Goal: Contribute content: Contribute content

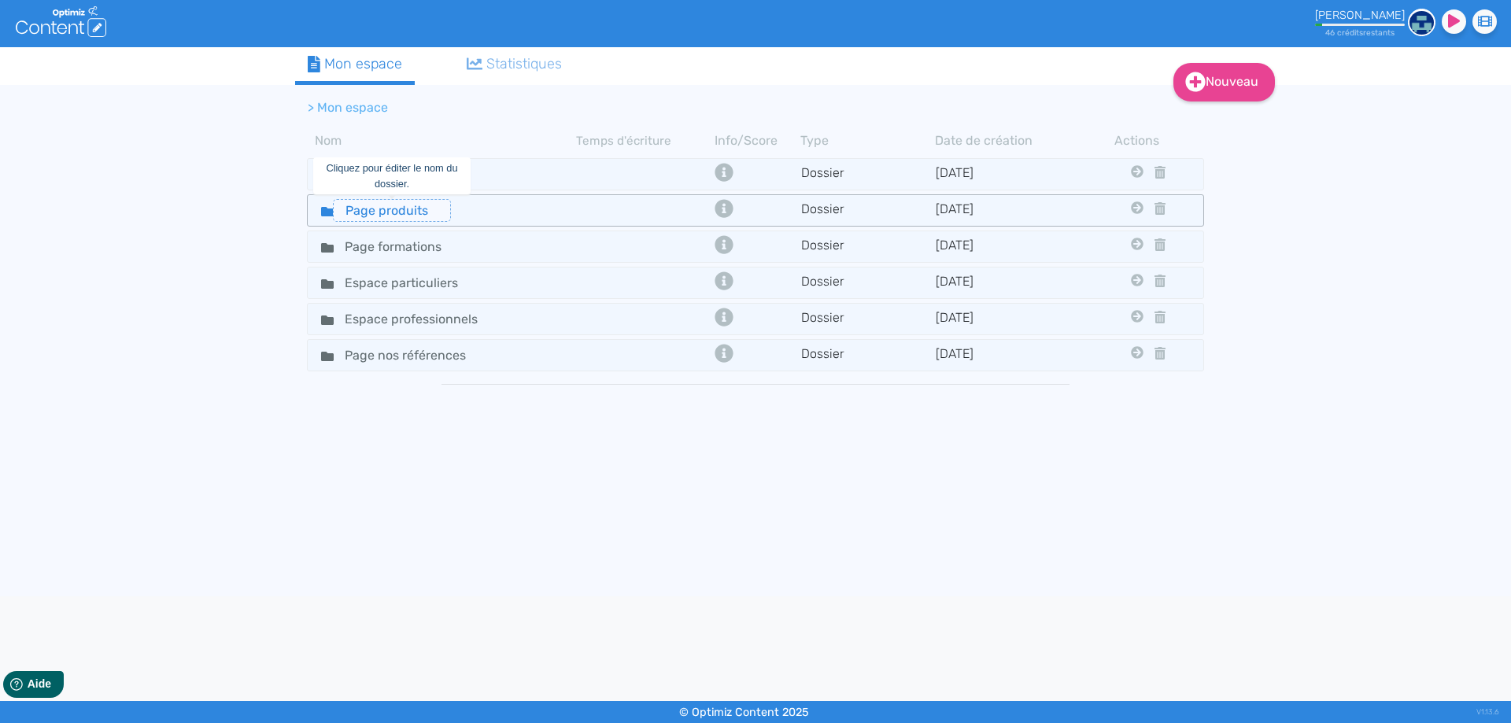
click at [380, 209] on input "Page produits" at bounding box center [392, 210] width 118 height 23
click at [534, 200] on div "Page produits" at bounding box center [442, 210] width 266 height 23
click at [496, 206] on div "Page produits" at bounding box center [442, 210] width 266 height 23
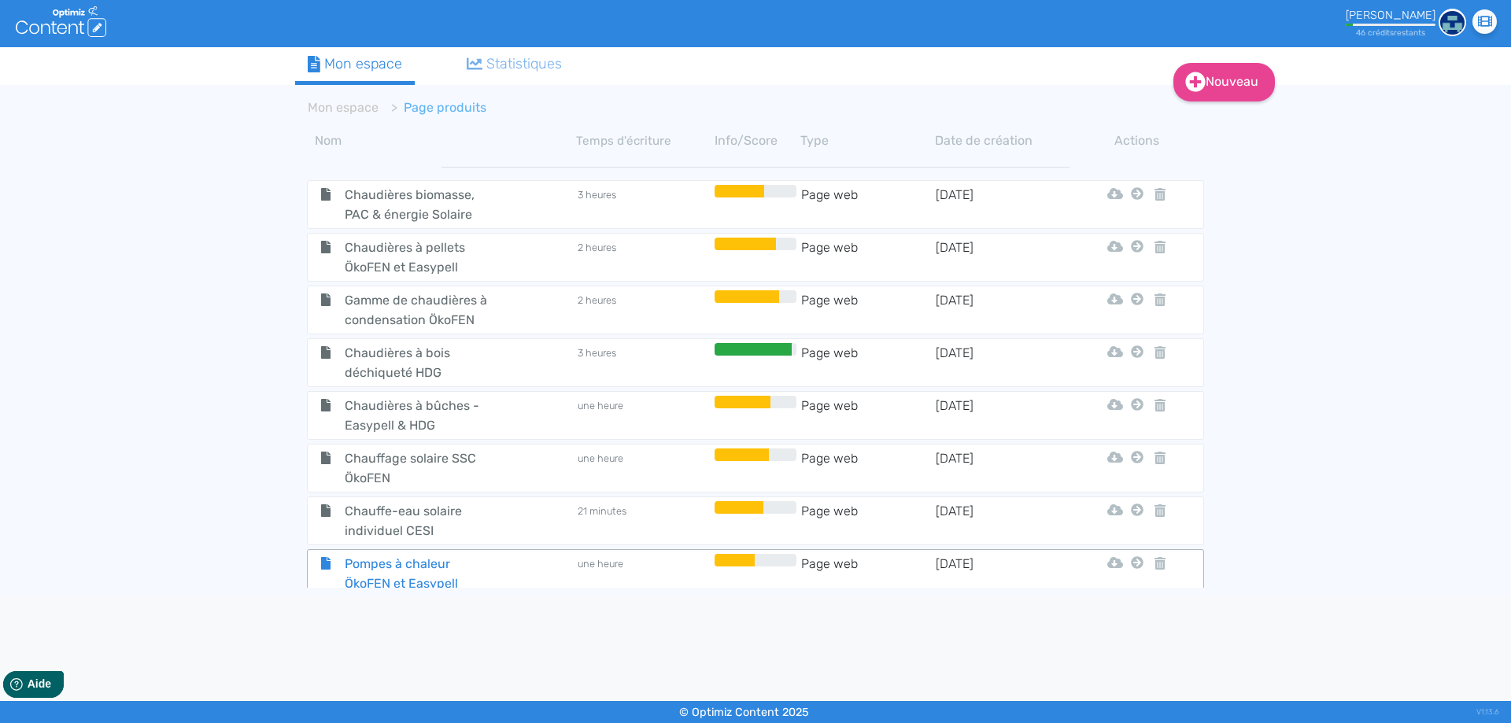
click at [444, 568] on span "Pompes à chaleur ÖkoFEN et Easypell" at bounding box center [421, 573] width 177 height 39
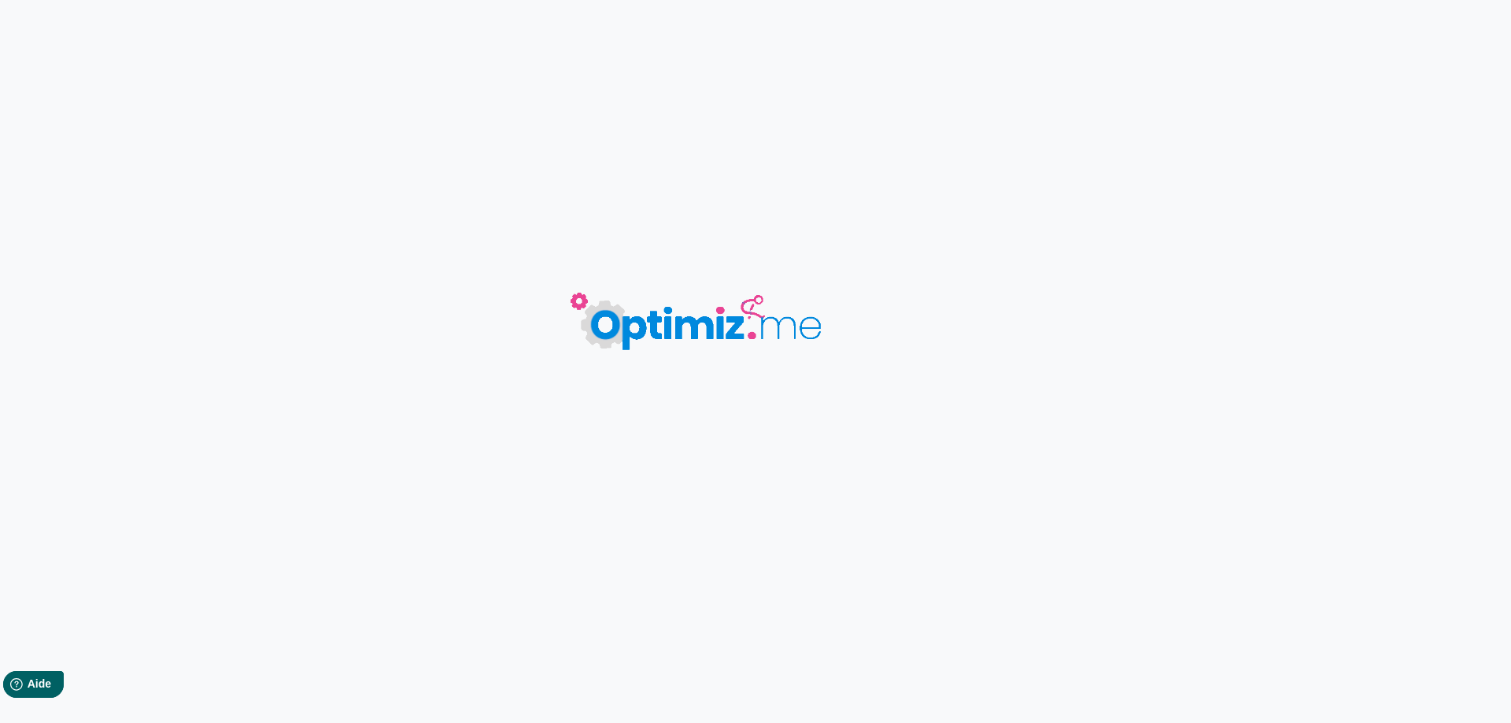
type input "Pompes à chaleur ÖkoFEN et Easypell"
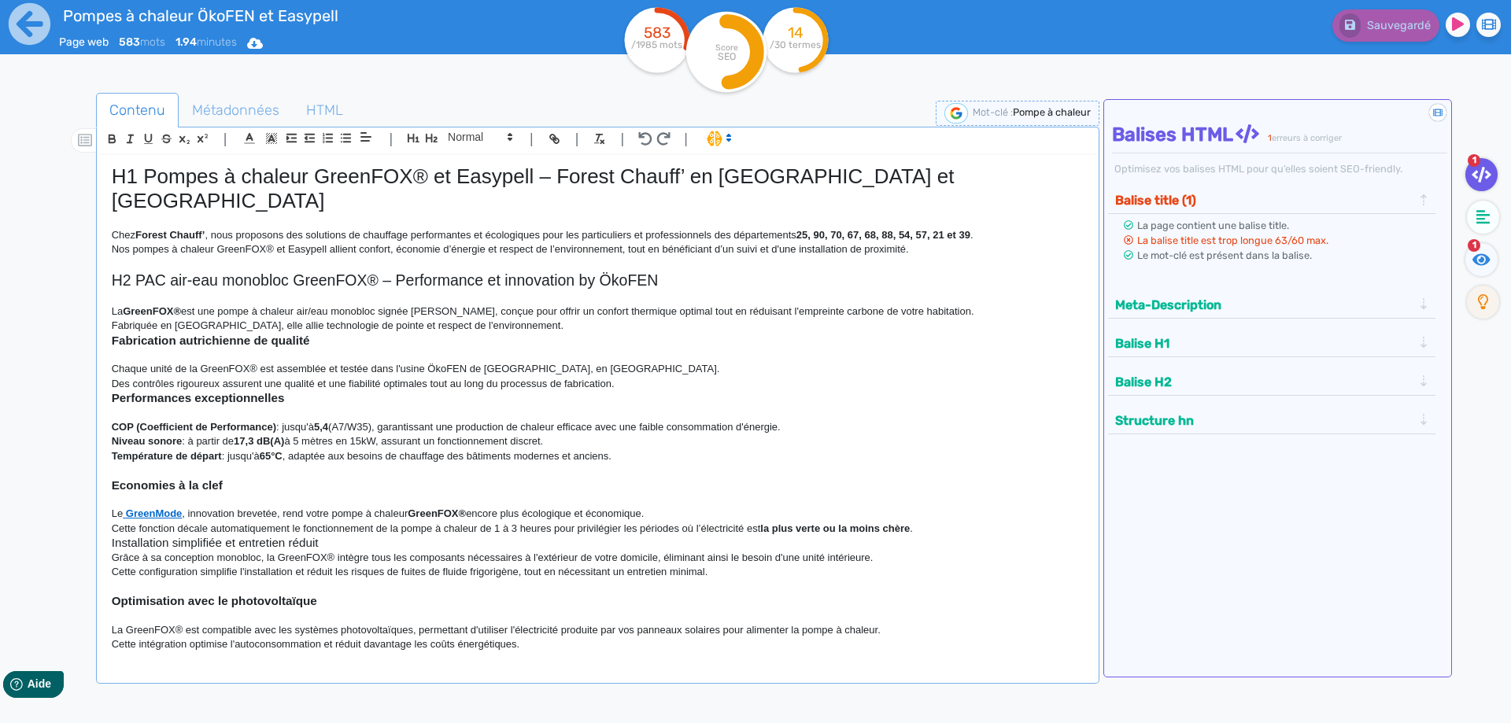
click at [459, 332] on p "Fabriquée en [GEOGRAPHIC_DATA], elle allie technologie de pointe et respect de …" at bounding box center [598, 326] width 972 height 14
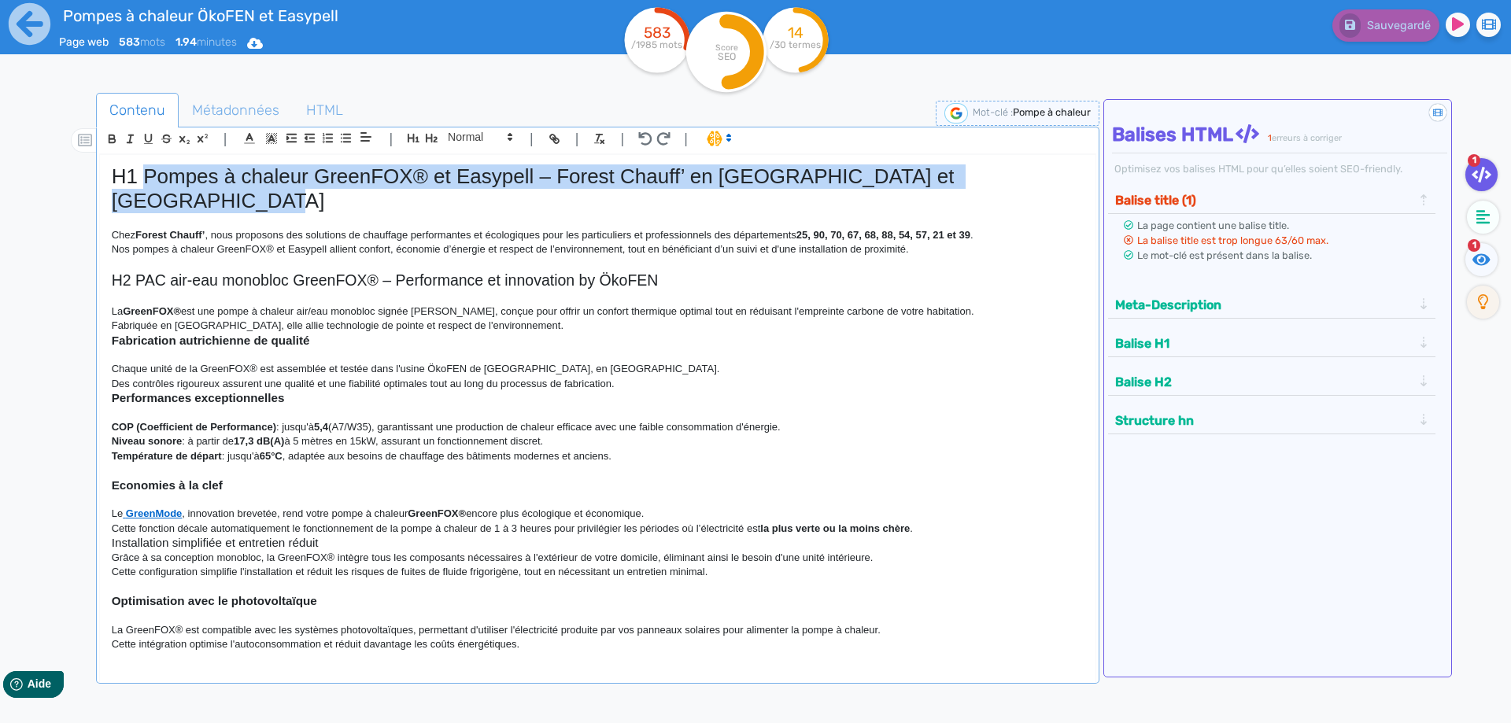
drag, startPoint x: 172, startPoint y: 201, endPoint x: 146, endPoint y: 175, distance: 37.3
click at [146, 175] on h1 "H1 Pompes à chaleur GreenFOX® et Easypell – Forest Chauff’ en [GEOGRAPHIC_DATA]…" at bounding box center [598, 189] width 972 height 49
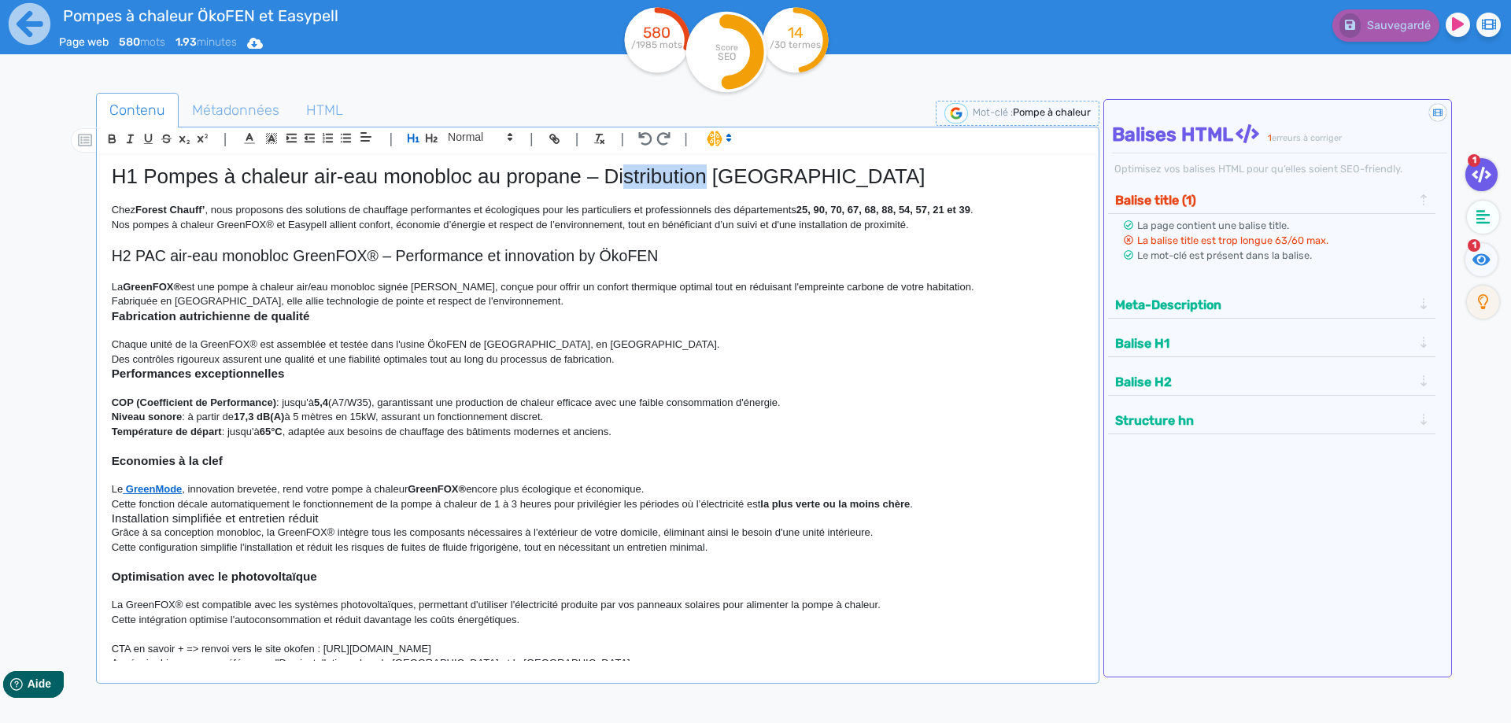
drag, startPoint x: 706, startPoint y: 177, endPoint x: 622, endPoint y: 179, distance: 84.2
click at [622, 179] on h1 "H1 Pompes à chaleur air-eau monobloc au propane – Distribution [GEOGRAPHIC_DATA]" at bounding box center [598, 177] width 972 height 24
click at [697, 177] on h1 "H1 Pompes à chaleur air-eau monobloc au propane – Distribution [GEOGRAPHIC_DATA]" at bounding box center [598, 177] width 972 height 24
click at [707, 176] on h1 "H1 Pompes à chaleur air-eau monobloc au propane – Distribution [GEOGRAPHIC_DATA]" at bounding box center [598, 177] width 972 height 24
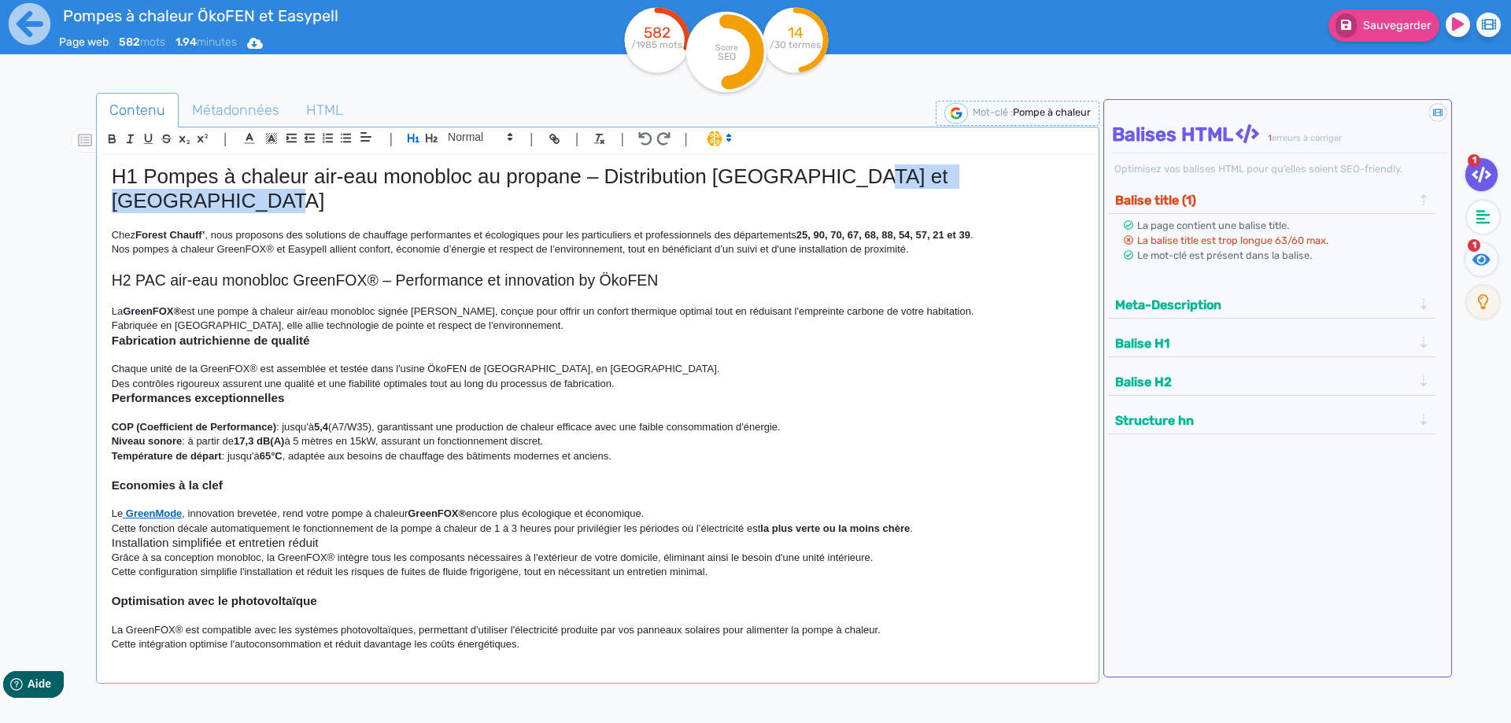
drag, startPoint x: 1079, startPoint y: 175, endPoint x: 853, endPoint y: 175, distance: 226.7
click at [853, 175] on h1 "H1 Pompes à chaleur air-eau monobloc au propane – Distribution [GEOGRAPHIC_DATA…" at bounding box center [598, 189] width 972 height 49
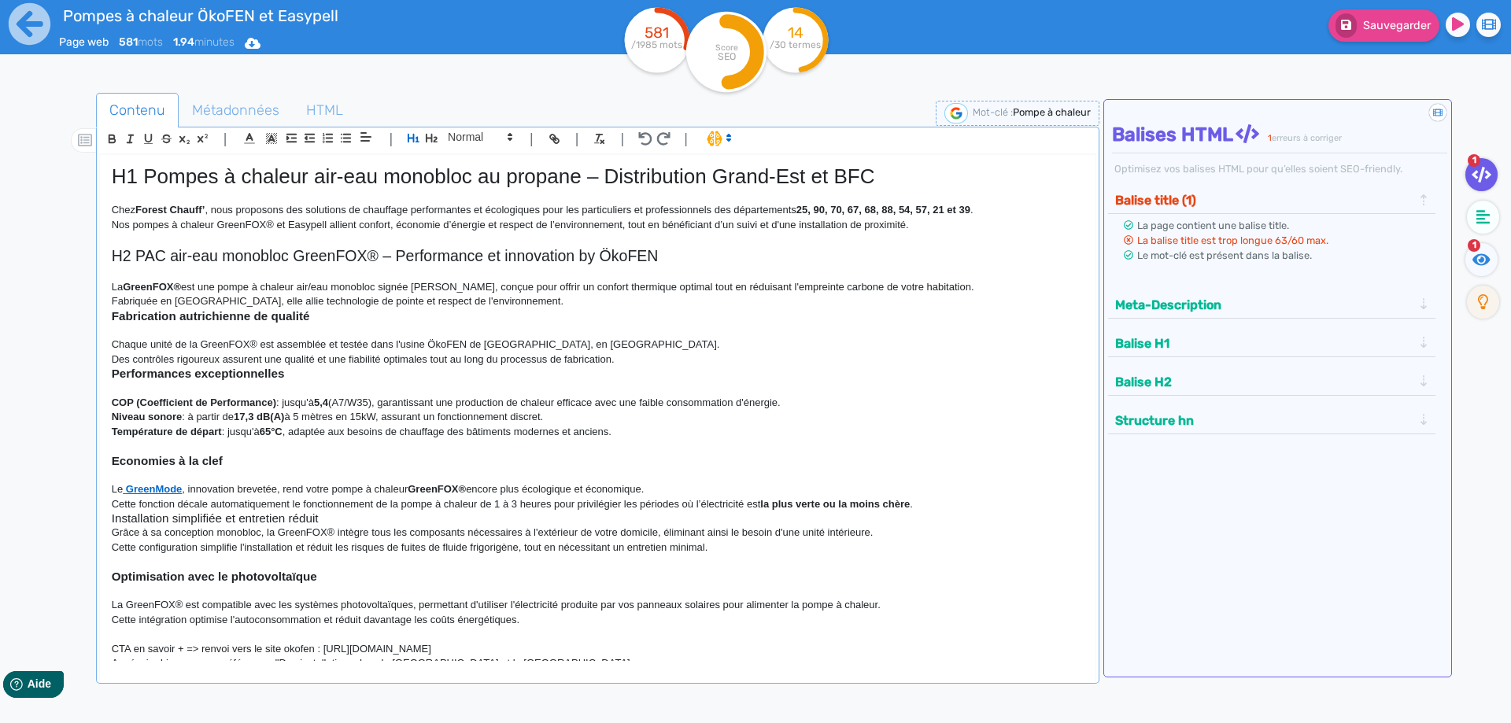
click at [888, 339] on p "Chaque unité de la GreenFOX® est assemblée et testée dans l'usine ÖkoFEN de [GE…" at bounding box center [598, 345] width 972 height 14
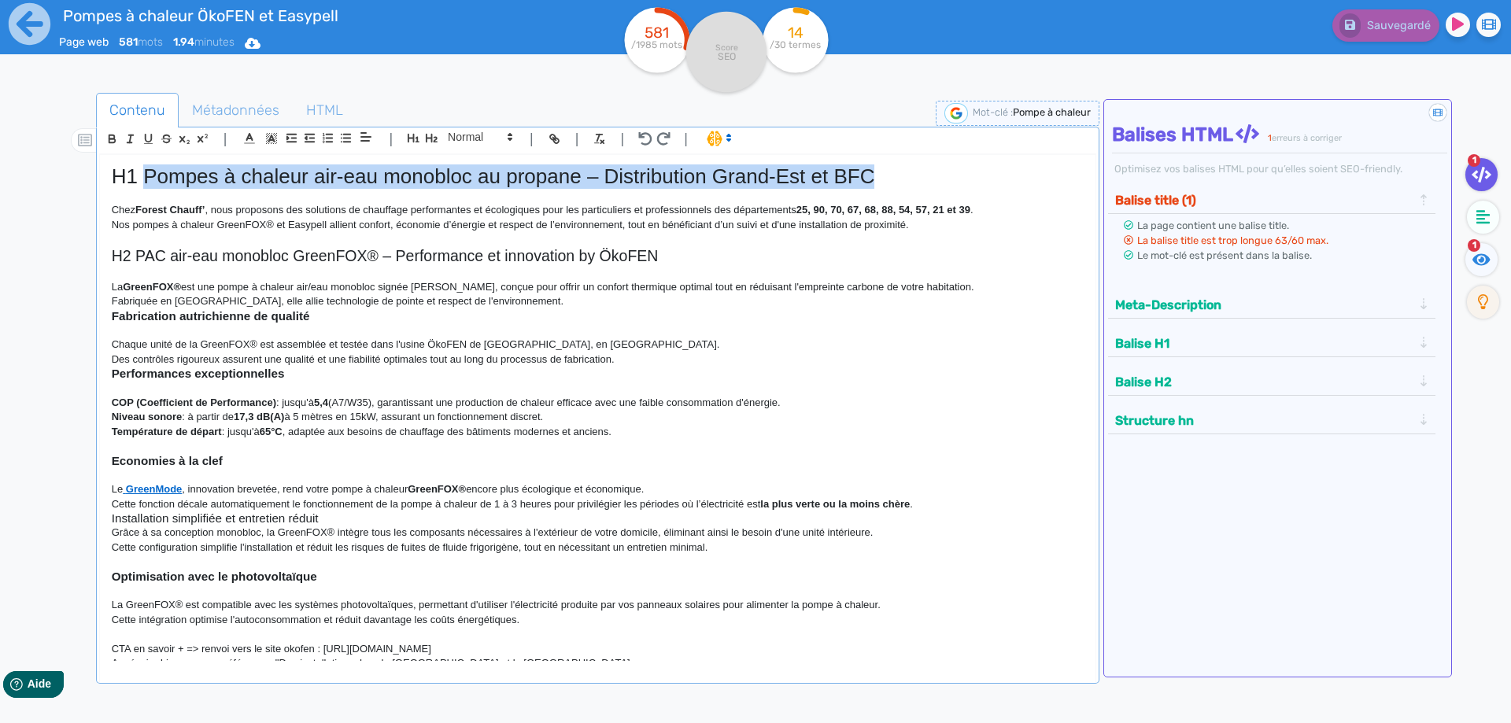
drag, startPoint x: 892, startPoint y: 173, endPoint x: 148, endPoint y: 174, distance: 743.9
click at [148, 174] on h1 "H1 Pompes à chaleur air-eau monobloc au propane – Distribution Grand-Est et BFC" at bounding box center [598, 177] width 972 height 24
copy h1 "Pompes à chaleur air-eau monobloc au propane – Distribution [GEOGRAPHIC_DATA] e…"
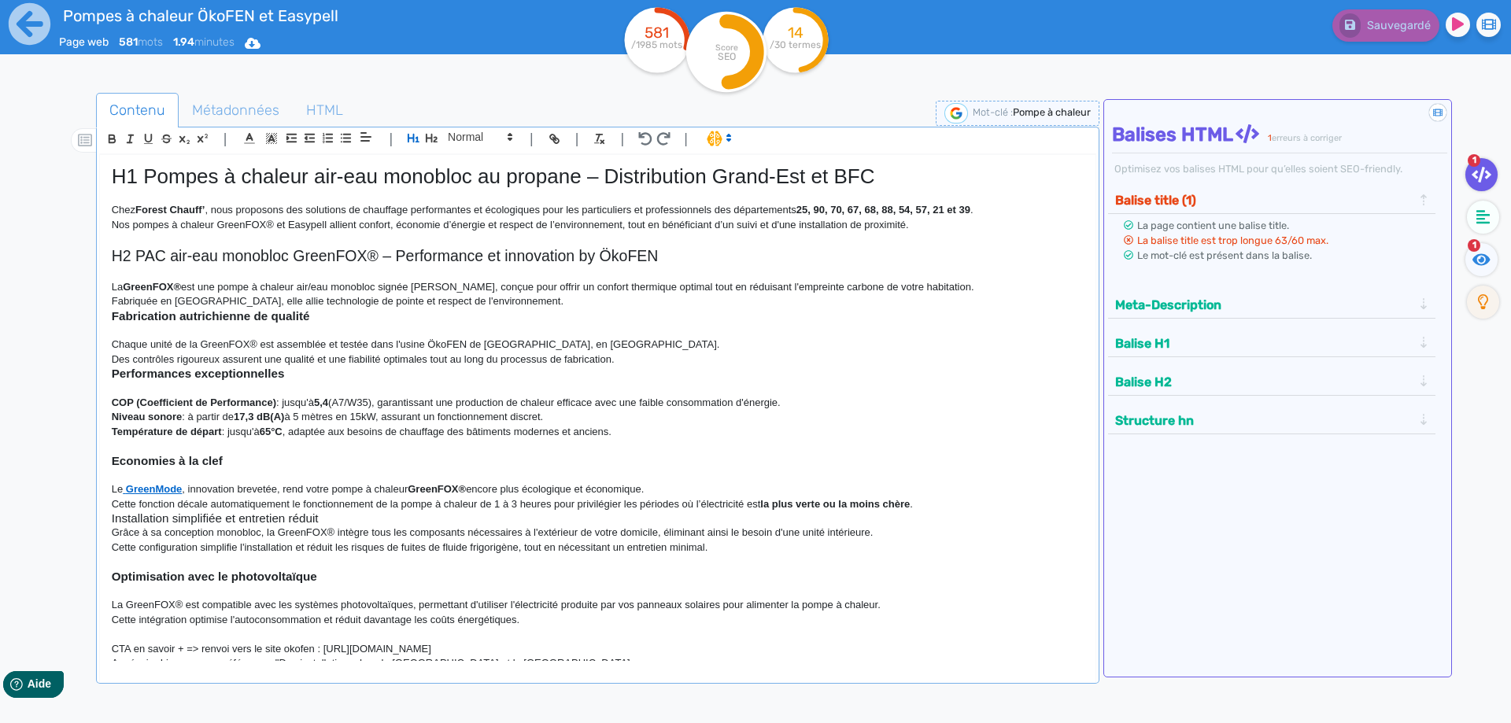
click at [523, 217] on p "Chez Forest Chauff’ , nous proposons des solutions de chauffage performantes et…" at bounding box center [598, 210] width 972 height 14
drag, startPoint x: 906, startPoint y: 175, endPoint x: 587, endPoint y: 176, distance: 318.8
click at [587, 176] on h1 "H1 Pompes à chaleur air-eau monobloc au propane – Distribution Grand-Est et BFC" at bounding box center [598, 177] width 972 height 24
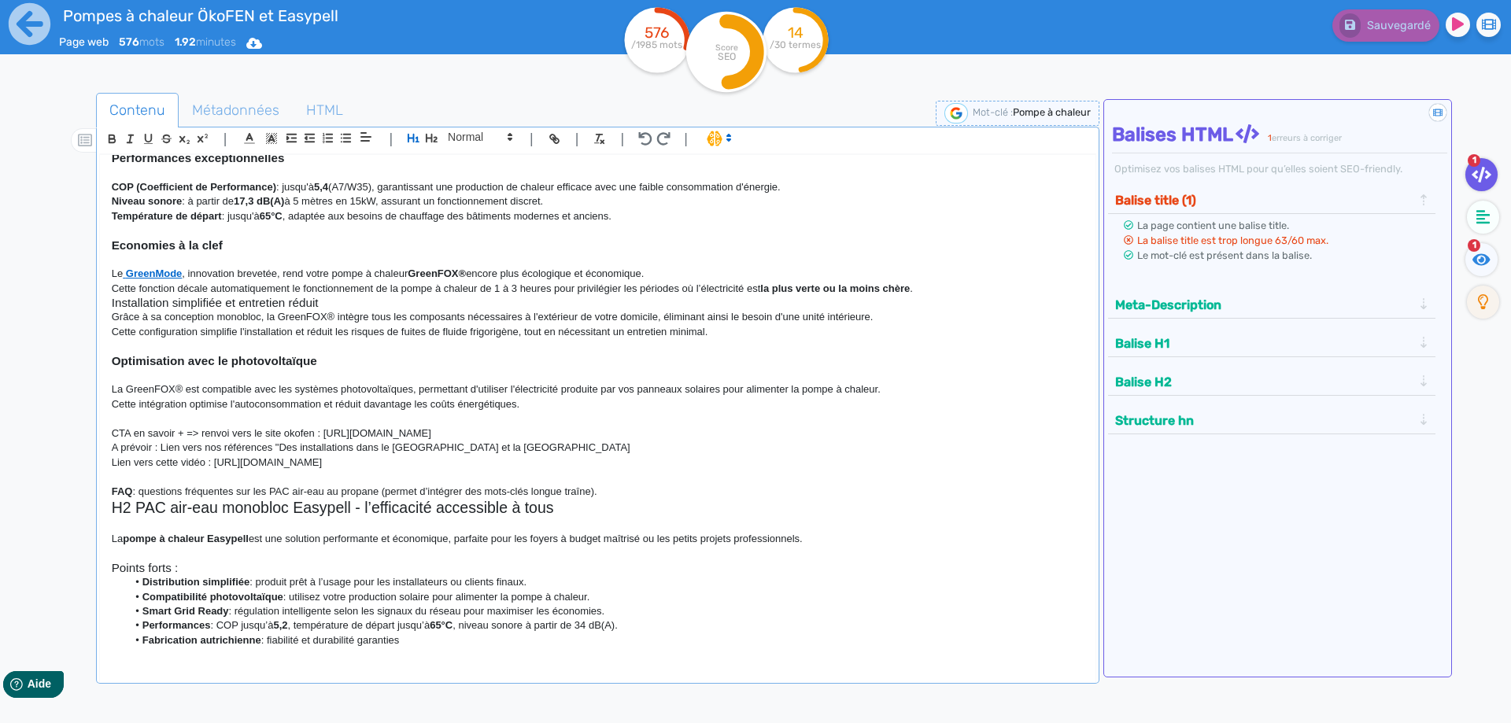
scroll to position [283, 0]
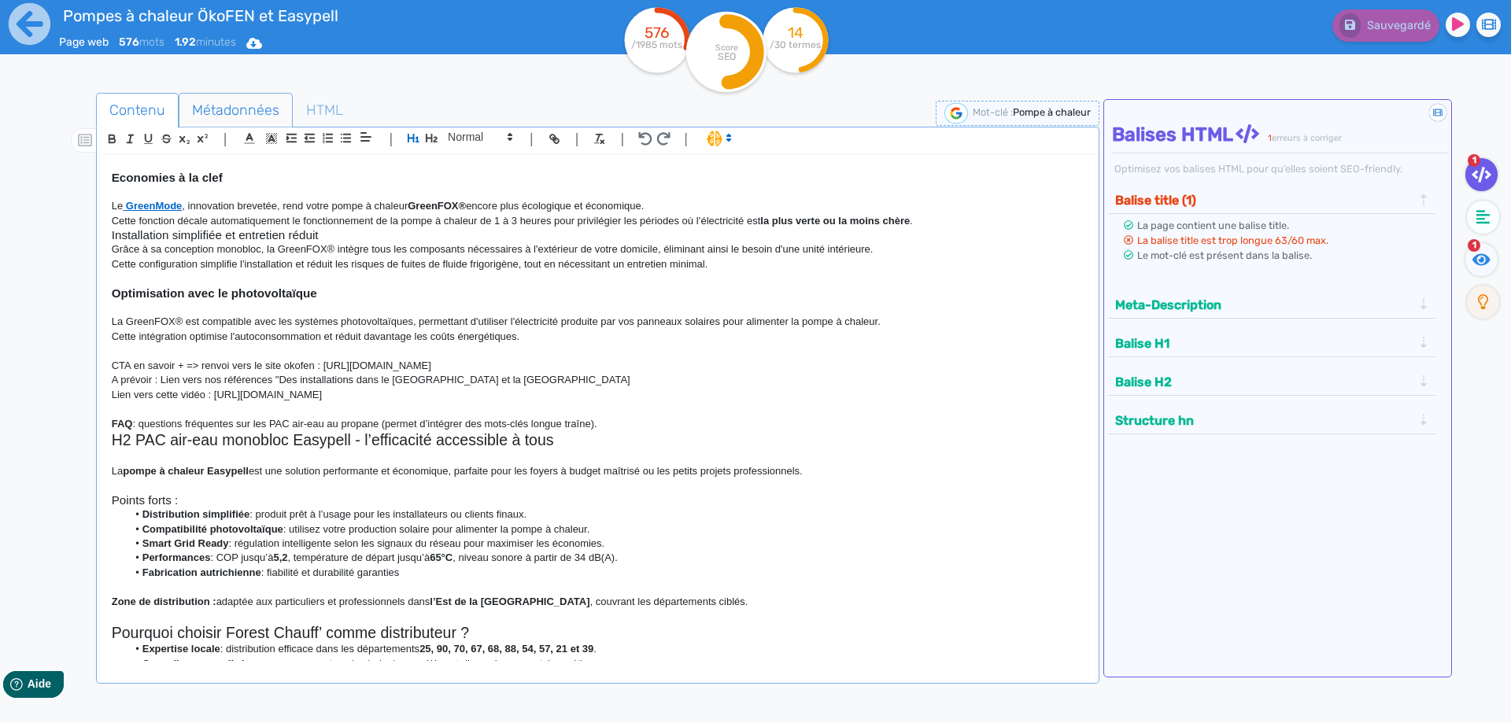
click at [227, 109] on span "Métadonnées" at bounding box center [235, 110] width 113 height 43
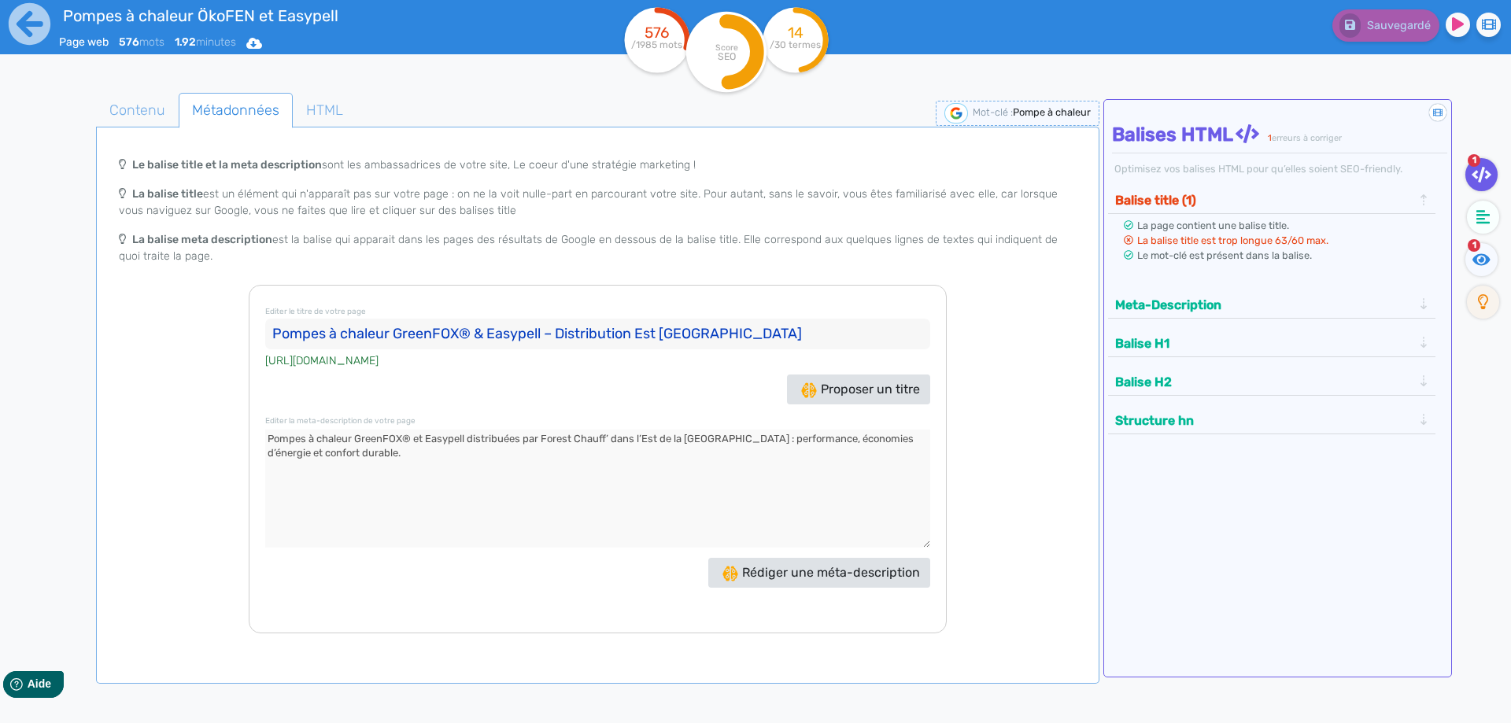
drag, startPoint x: 390, startPoint y: 459, endPoint x: 217, endPoint y: 421, distance: 177.3
click at [265, 430] on textarea at bounding box center [597, 489] width 665 height 118
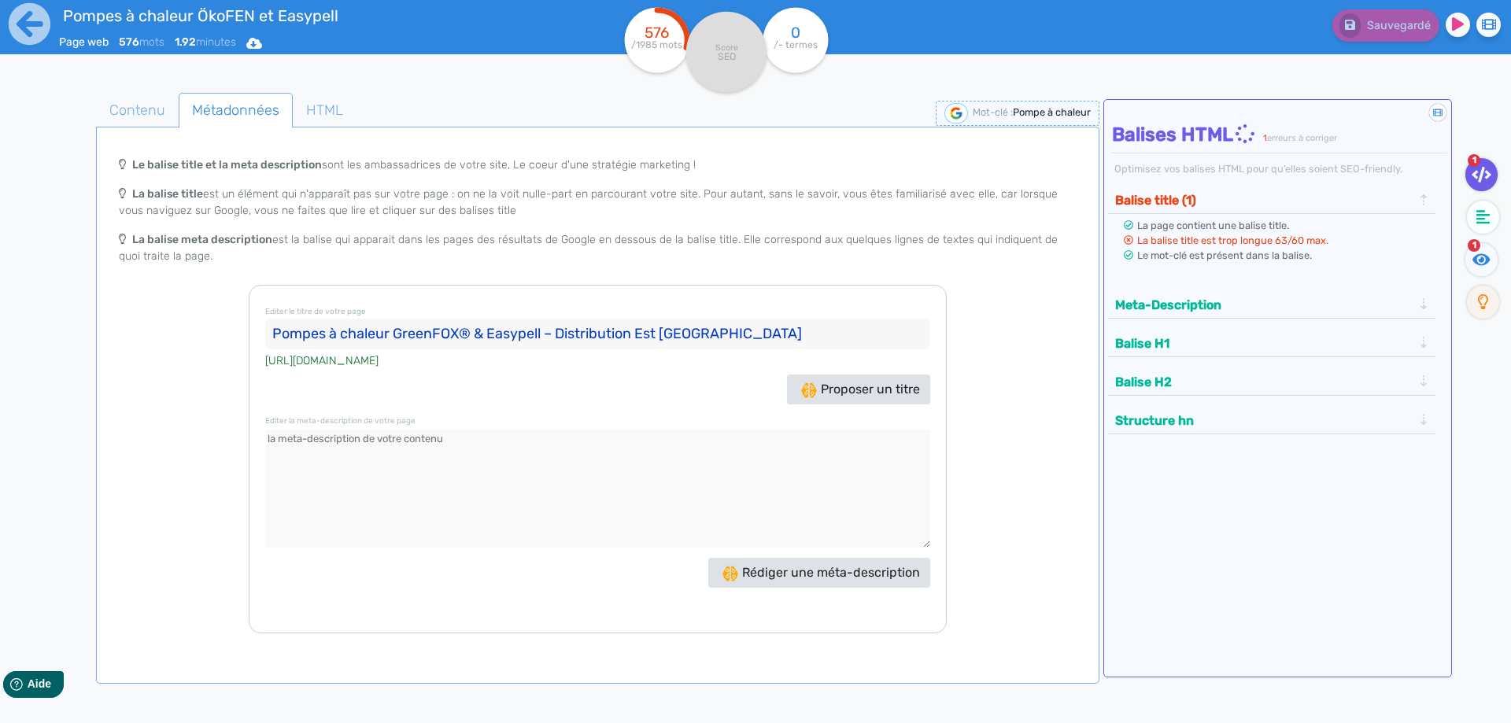
paste textarea "Nous distribuons nos pompes à chaleur (PAC) Easypell et GreenFox aux profession…"
type textarea "Nous distribuons nos pompes à chaleur (PAC) Easypell et GreenFox aux profession…"
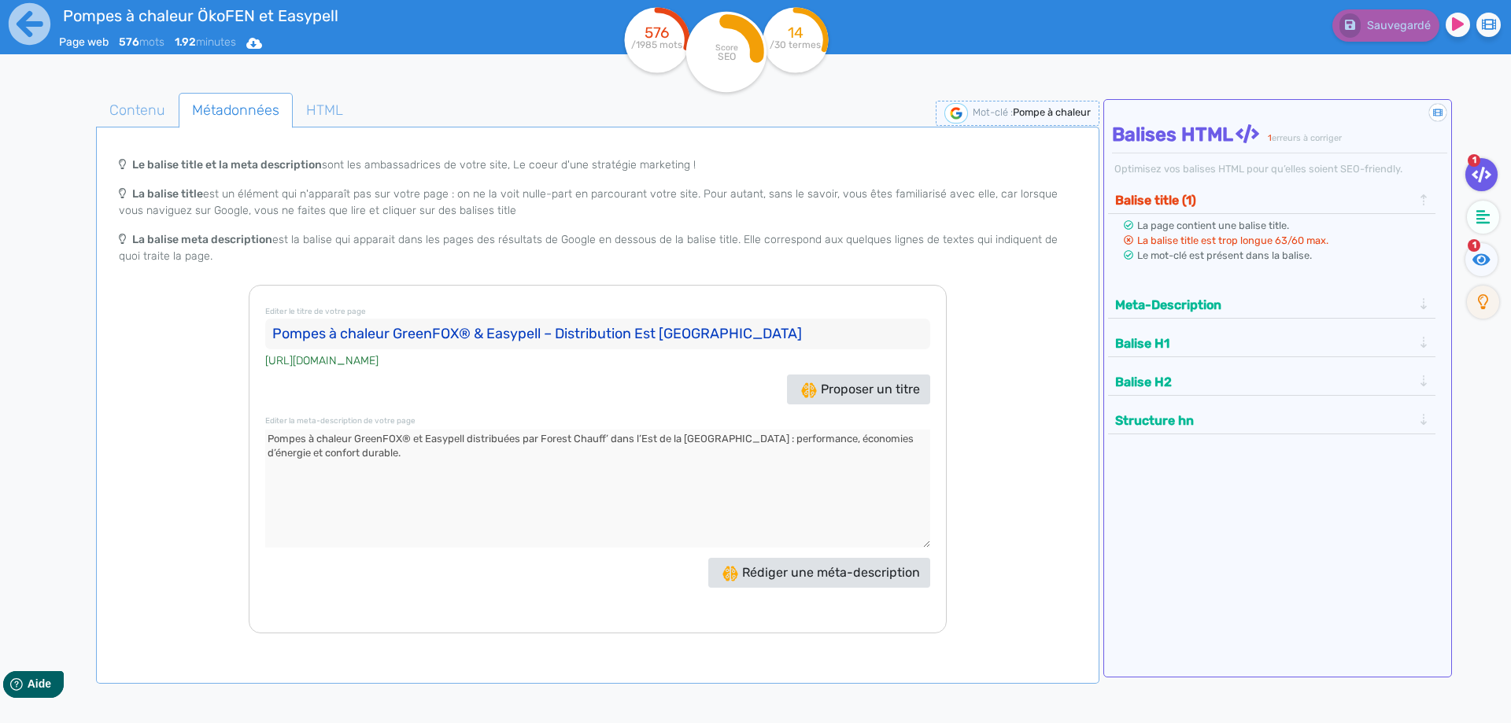
click at [382, 457] on textarea at bounding box center [597, 489] width 665 height 118
paste textarea "Nous distribuons nos pompes à chaleur (PAC) Easypell et GreenFox aux profession…"
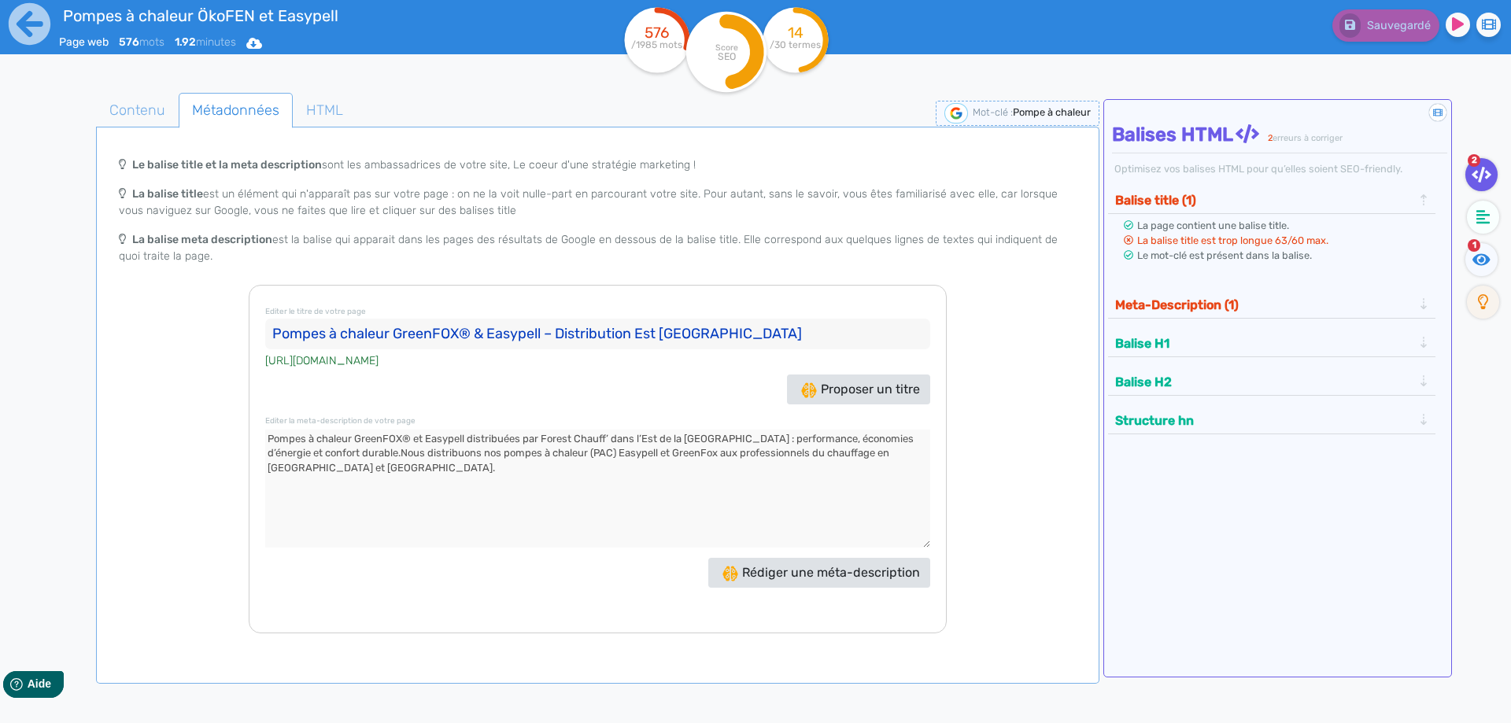
click at [715, 437] on textarea at bounding box center [597, 489] width 665 height 118
drag, startPoint x: 542, startPoint y: 468, endPoint x: 460, endPoint y: 457, distance: 83.5
click at [460, 457] on textarea at bounding box center [597, 489] width 665 height 118
click at [562, 485] on textarea at bounding box center [597, 489] width 665 height 118
type textarea "Pompes à chaleur GreenFOX® et Easypell distribuées par Forest Chauff’ en [GEOGR…"
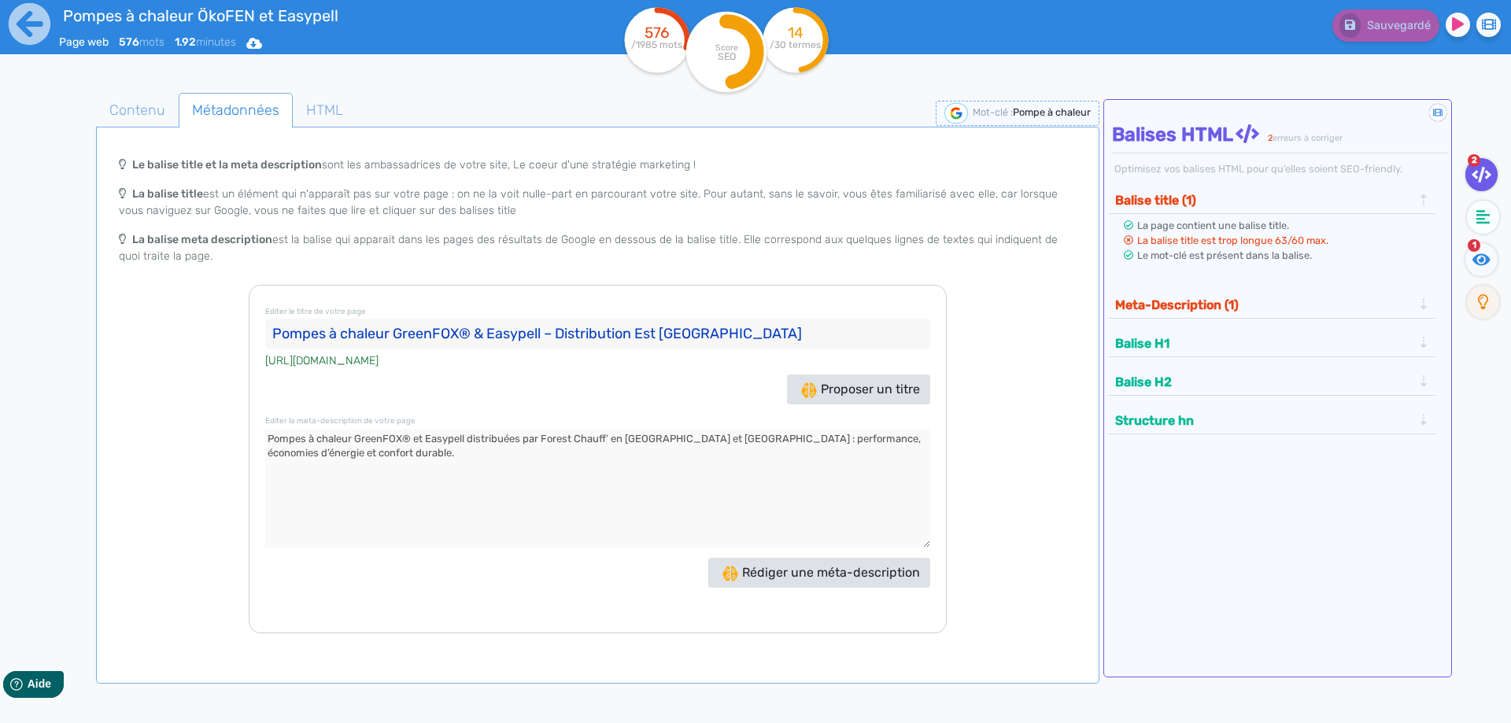
click at [472, 331] on input "Pompes à chaleur GreenFOX® & Easypell – Distribution Est [GEOGRAPHIC_DATA]" at bounding box center [597, 334] width 665 height 31
click at [135, 110] on span "Contenu" at bounding box center [137, 110] width 81 height 43
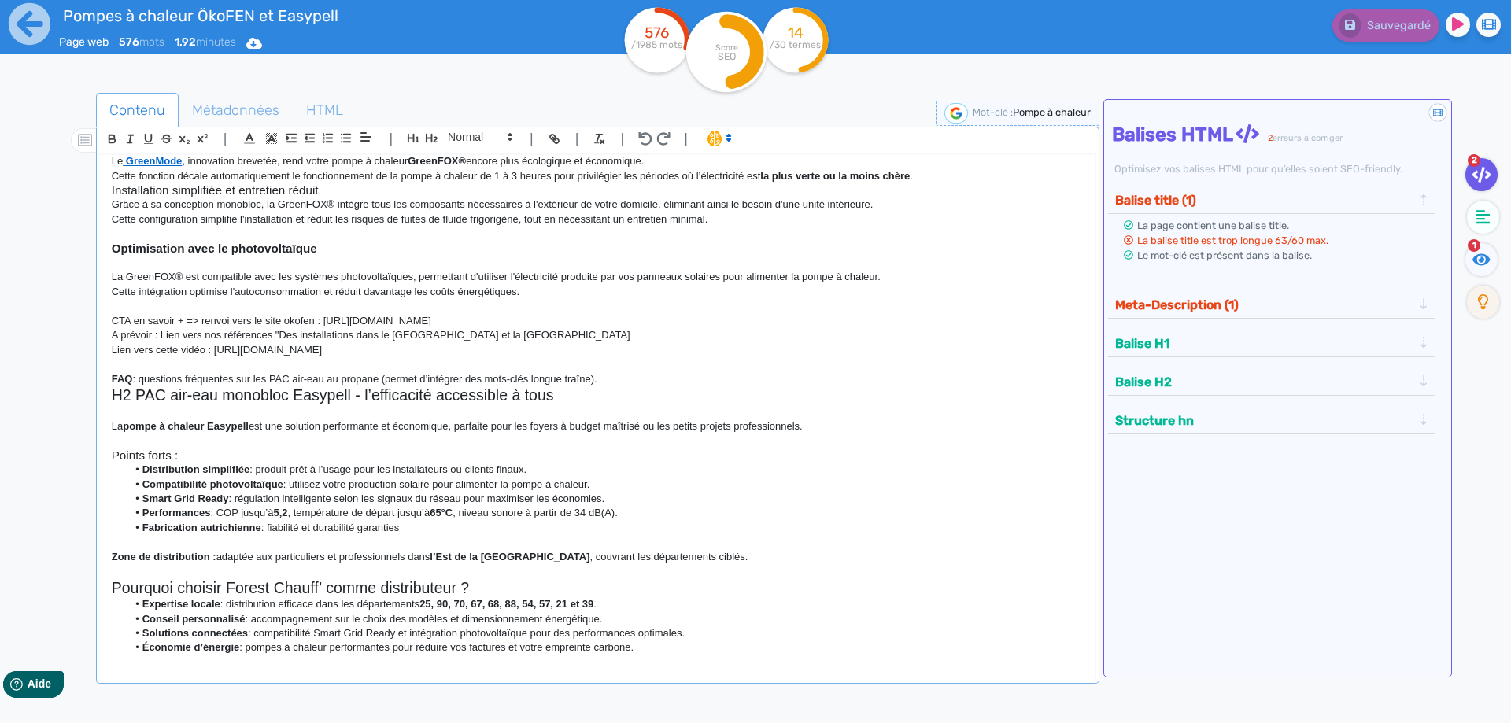
scroll to position [354, 0]
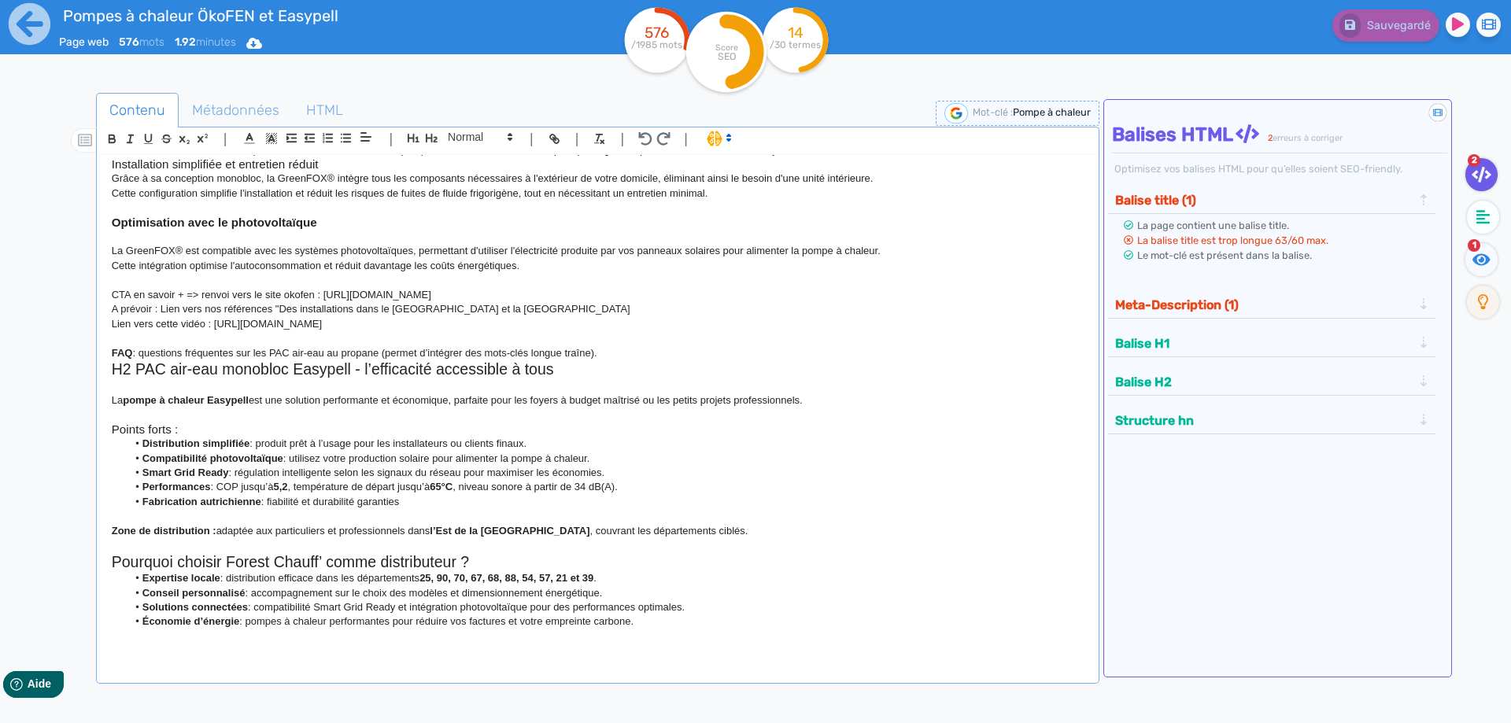
click at [612, 356] on p "FAQ : questions fréquentes sur les PAC air-eau au propane (permet d’intégrer de…" at bounding box center [598, 353] width 972 height 14
drag, startPoint x: 612, startPoint y: 356, endPoint x: 103, endPoint y: 343, distance: 509.5
click at [103, 343] on div "H1 Pompes à chaleur air-eau monobloc au propane Chez Forest Chauff’ , nous prop…" at bounding box center [598, 408] width 996 height 506
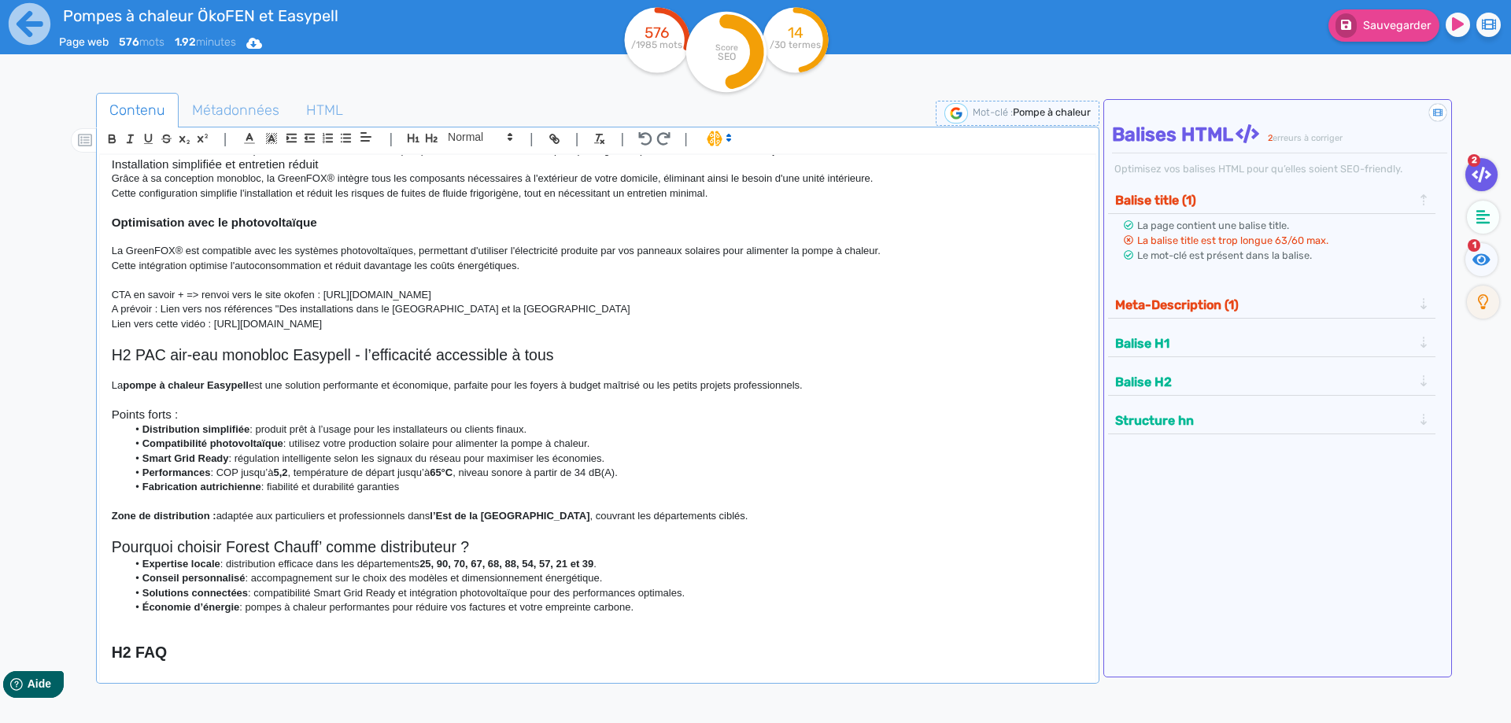
scroll to position [365, 0]
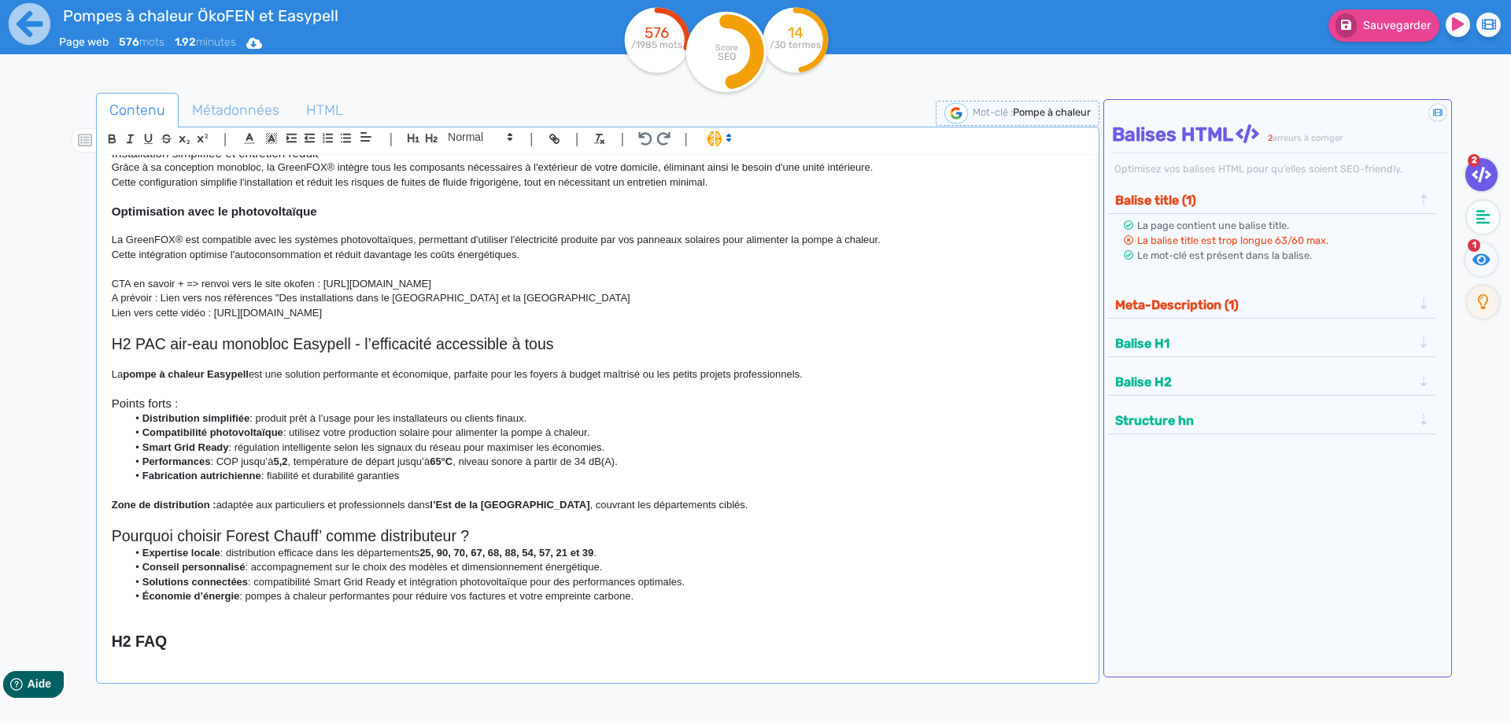
click at [183, 641] on h2 "H2 FAQ" at bounding box center [598, 642] width 972 height 18
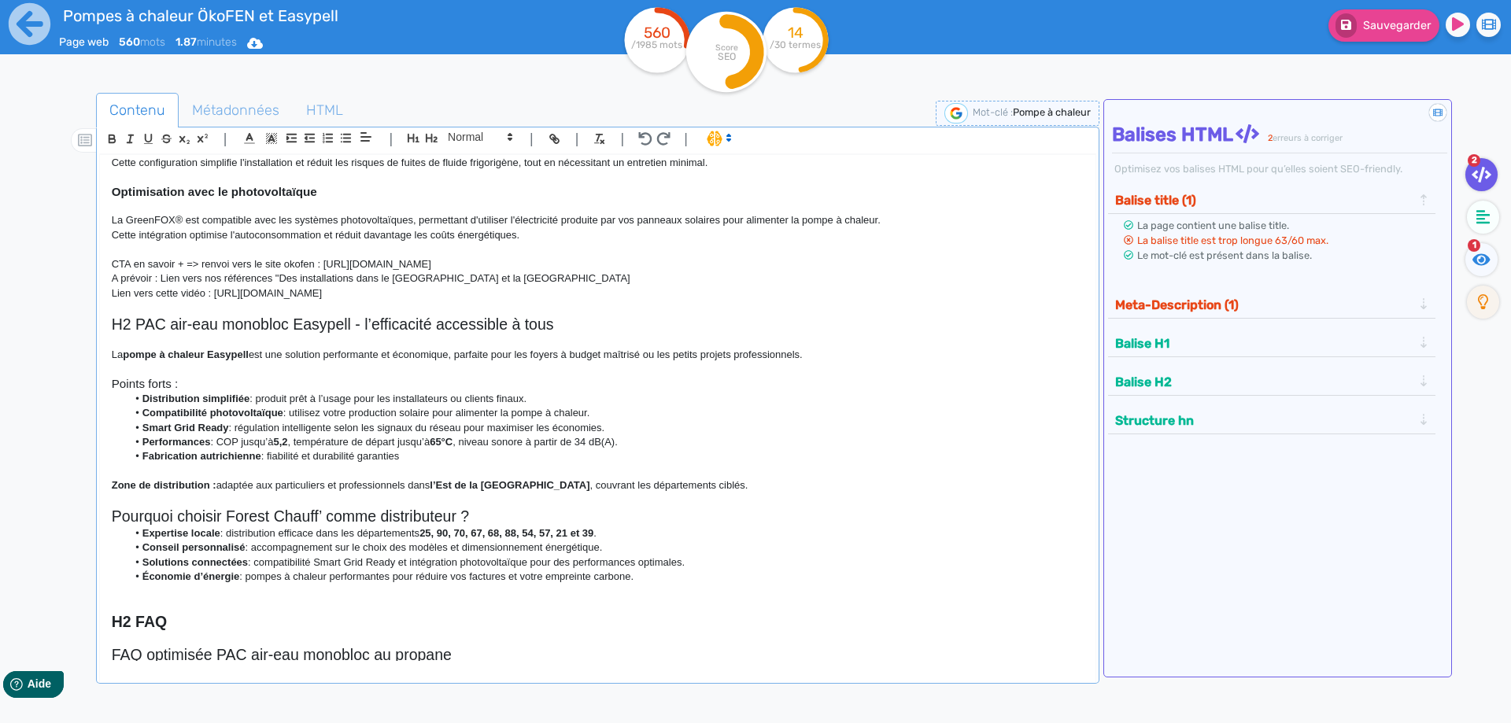
scroll to position [693, 0]
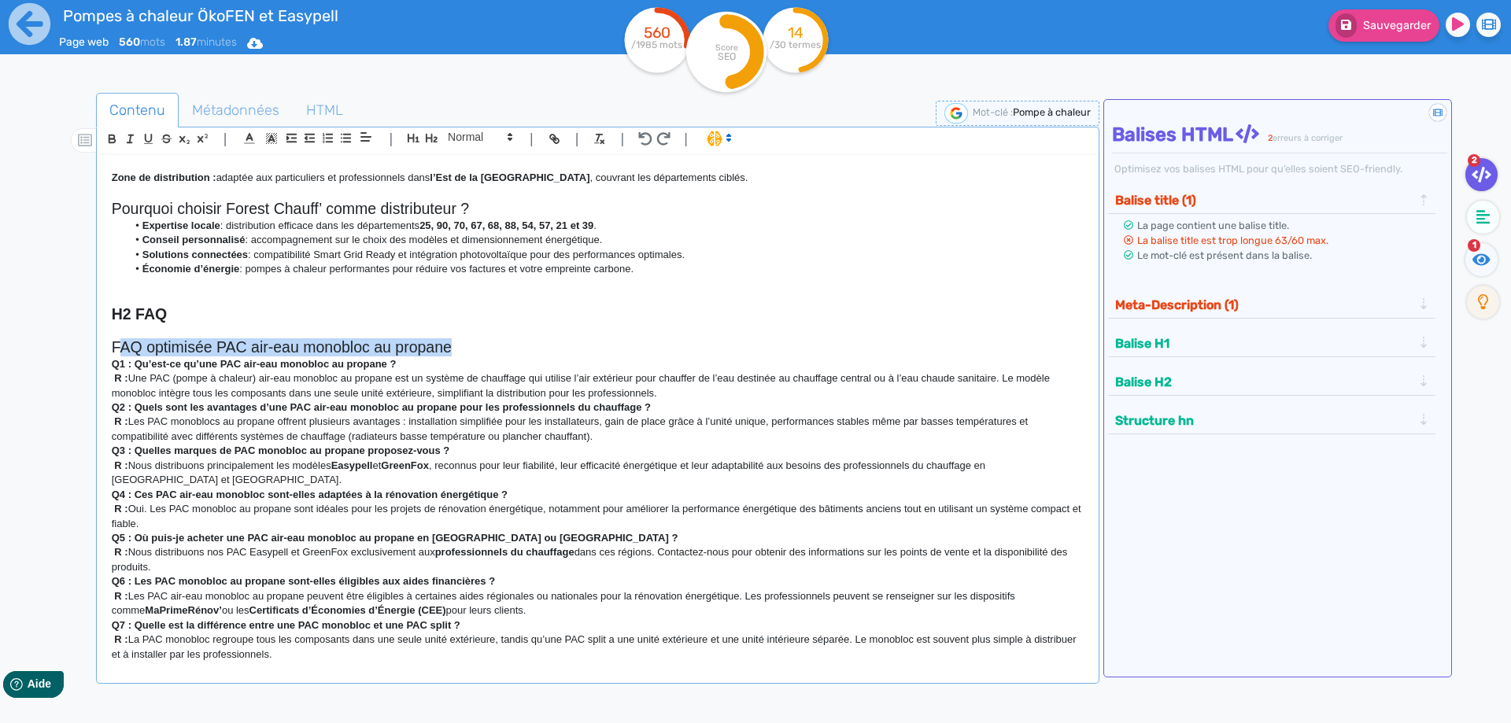
drag, startPoint x: 464, startPoint y: 349, endPoint x: 117, endPoint y: 346, distance: 347.2
click at [117, 346] on h2 "FAQ optimisée PAC air-eau monobloc au propane" at bounding box center [598, 348] width 972 height 18
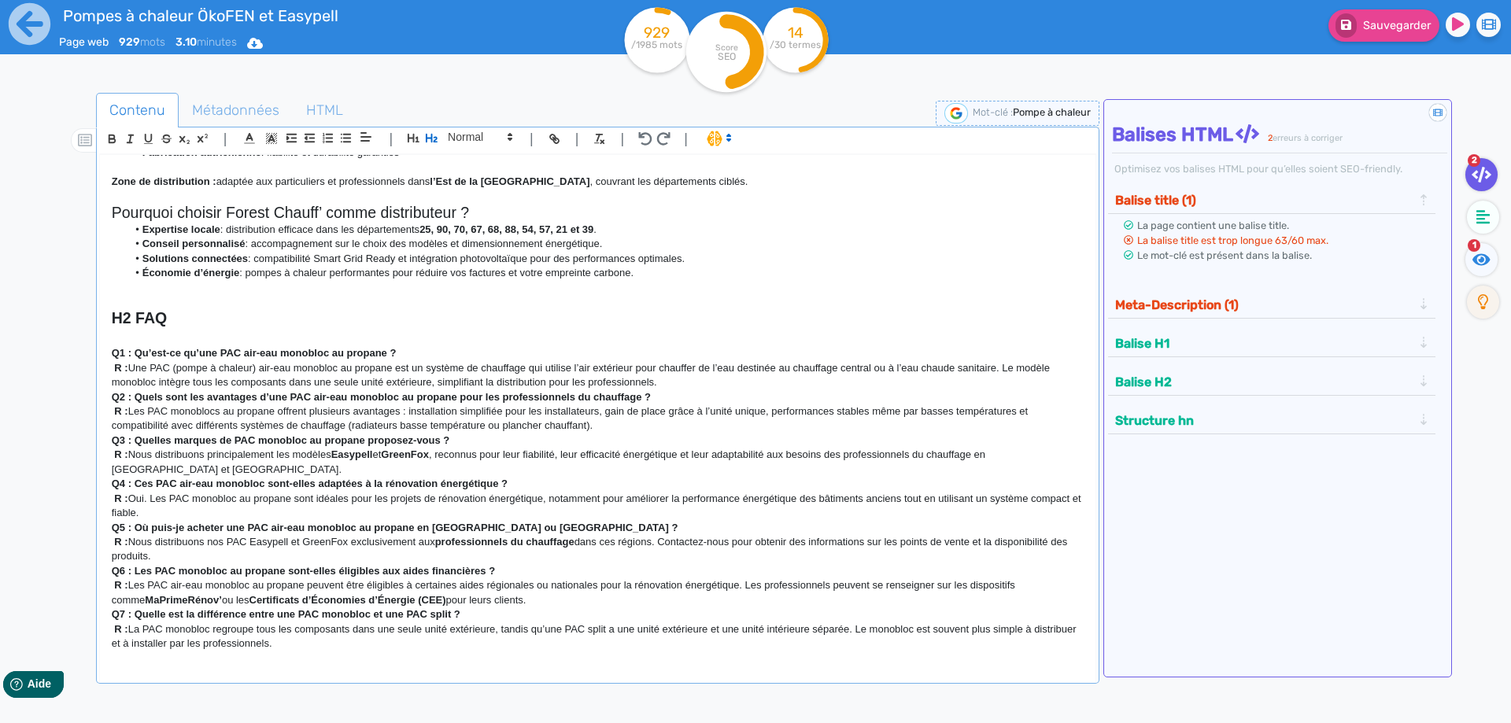
scroll to position [689, 0]
click at [130, 368] on p "R : Une PAC (pompe à chaleur) air-eau monobloc au propane est un système de cha…" at bounding box center [598, 375] width 972 height 29
click at [620, 383] on p "Une PAC (pompe à chaleur) air-eau monobloc au propane est un système de chauffa…" at bounding box center [598, 375] width 972 height 29
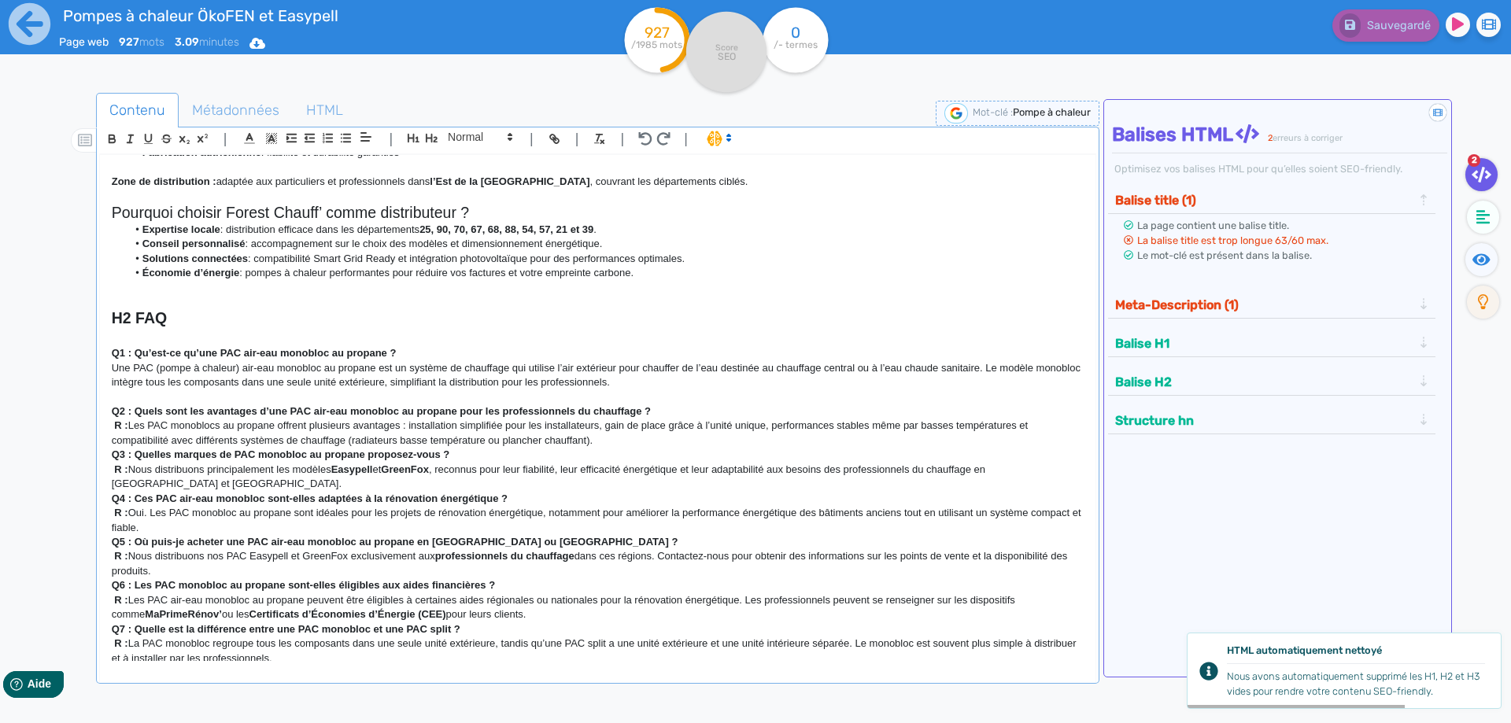
click at [623, 442] on p "R : Les PAC monoblocs au propane offrent plusieurs avantages : installation sim…" at bounding box center [598, 433] width 972 height 29
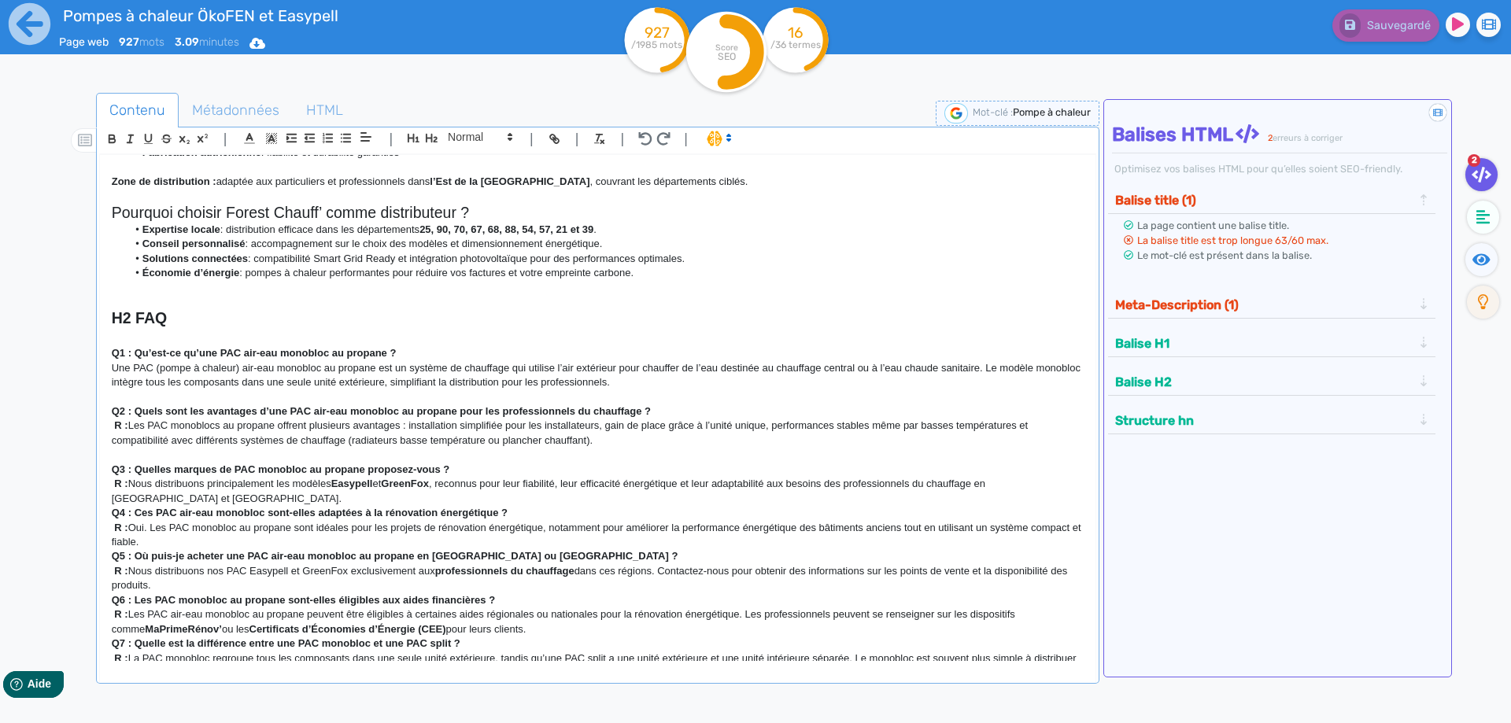
click at [293, 505] on p "R : Nous distribuons principalement les modèles Easypell et GreenFox , reconnus…" at bounding box center [598, 491] width 972 height 29
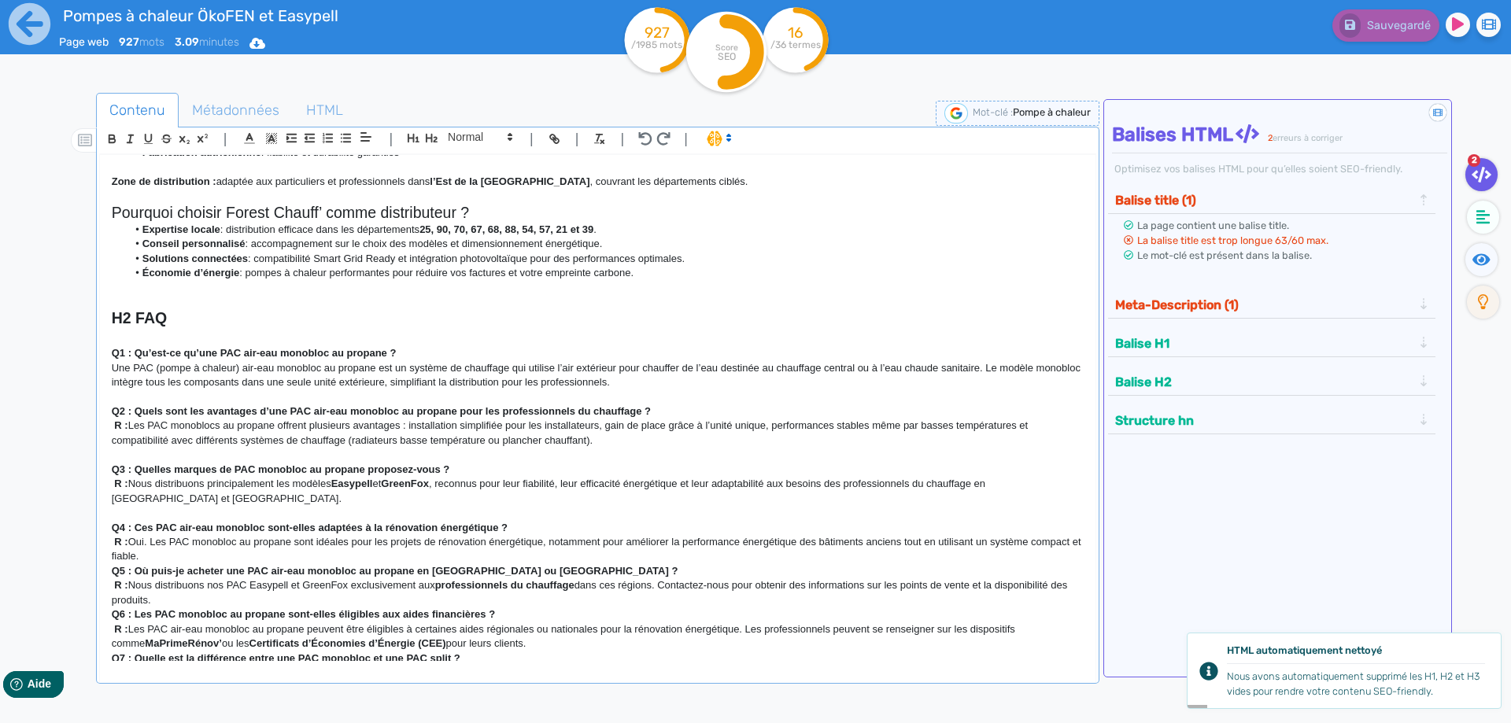
click at [215, 559] on p "R : Oui. Les PAC monobloc au propane sont idéales pour les projets de rénovatio…" at bounding box center [598, 549] width 972 height 29
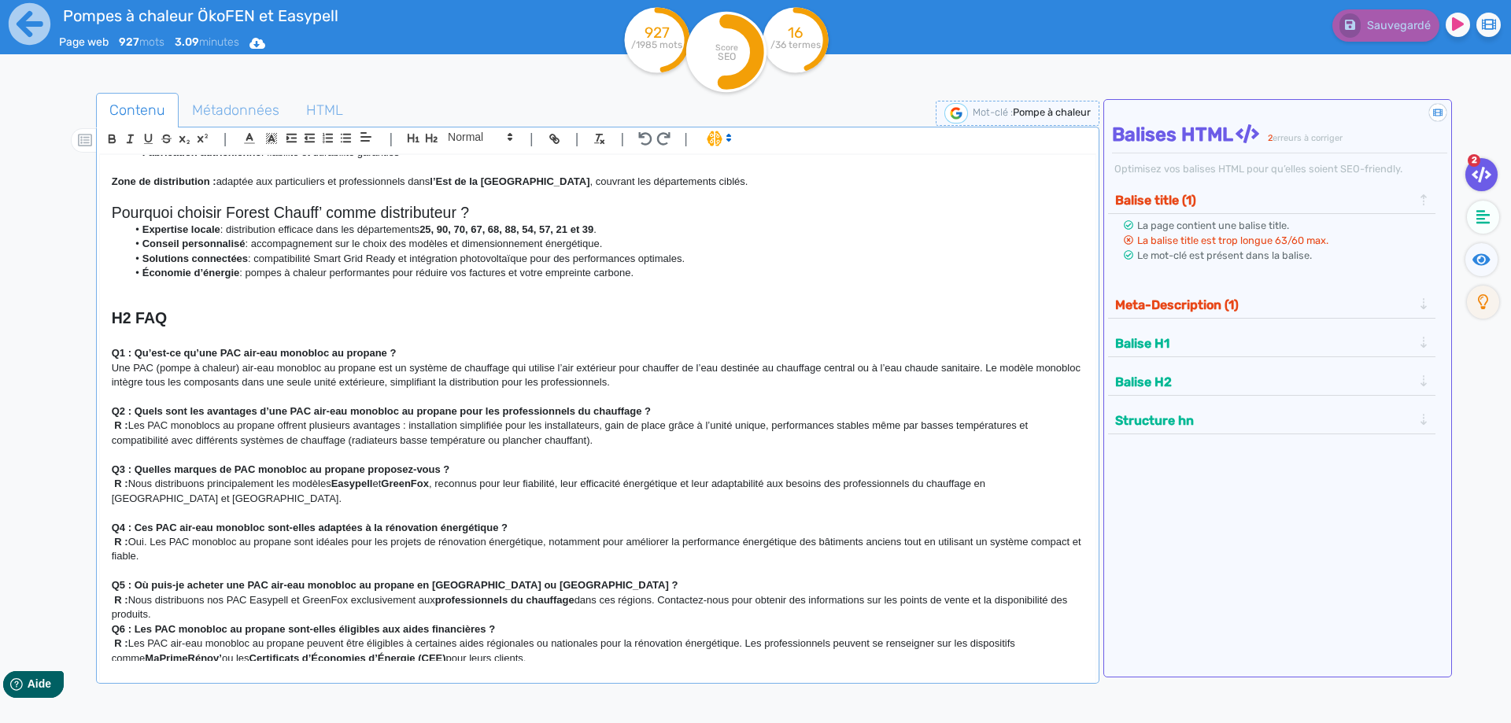
scroll to position [747, 0]
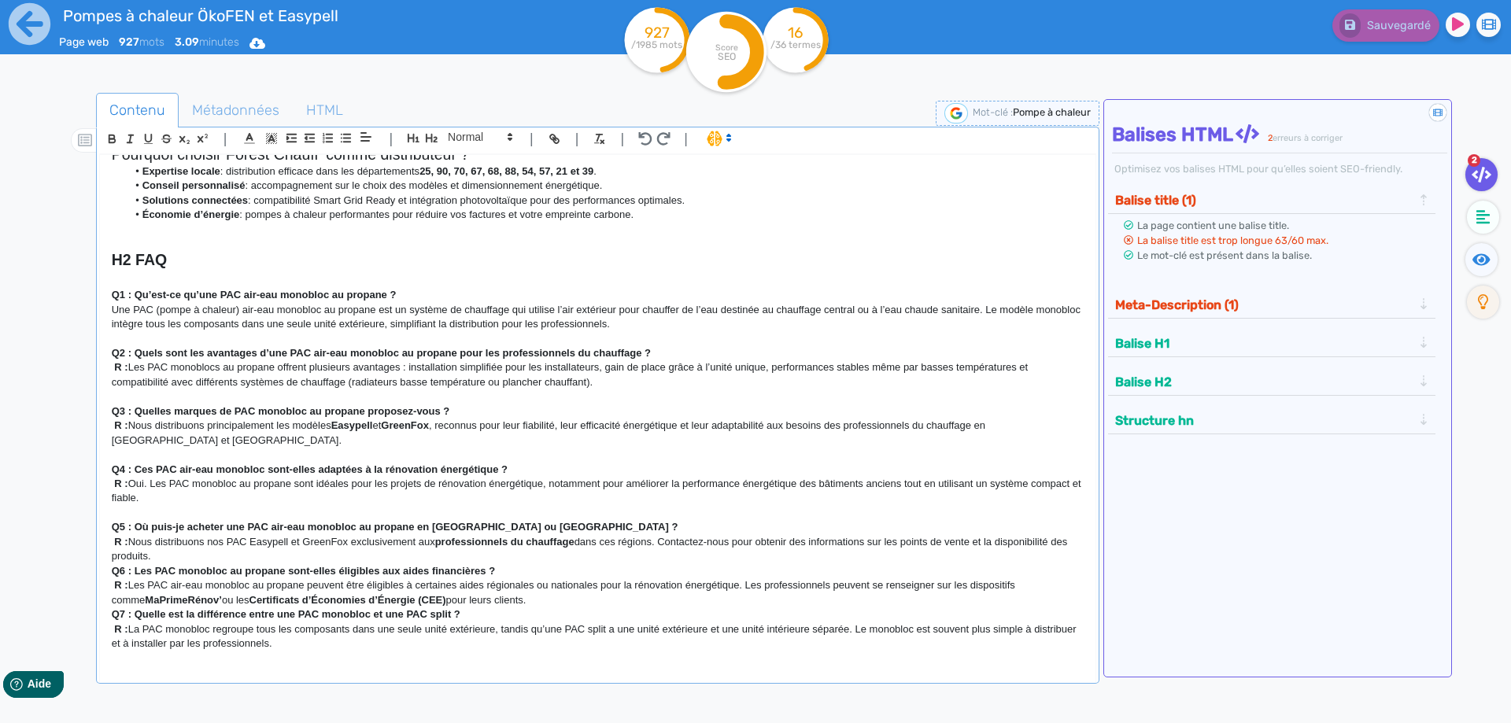
drag, startPoint x: 201, startPoint y: 503, endPoint x: 98, endPoint y: 473, distance: 107.4
click at [100, 473] on div "H1 Pompes à chaleur air-eau monobloc au propane Chez Forest Chauff’ , nous prop…" at bounding box center [598, 408] width 996 height 506
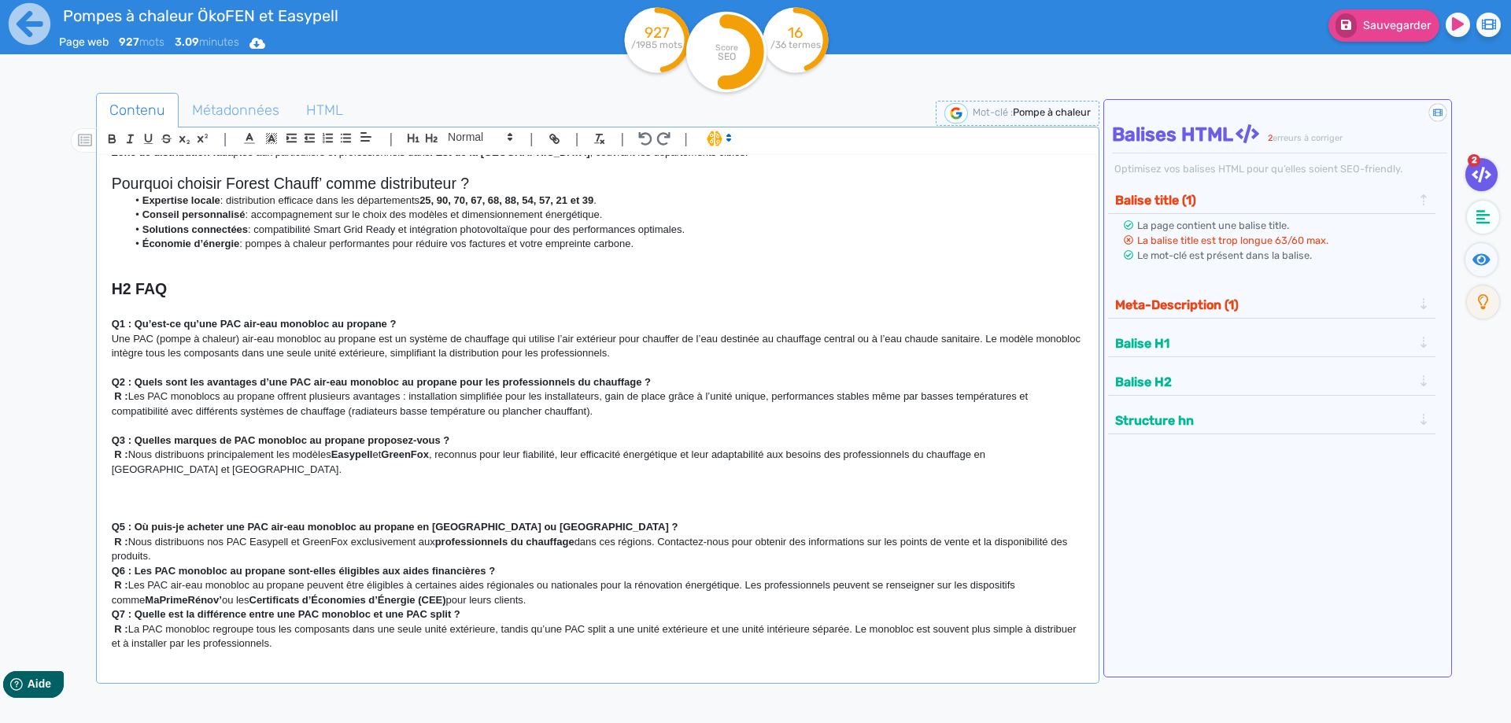
scroll to position [0, 0]
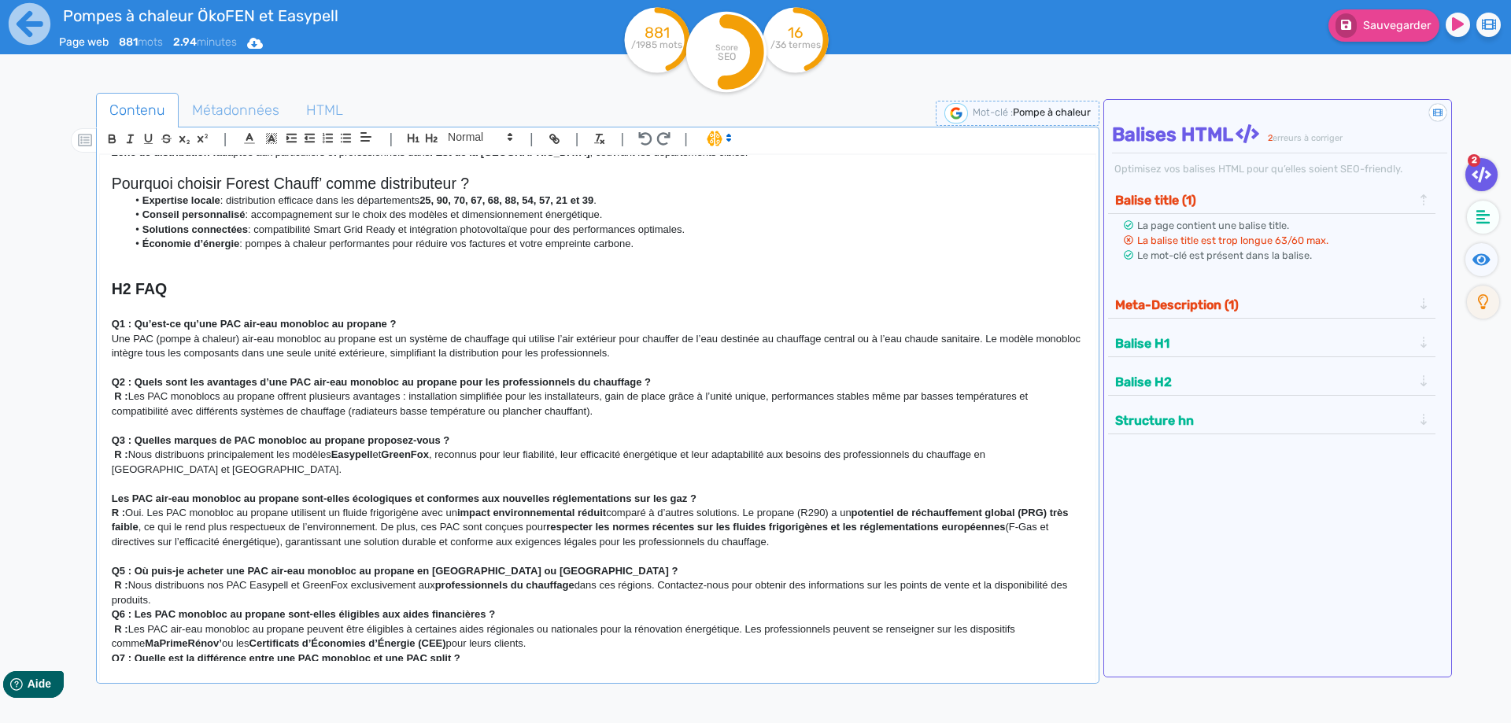
click at [106, 499] on div "H1 Pompes à chaleur air-eau monobloc au propane Chez Forest Chauff’ , nous prop…" at bounding box center [598, 408] width 996 height 506
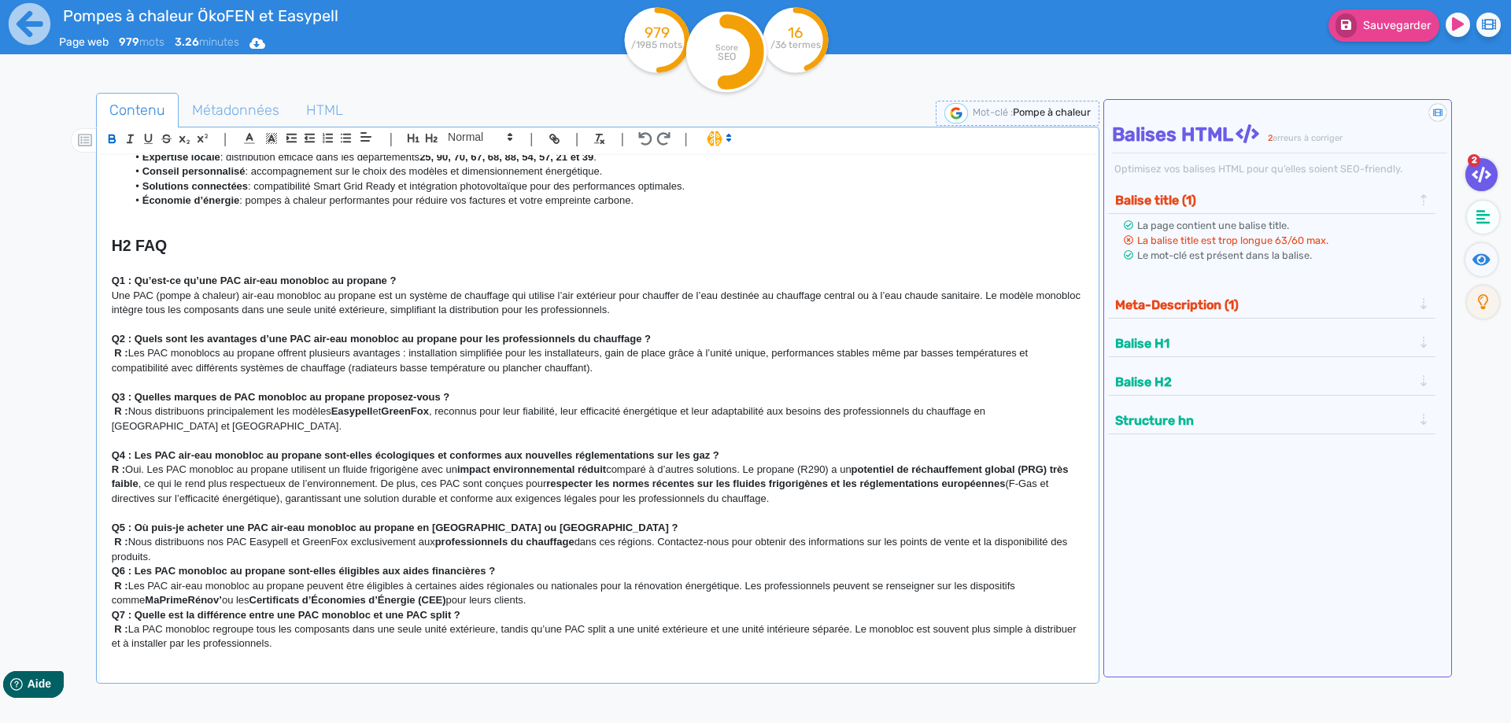
click at [187, 553] on p "R : Nous distribuons nos PAC Easypell et GreenFox exclusivement aux professionn…" at bounding box center [598, 549] width 972 height 29
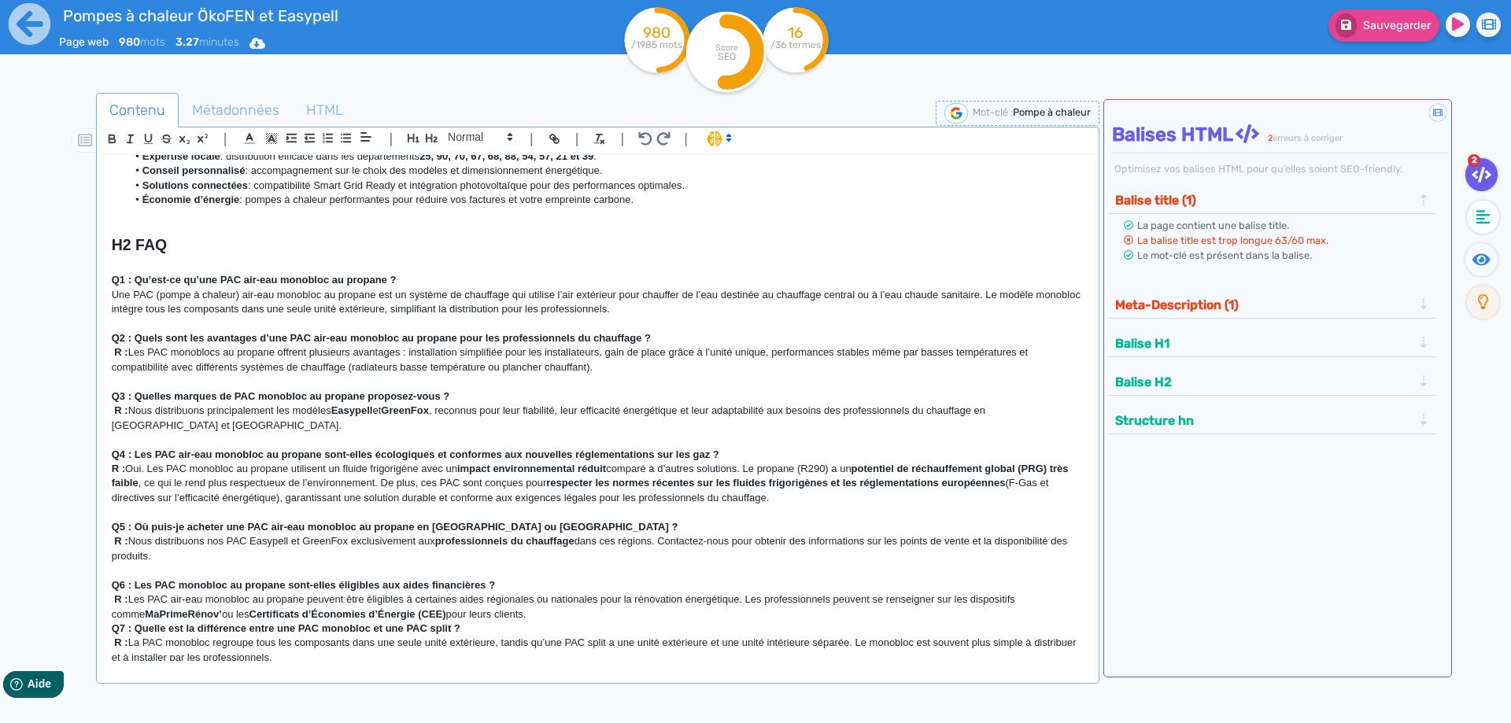
click at [543, 620] on p "R : Les PAC air-eau monobloc au propane peuvent être éligibles à certaines aide…" at bounding box center [598, 607] width 972 height 29
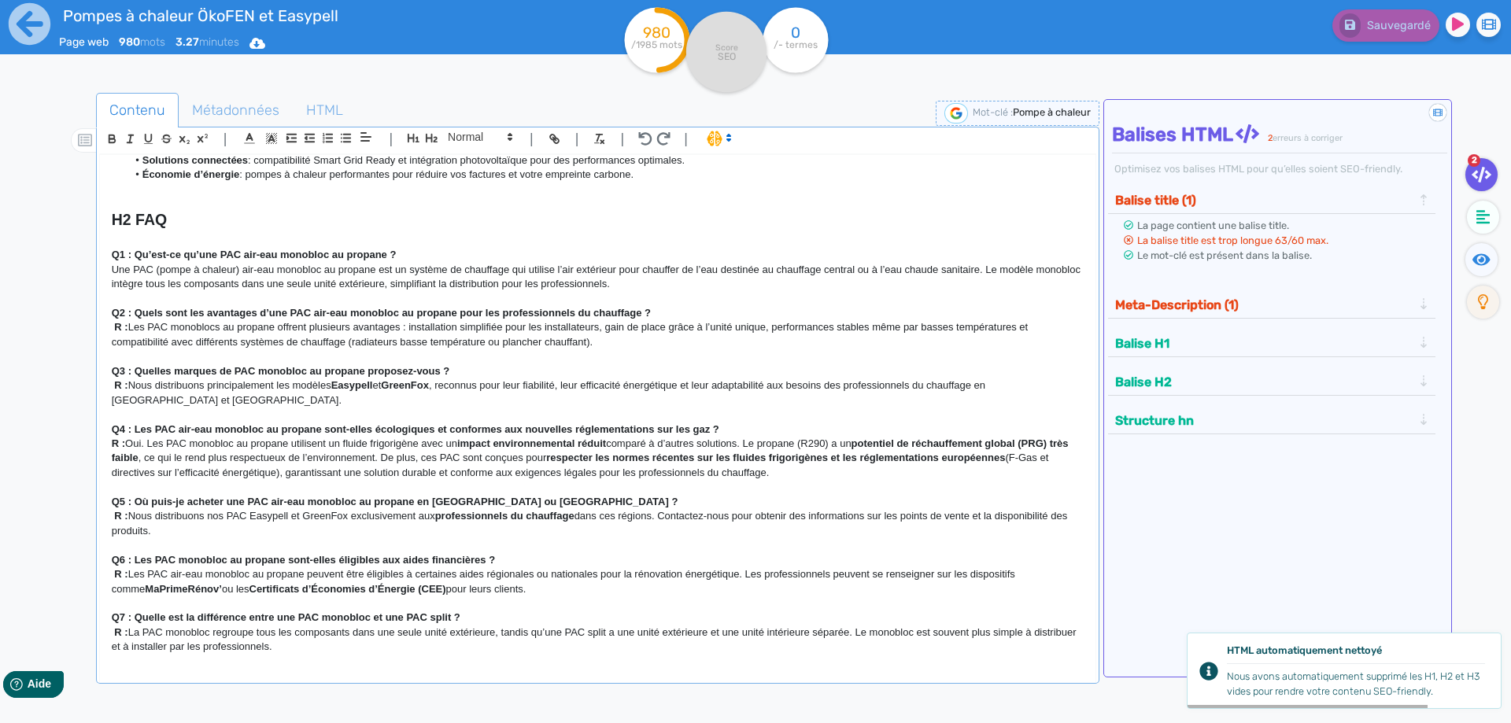
scroll to position [791, 0]
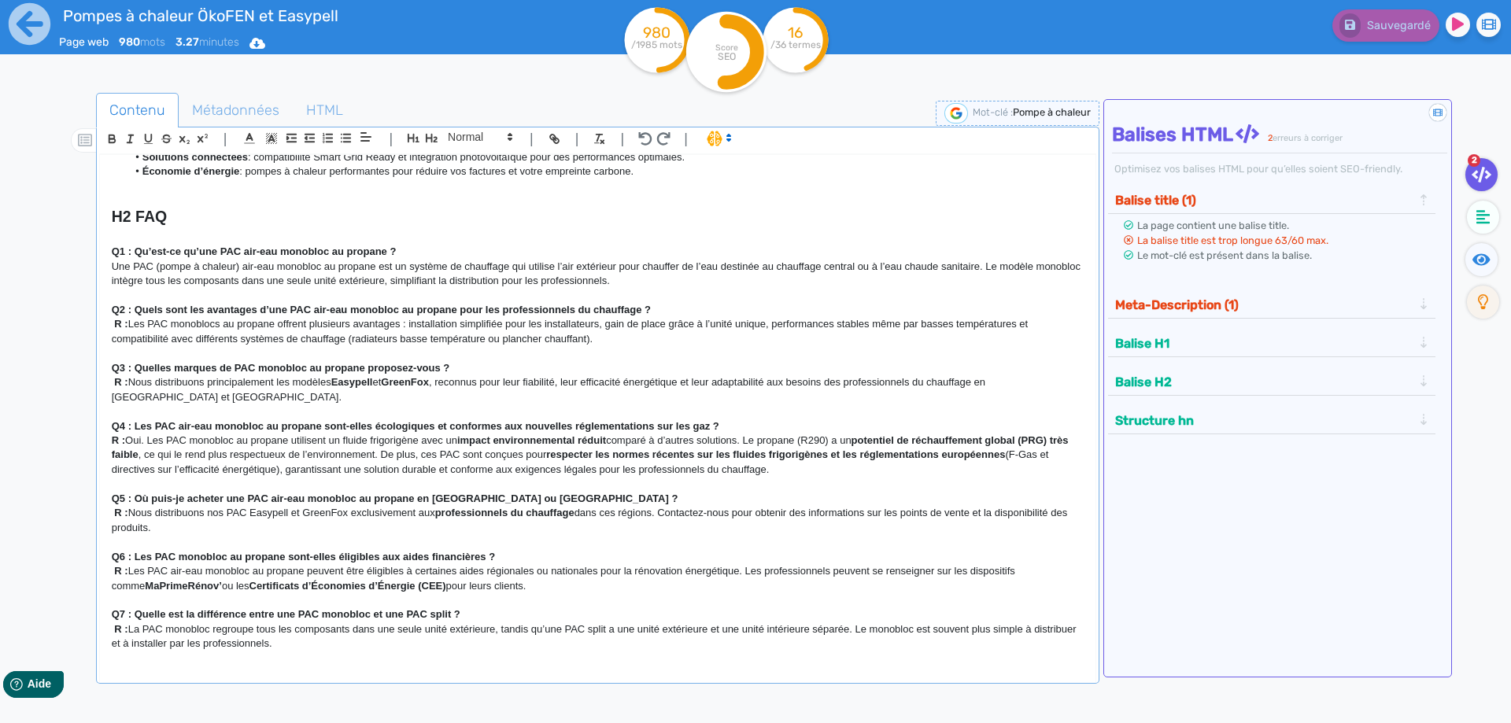
click at [351, 642] on p "R : La PAC monobloc regroupe tous les composants dans une seule unité extérieur…" at bounding box center [598, 637] width 972 height 29
click at [316, 651] on p "R : La PAC monobloc regroupe tous les composants dans une seule unité extérieur…" at bounding box center [598, 637] width 972 height 29
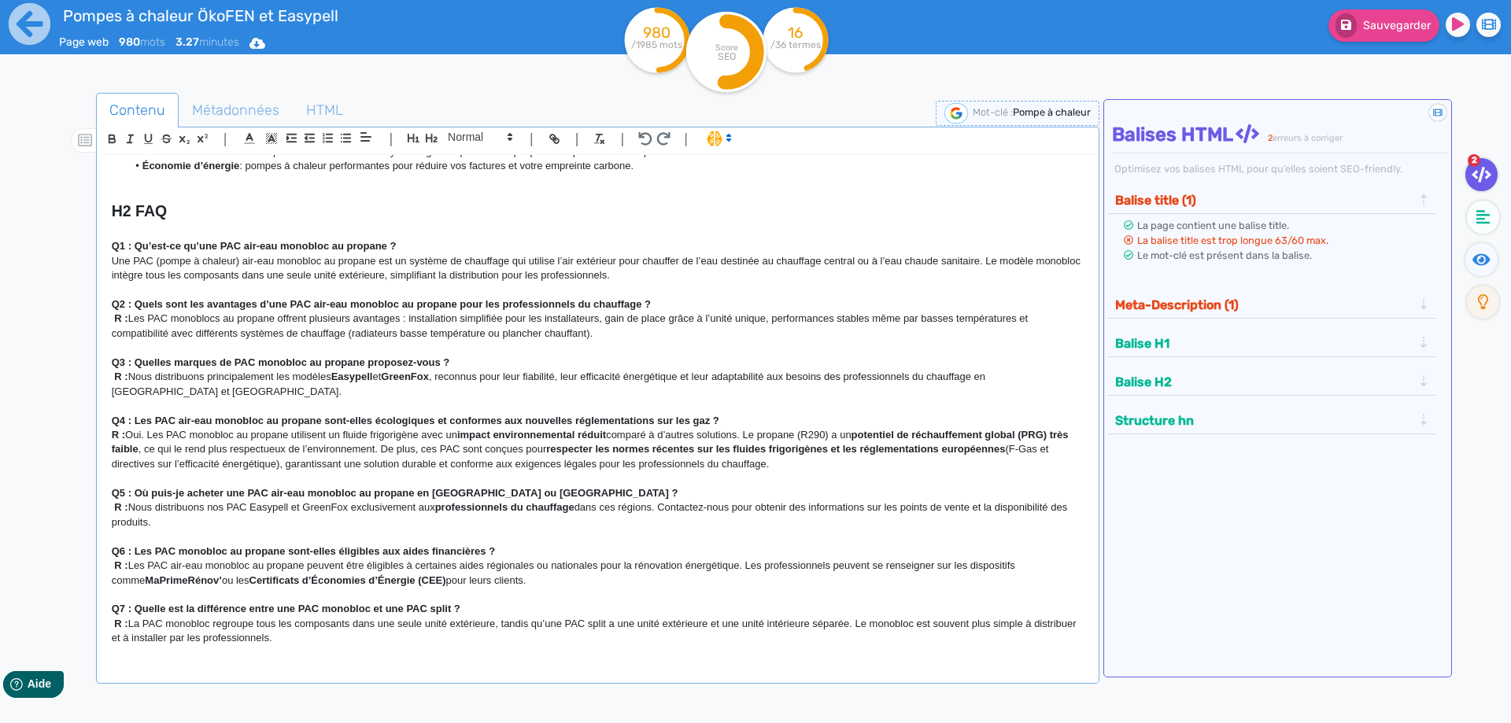
scroll to position [811, 0]
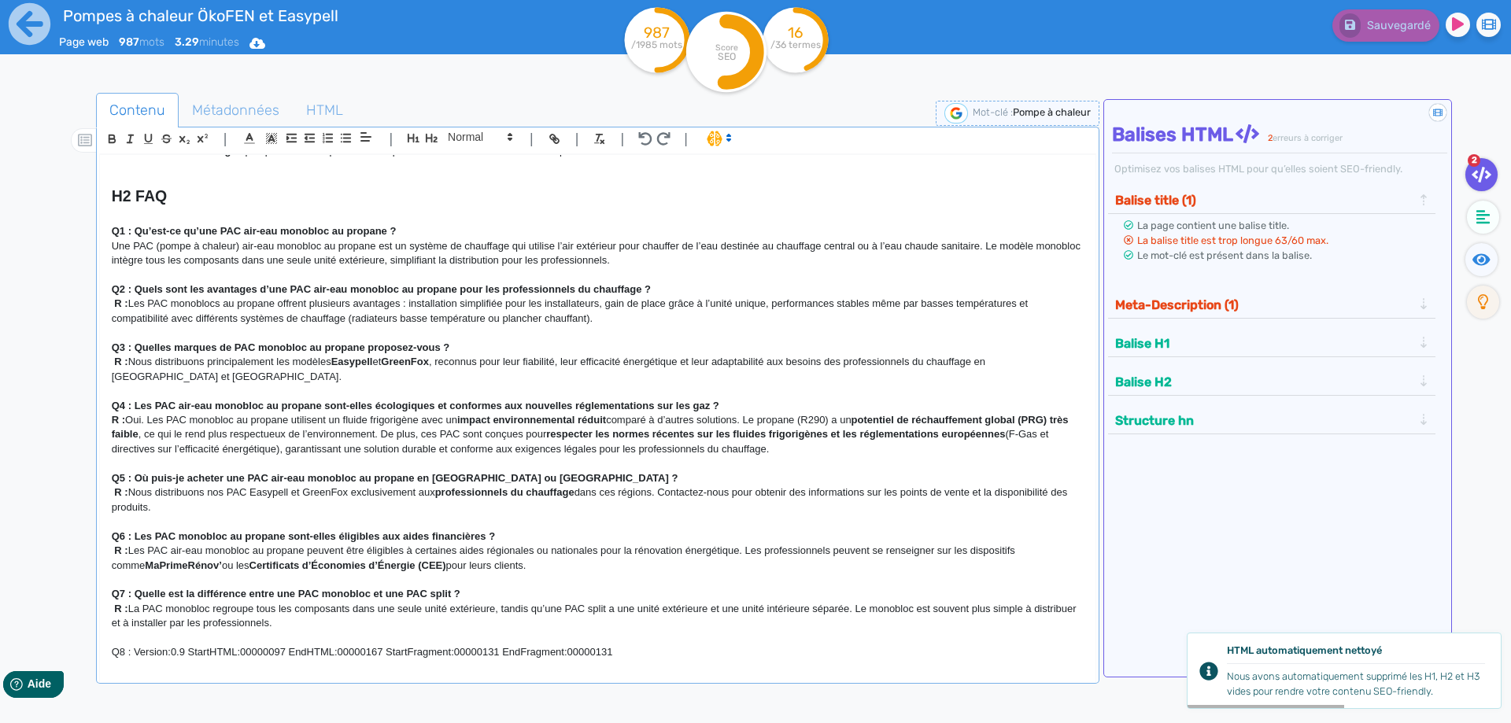
drag, startPoint x: 651, startPoint y: 652, endPoint x: 87, endPoint y: 641, distance: 564.5
click at [100, 641] on div "H1 Pompes à chaleur air-eau monobloc au propane Chez Forest Chauff’ , nous prop…" at bounding box center [598, 408] width 996 height 506
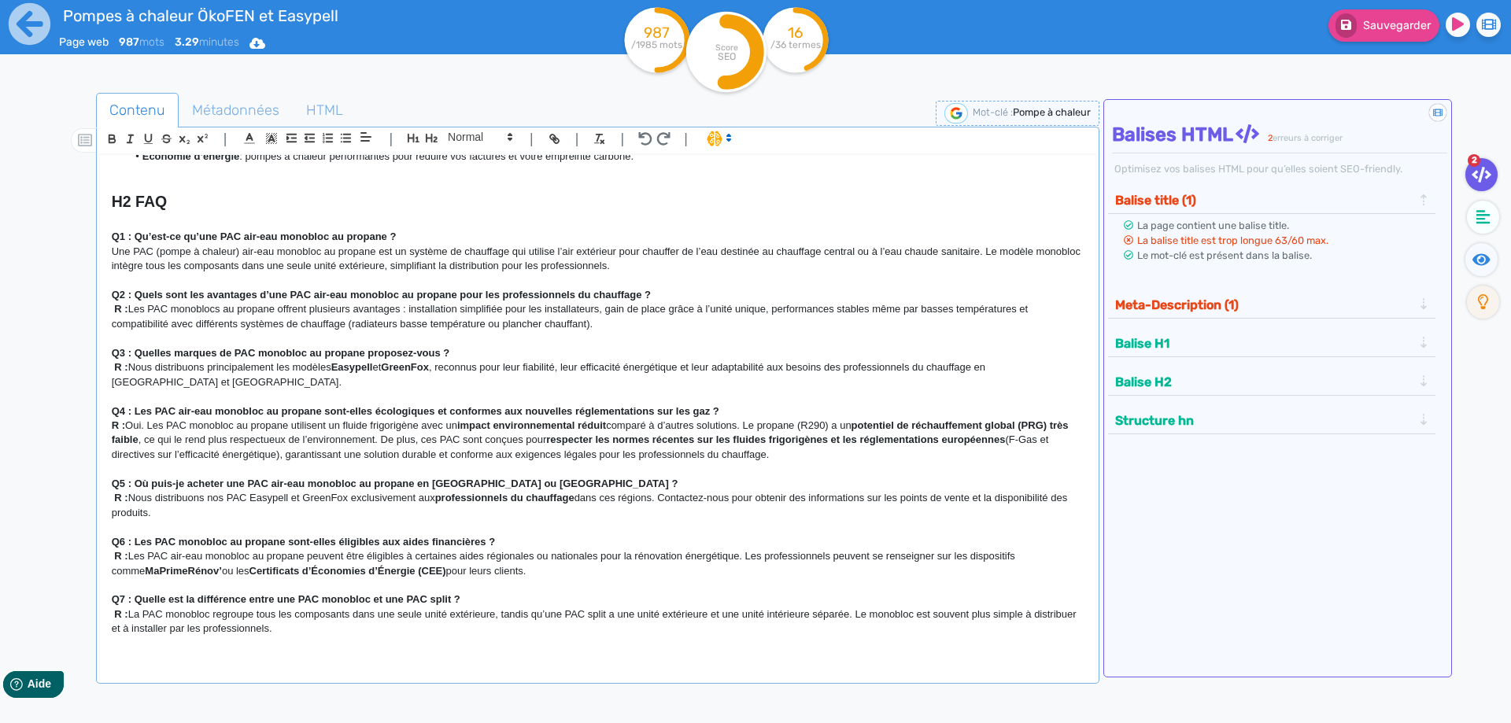
click at [117, 648] on p at bounding box center [598, 644] width 972 height 14
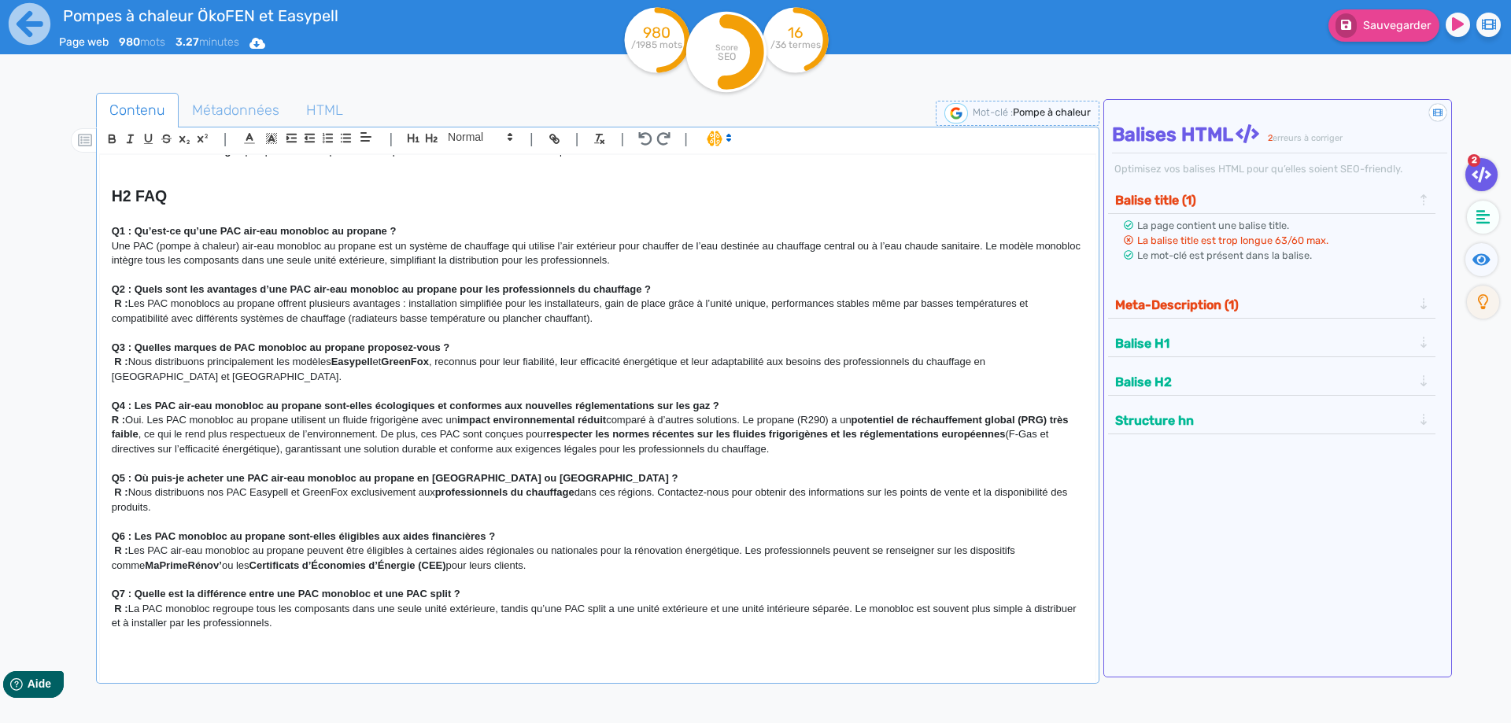
scroll to position [838, 0]
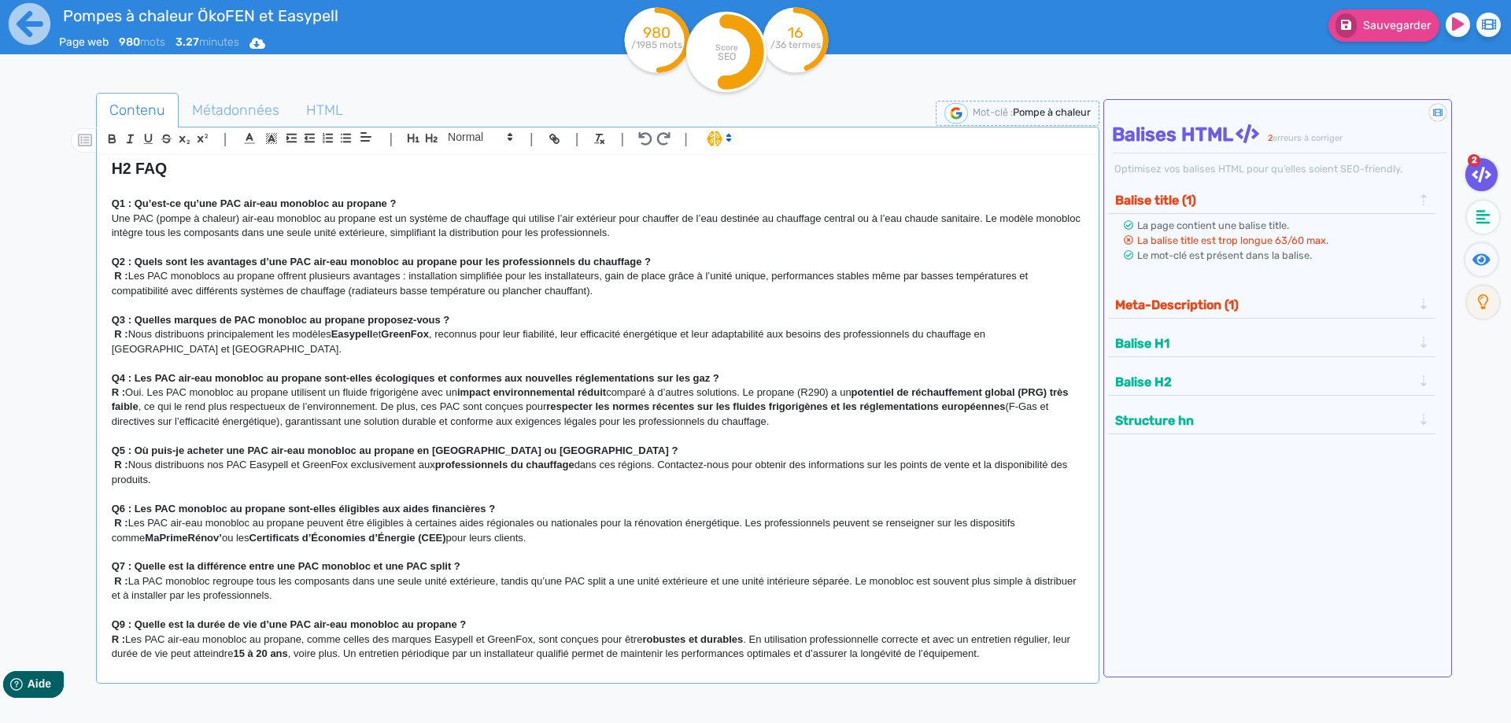
click at [123, 627] on strong "Q9 : Quelle est la durée de vie d’une PAC air-eau monobloc au propane ?" at bounding box center [289, 625] width 355 height 12
click at [335, 609] on p at bounding box center [598, 611] width 972 height 14
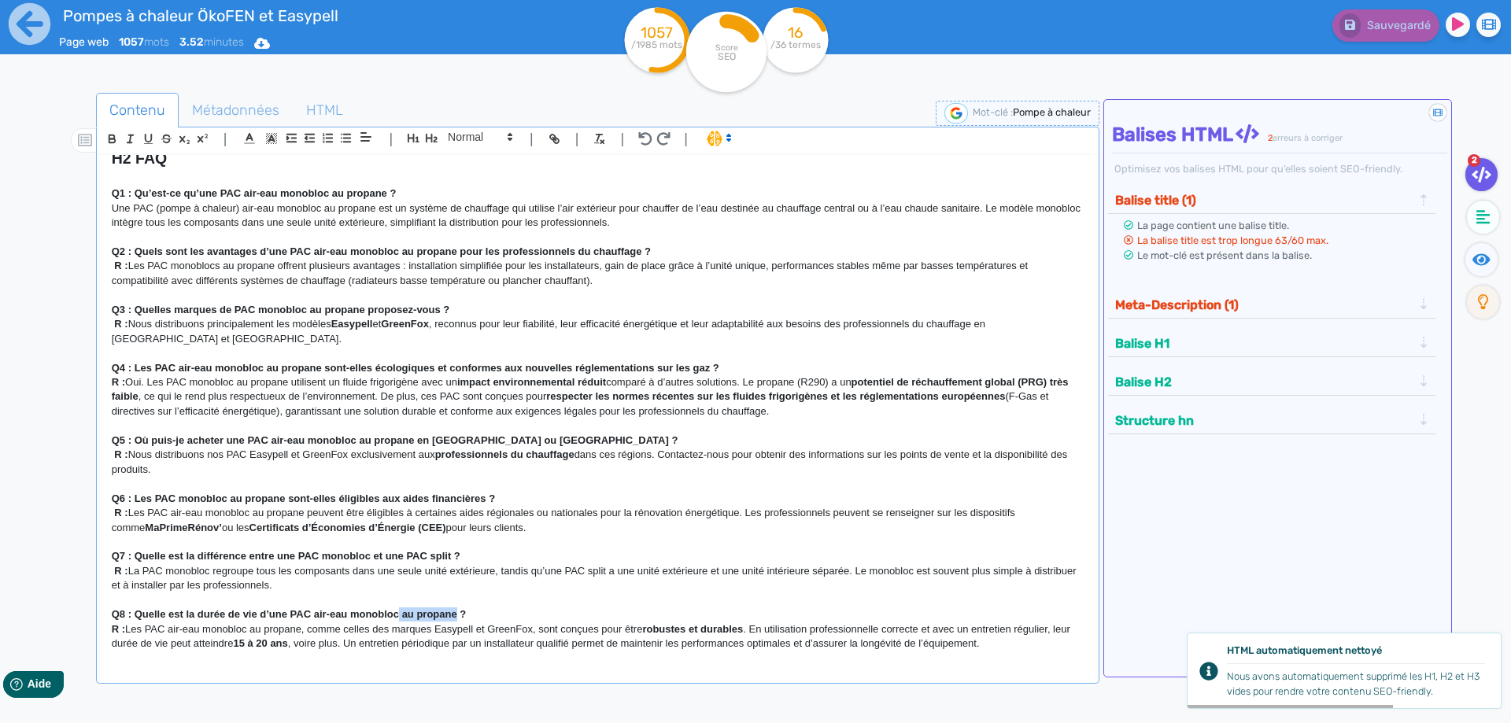
drag, startPoint x: 457, startPoint y: 619, endPoint x: 399, endPoint y: 616, distance: 57.5
click at [399, 616] on strong "Q8 : Quelle est la durée de vie d’une PAC air-eau monobloc au propane ?" at bounding box center [289, 615] width 355 height 12
click at [1008, 647] on p "R : Les PAC air-eau monobloc au propane, comme celles des marques Easypell et G…" at bounding box center [598, 637] width 972 height 29
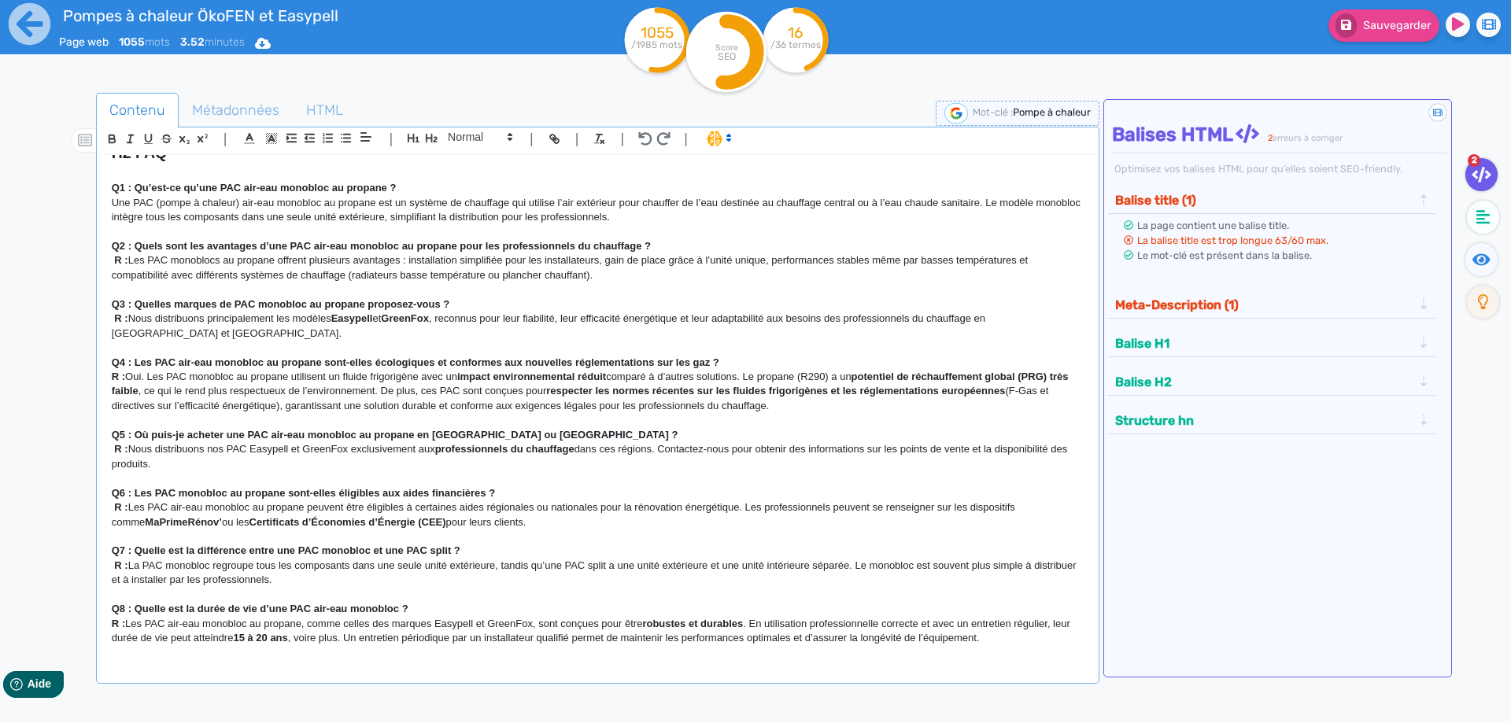
scroll to position [869, 0]
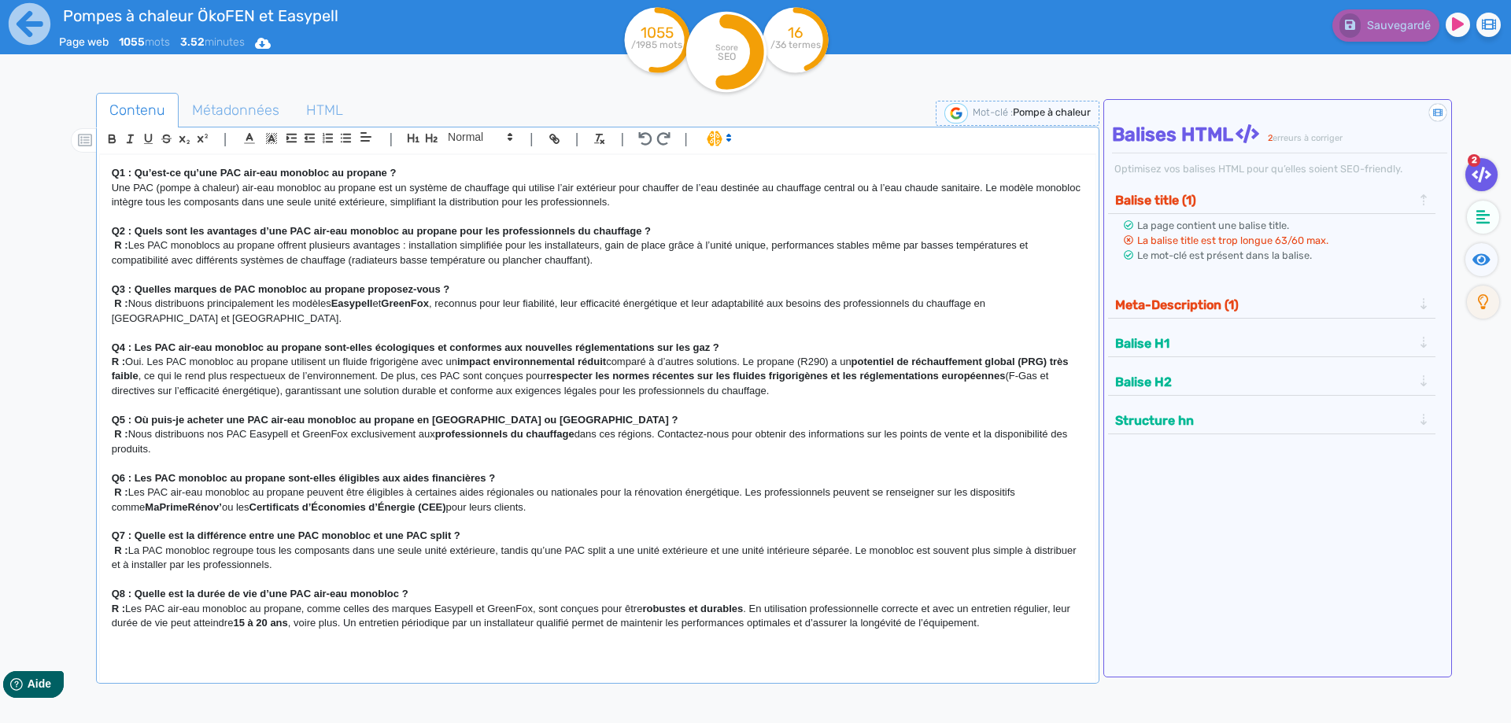
click at [534, 601] on p "Q8 : Quelle est la durée de vie d’une PAC air-eau monobloc ?" at bounding box center [598, 594] width 972 height 14
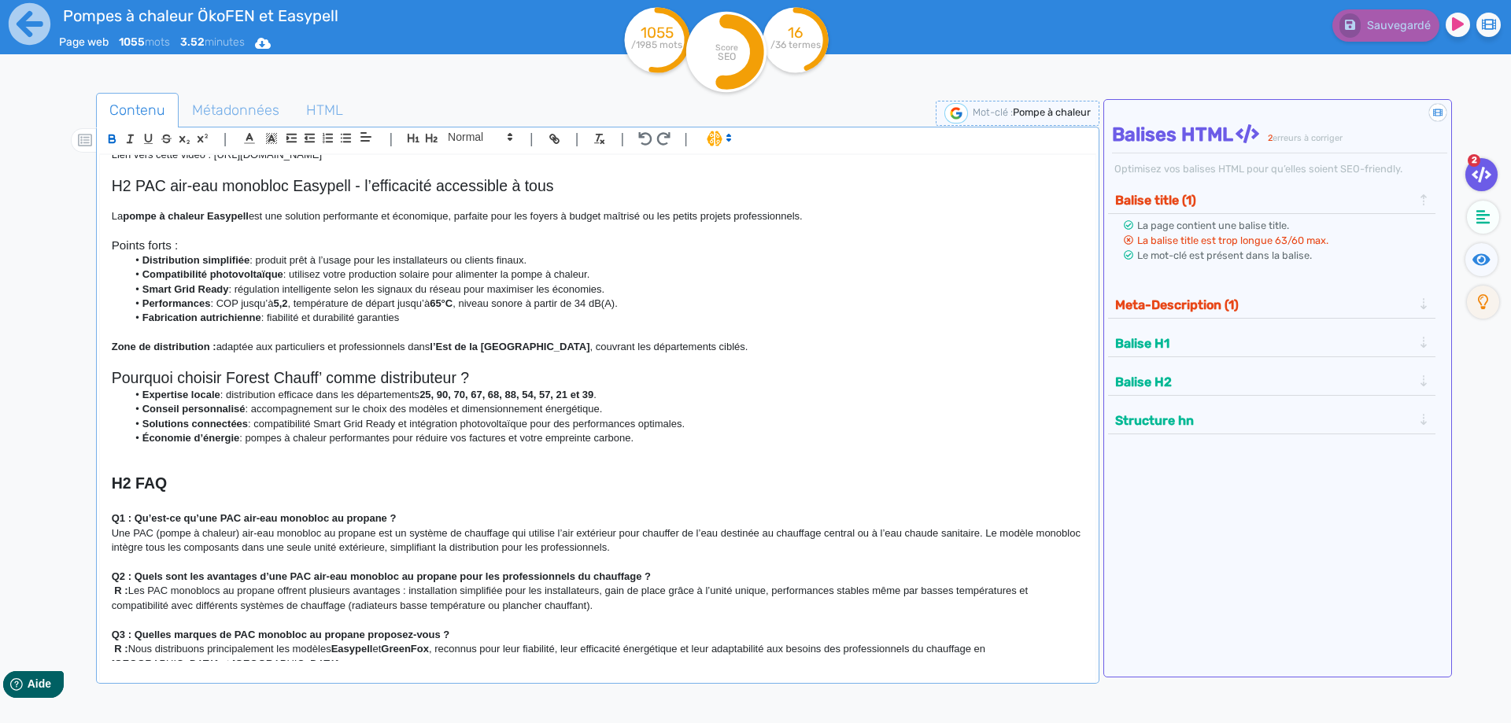
scroll to position [382, 0]
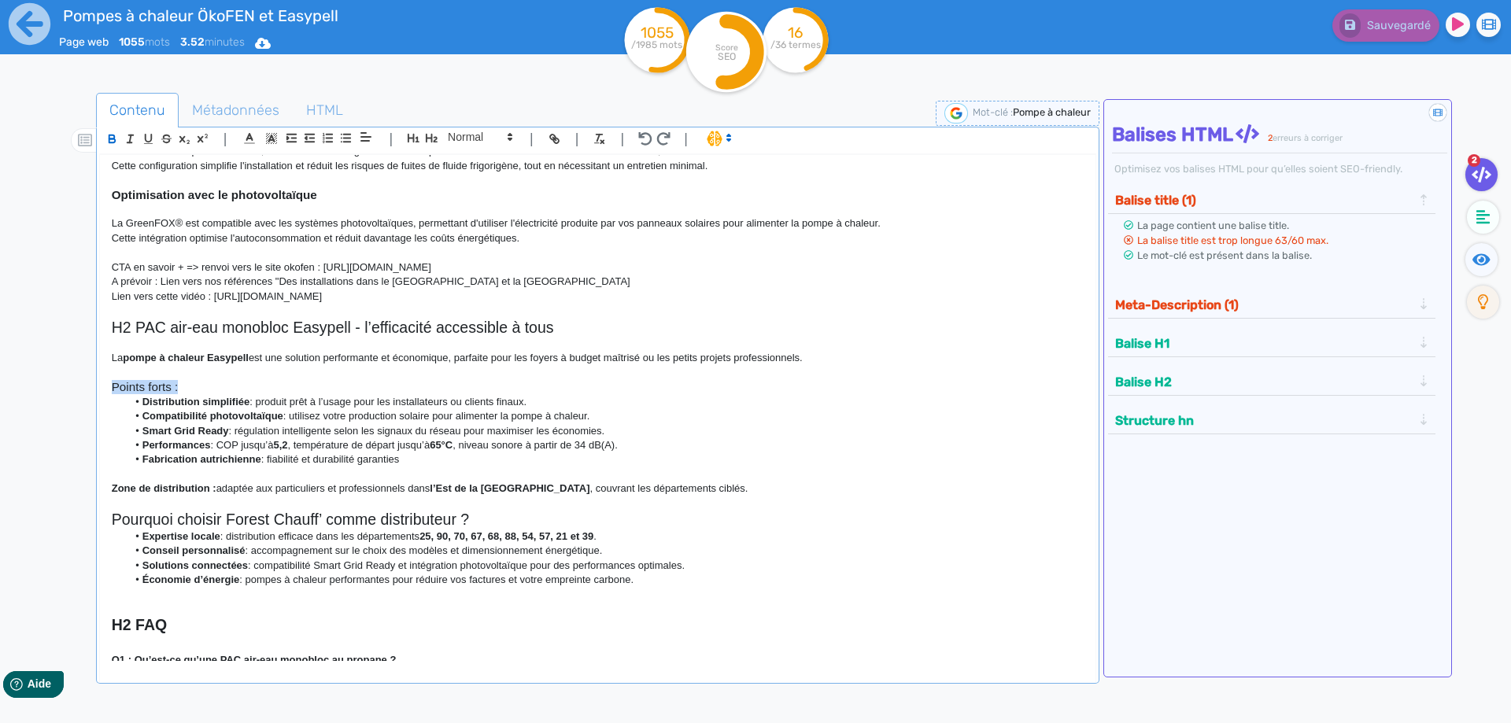
drag, startPoint x: 187, startPoint y: 387, endPoint x: 80, endPoint y: 383, distance: 107.1
click at [100, 383] on div "H1 Pompes à chaleur air-eau monobloc au propane Chez Forest Chauff’ , nous prop…" at bounding box center [598, 408] width 996 height 506
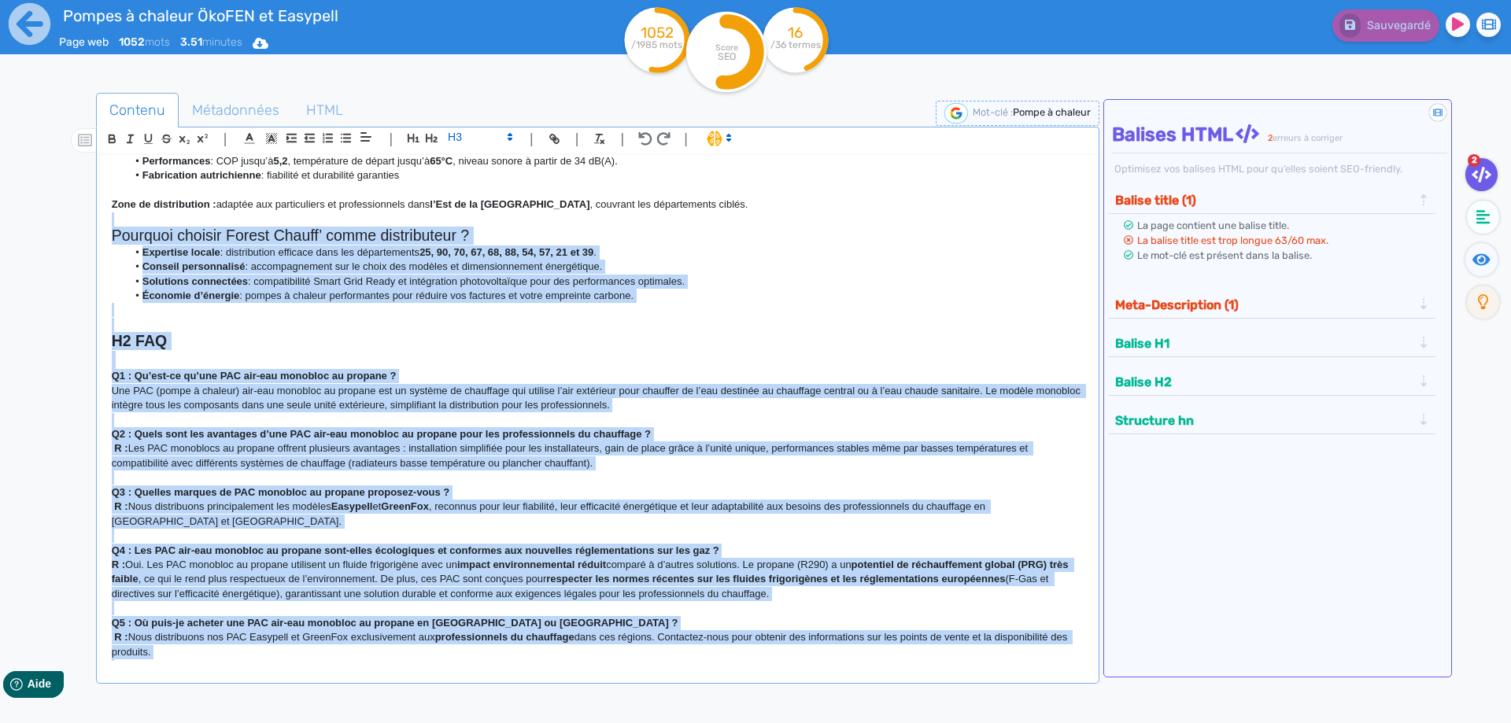
scroll to position [665, 0]
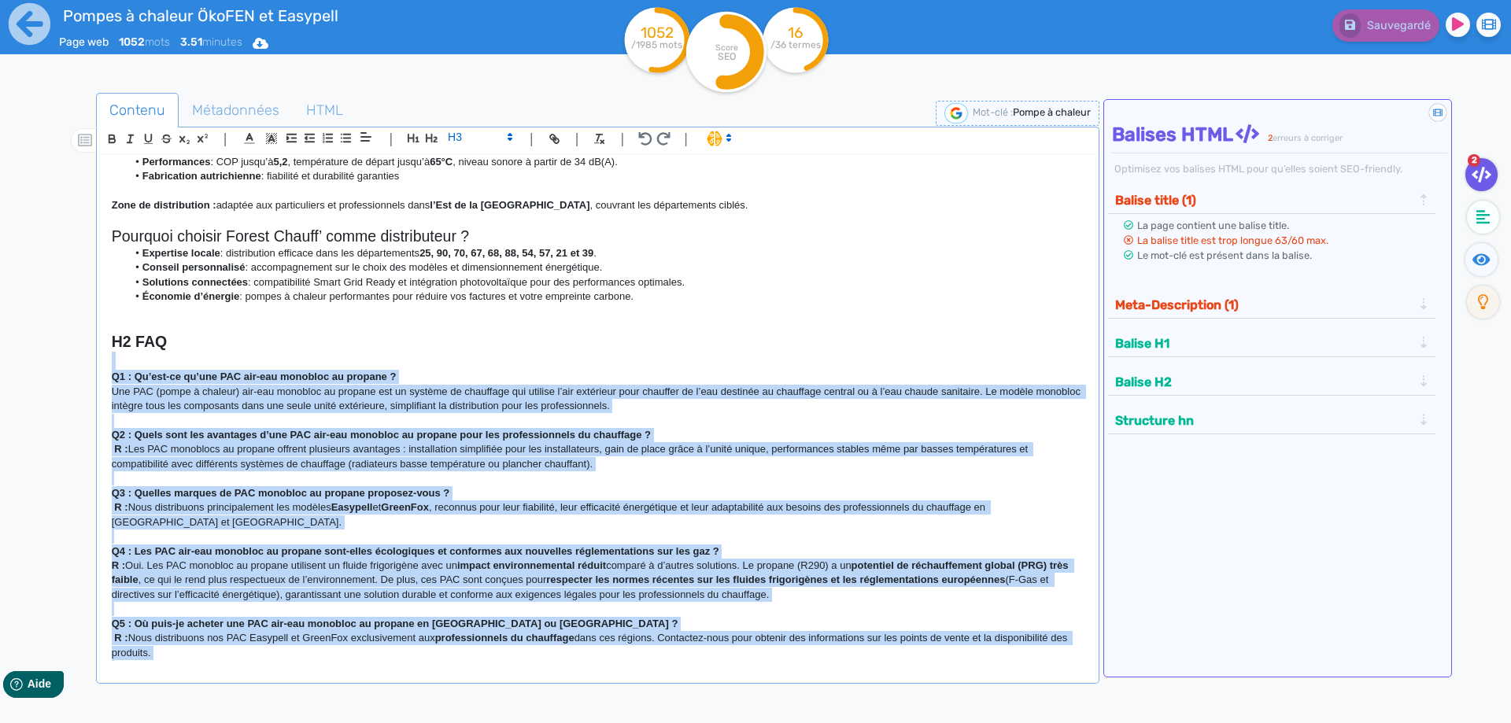
drag, startPoint x: 1026, startPoint y: 628, endPoint x: 91, endPoint y: 320, distance: 983.8
click at [100, 365] on div "H1 Pompes à chaleur air-eau monobloc au propane Chez Forest Chauff’ , nous prop…" at bounding box center [598, 408] width 996 height 506
click at [111, 139] on icon "button" at bounding box center [112, 141] width 6 height 4
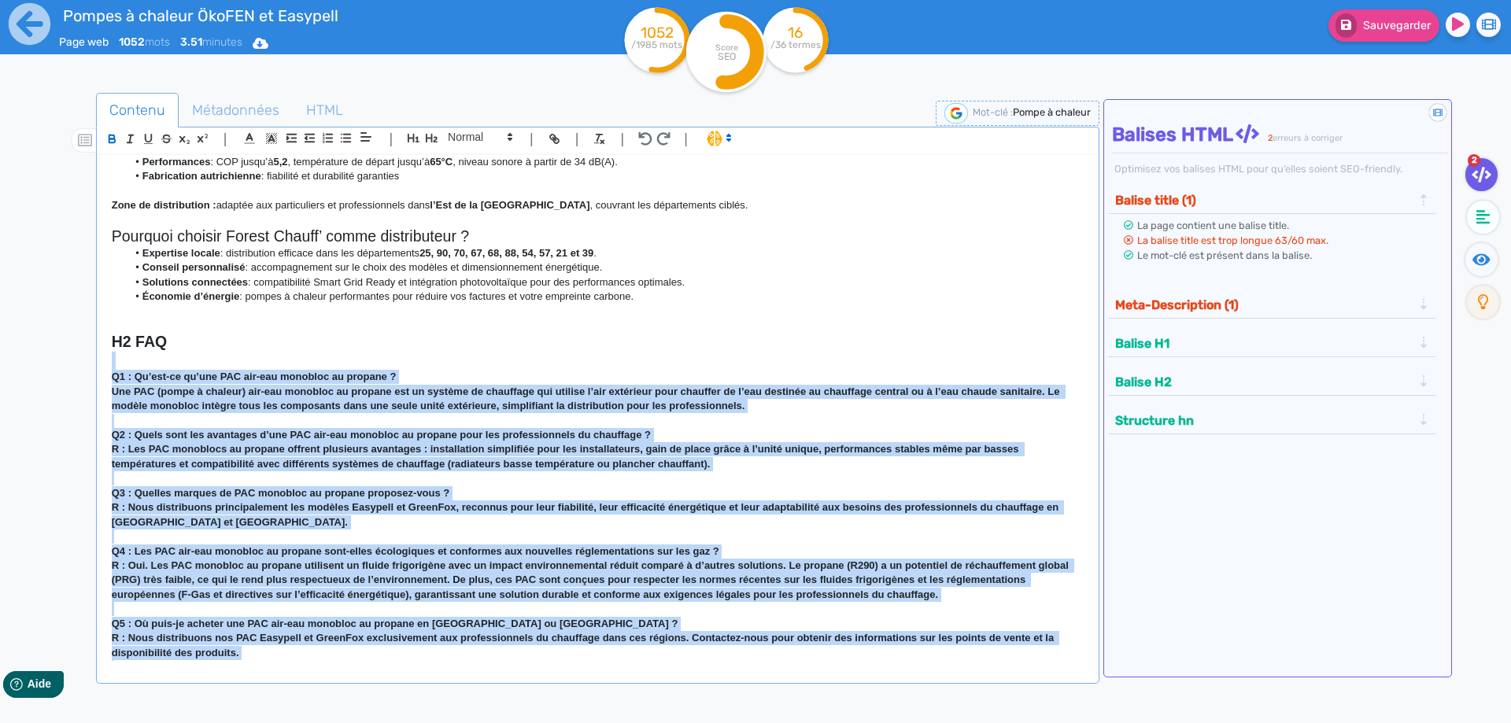
scroll to position [854, 0]
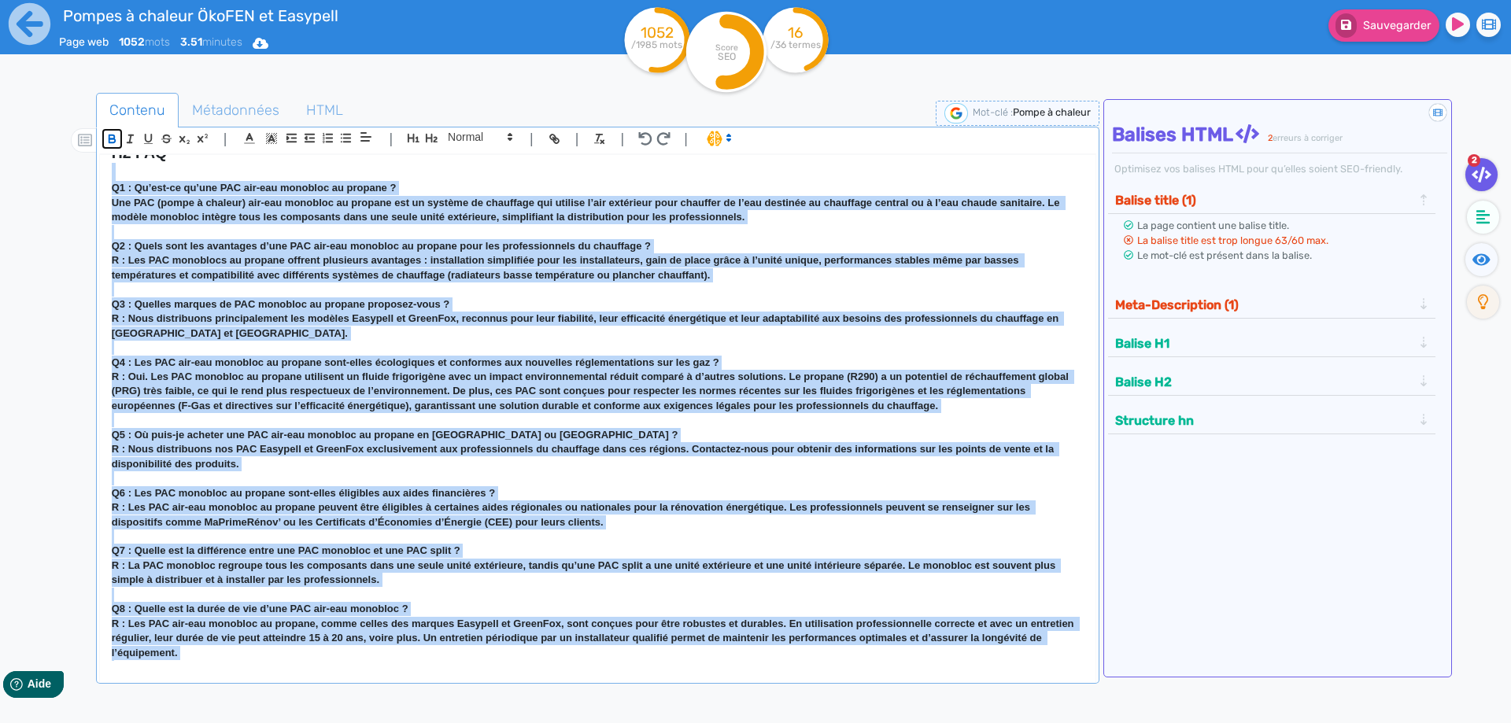
click at [111, 139] on icon "button" at bounding box center [112, 141] width 6 height 4
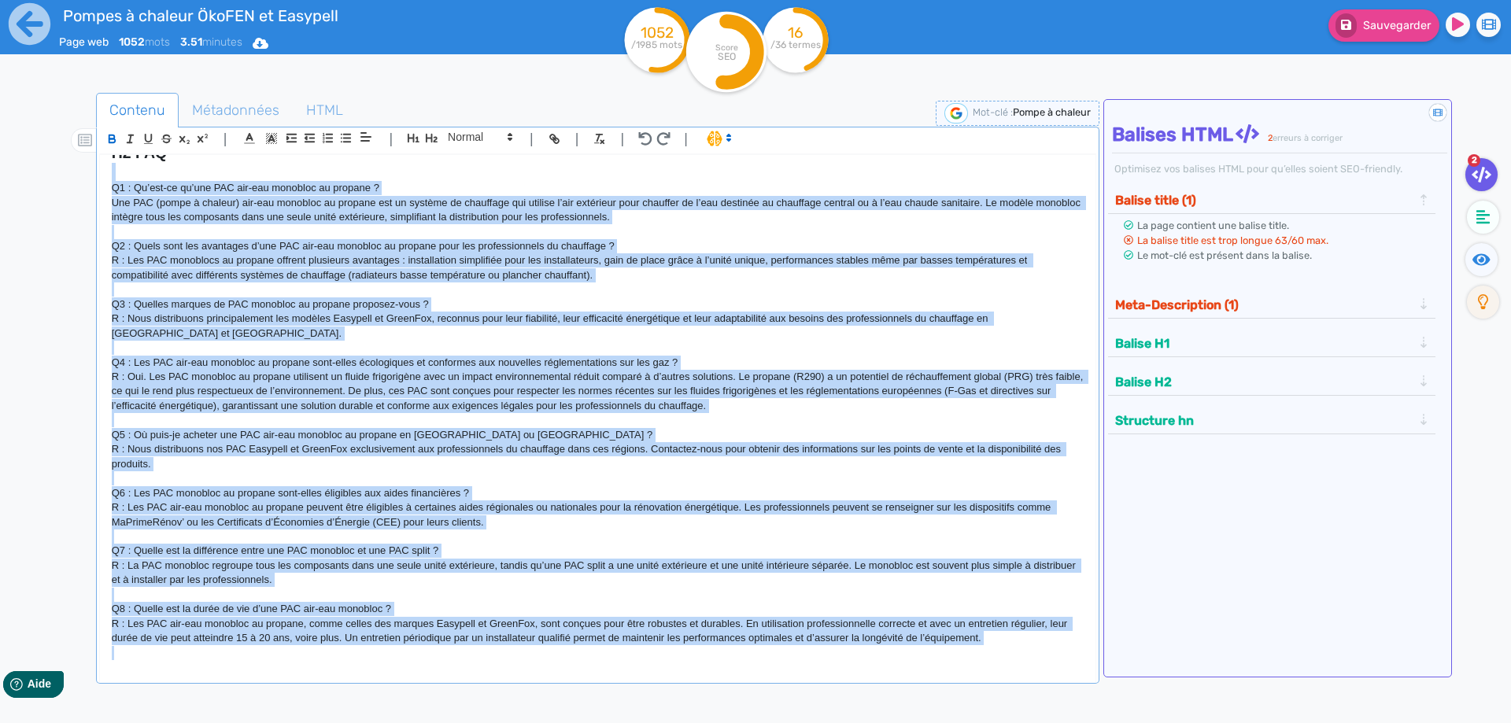
scroll to position [869, 0]
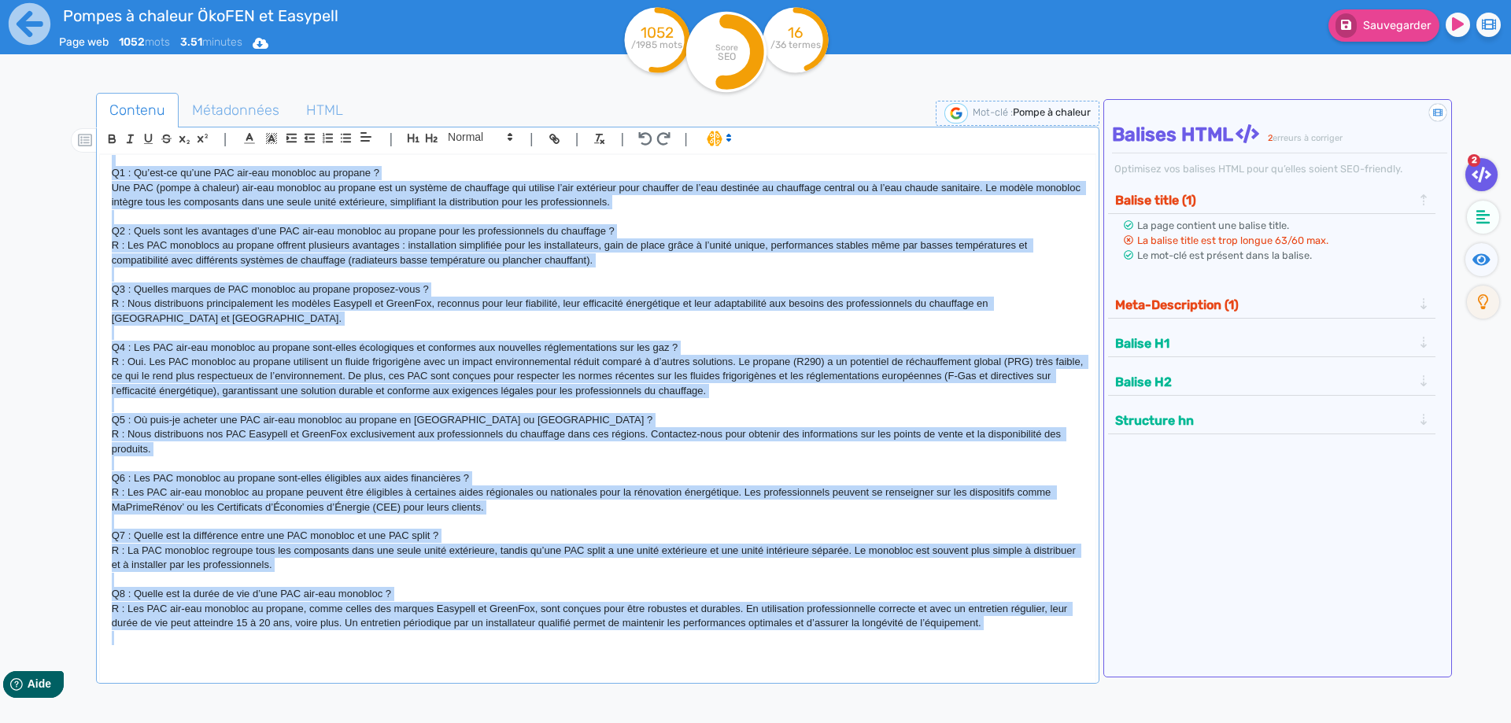
click at [283, 272] on p at bounding box center [598, 275] width 972 height 14
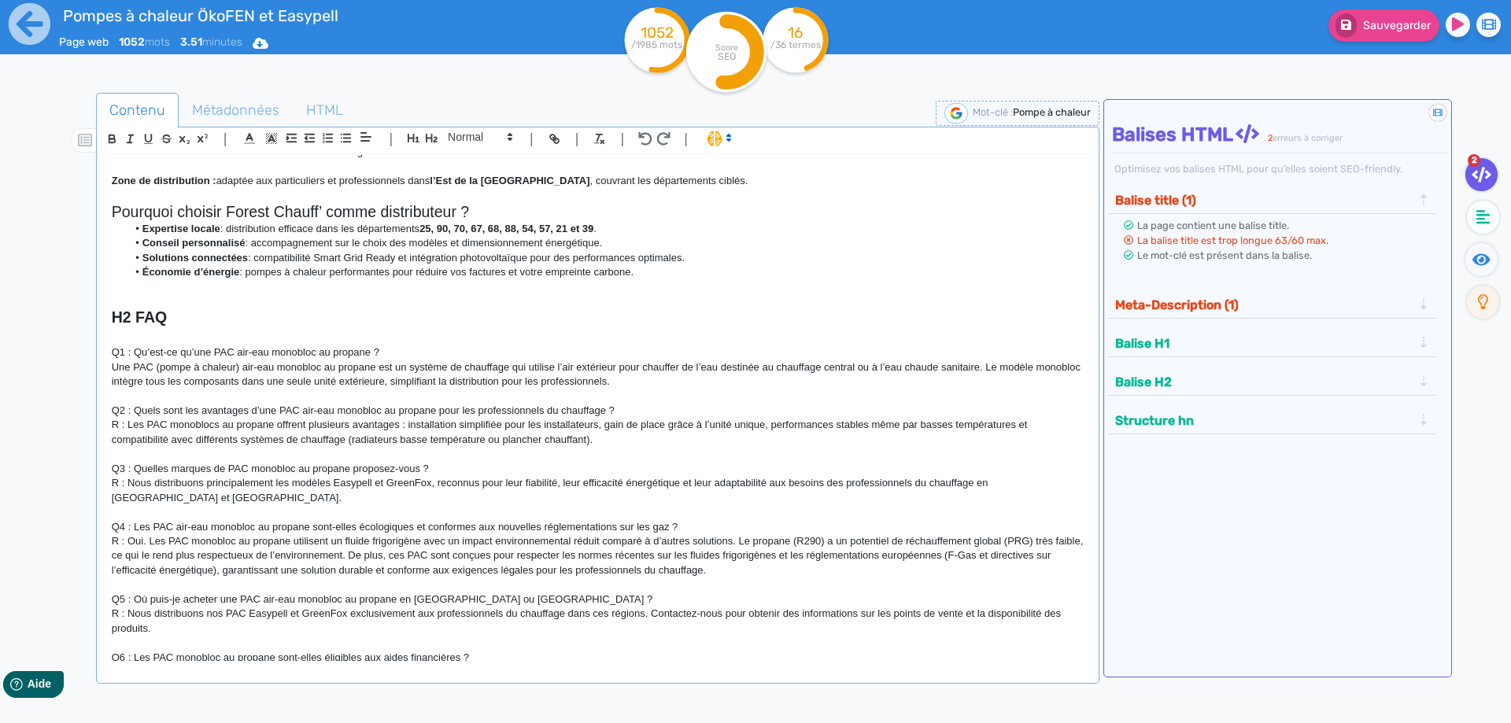
scroll to position [657, 0]
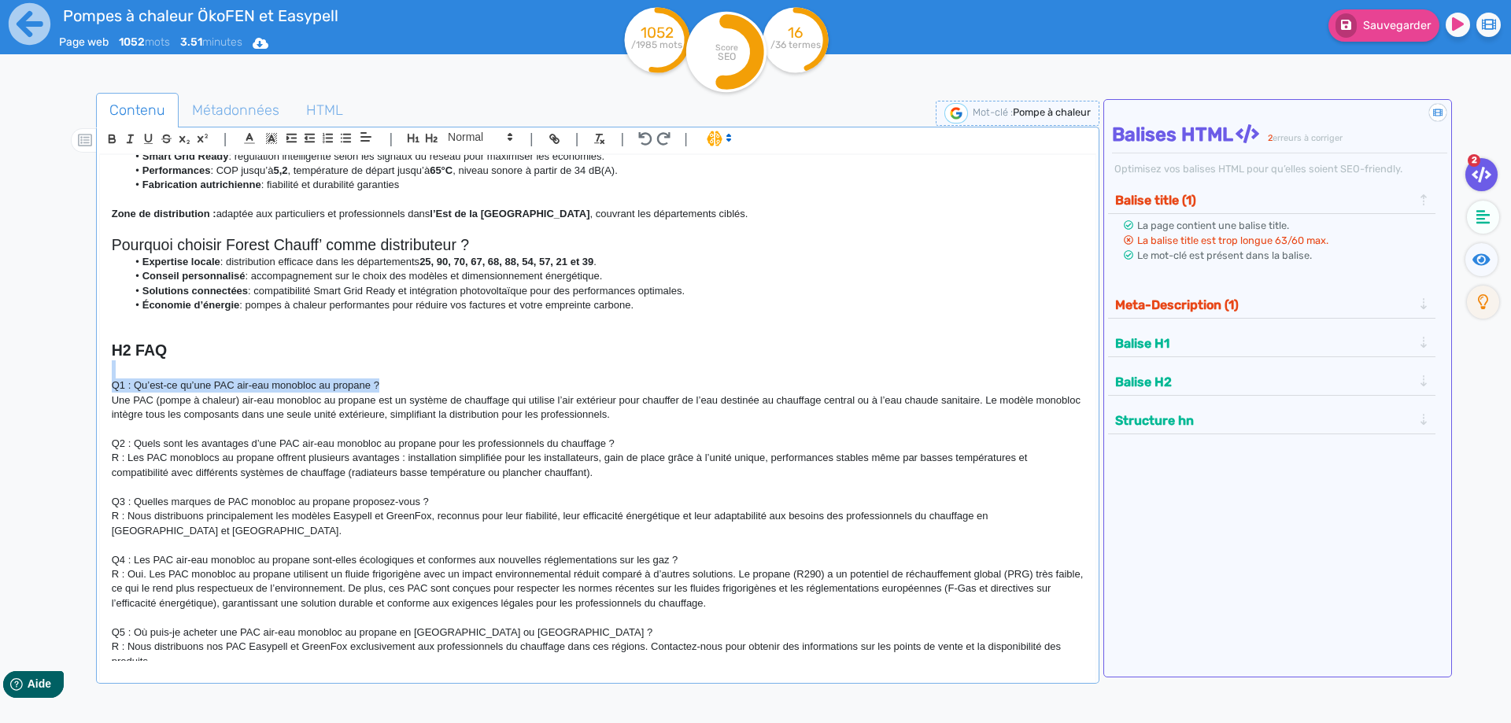
drag, startPoint x: 394, startPoint y: 387, endPoint x: 119, endPoint y: 370, distance: 276.0
click at [119, 370] on div "H1 Pompes à chaleur air-eau monobloc au propane Chez Forest Chauff’ , nous prop…" at bounding box center [598, 408] width 996 height 506
click at [111, 139] on icon "button" at bounding box center [112, 141] width 6 height 4
click at [352, 464] on p "R : Les PAC monoblocs au propane offrent plusieurs avantages : installation sim…" at bounding box center [598, 465] width 972 height 29
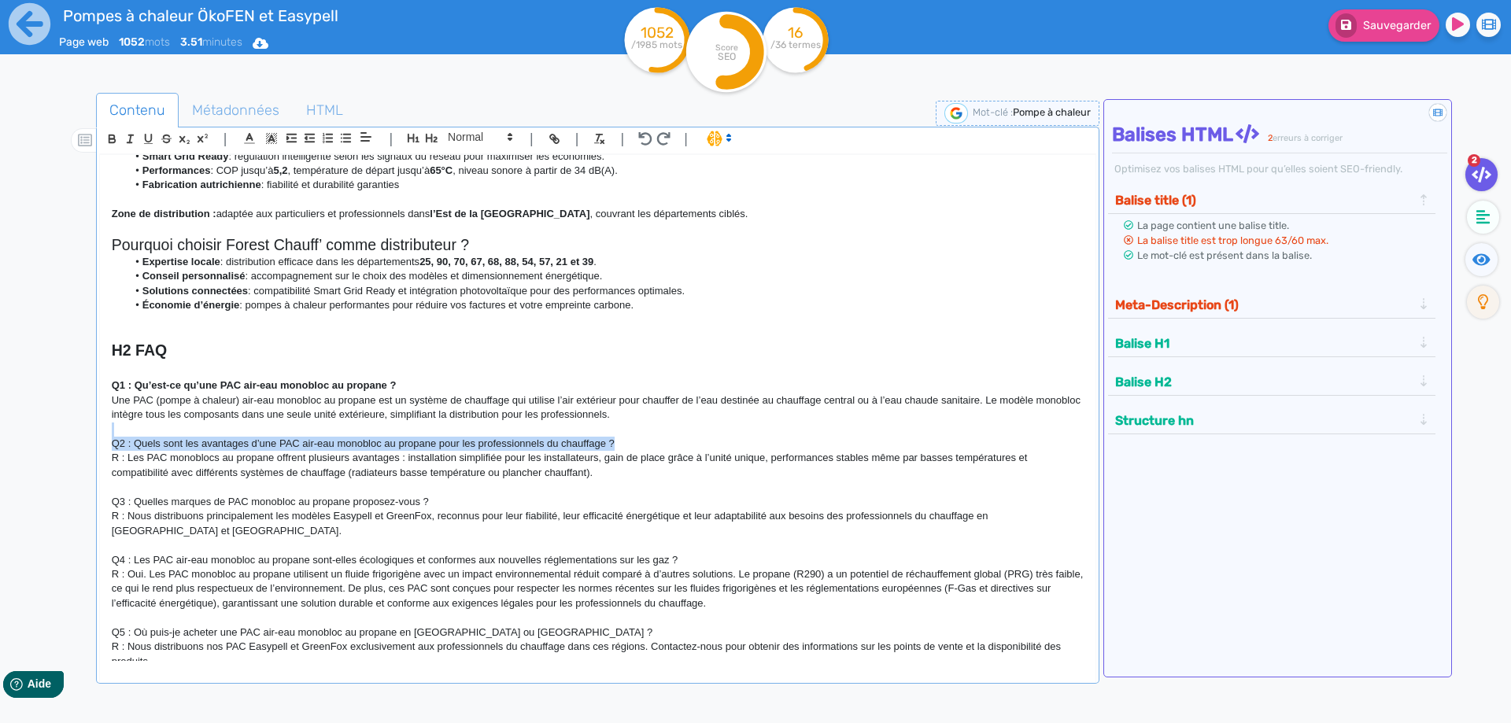
drag, startPoint x: 622, startPoint y: 442, endPoint x: 149, endPoint y: 434, distance: 473.2
click at [149, 434] on div "H1 Pompes à chaleur air-eau monobloc au propane Chez Forest Chauff’ , nous prop…" at bounding box center [598, 408] width 996 height 506
click at [110, 137] on icon "button" at bounding box center [111, 138] width 13 height 13
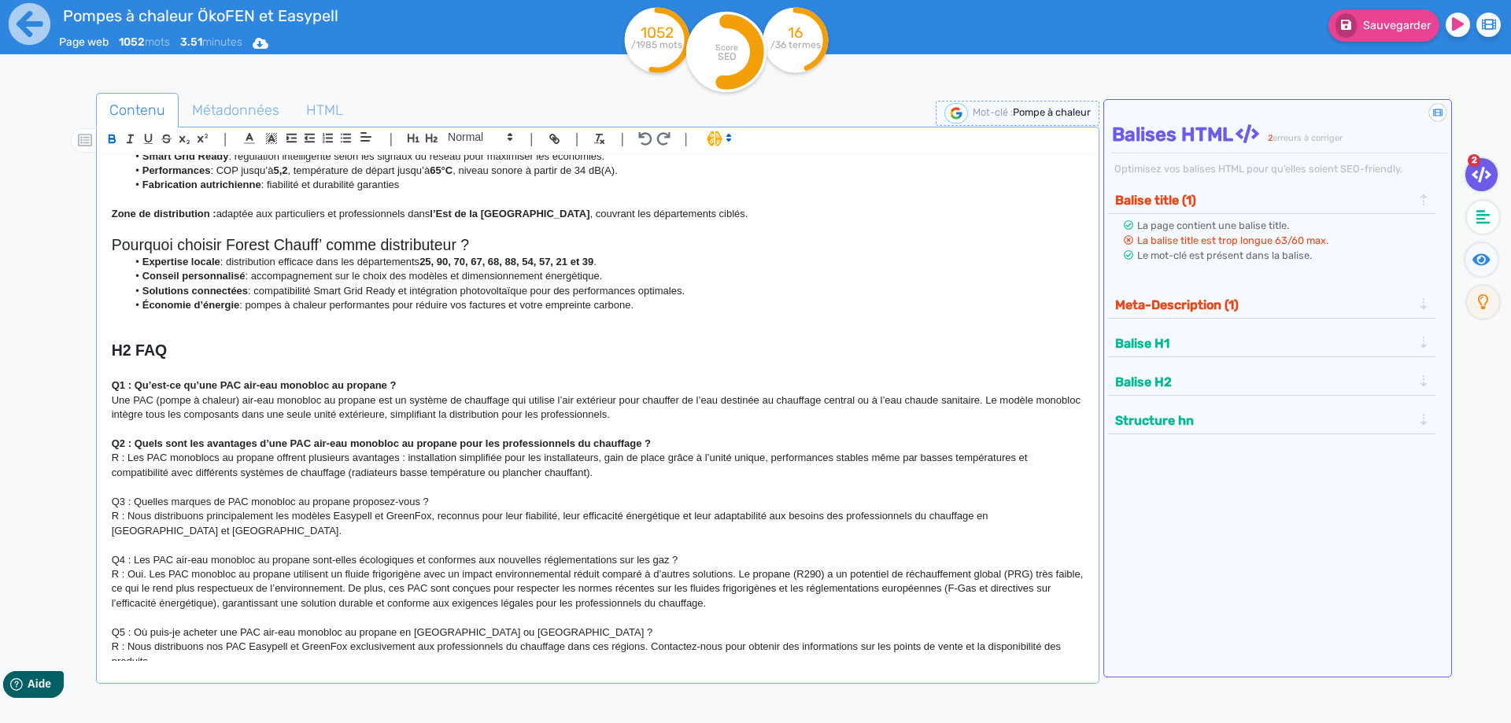
click at [336, 360] on h2 "H2 FAQ" at bounding box center [598, 351] width 972 height 18
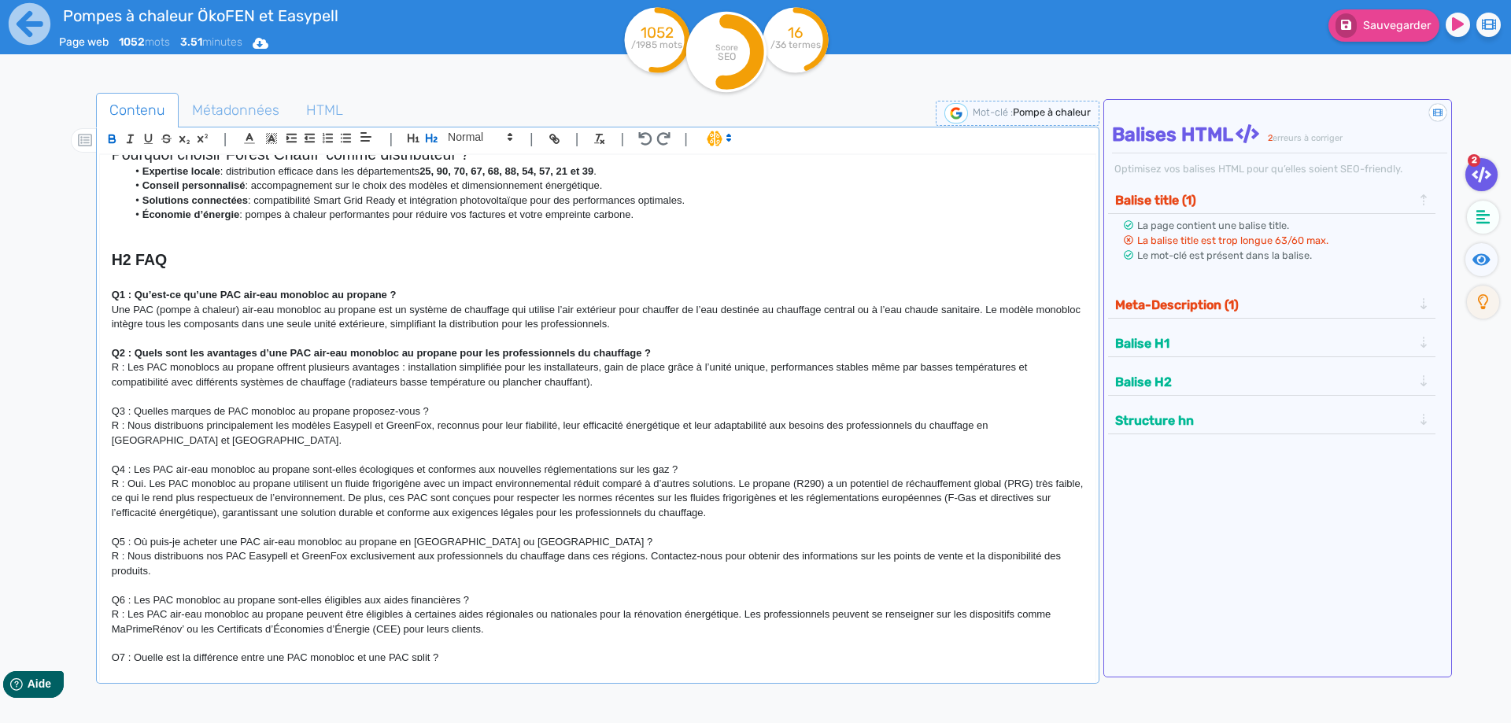
scroll to position [798, 0]
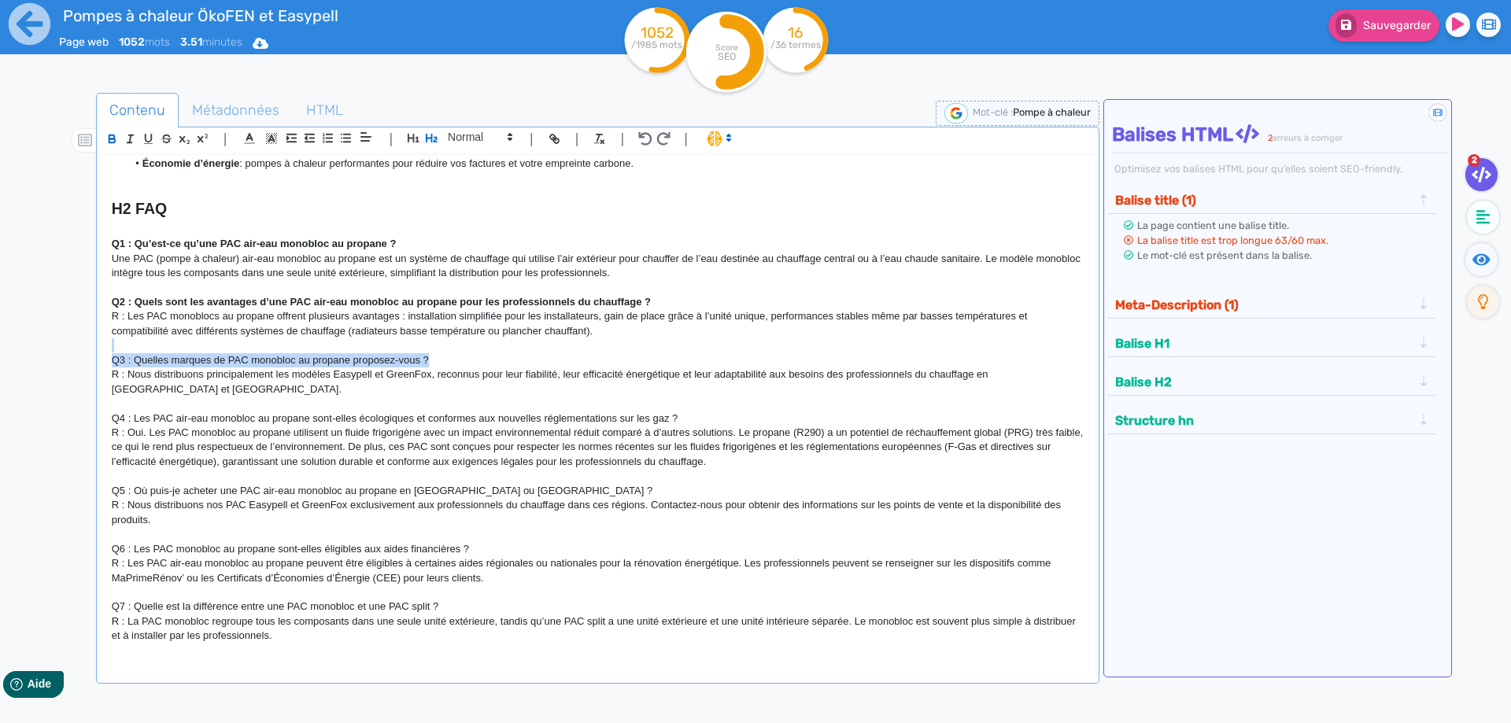
drag, startPoint x: 441, startPoint y: 362, endPoint x: 142, endPoint y: 353, distance: 298.5
click at [142, 353] on div "H1 Pompes à chaleur air-eau monobloc au propane Chez Forest Chauff’ , nous prop…" at bounding box center [598, 408] width 996 height 506
click at [110, 134] on icon "button" at bounding box center [111, 138] width 13 height 13
click at [227, 353] on p at bounding box center [598, 346] width 972 height 14
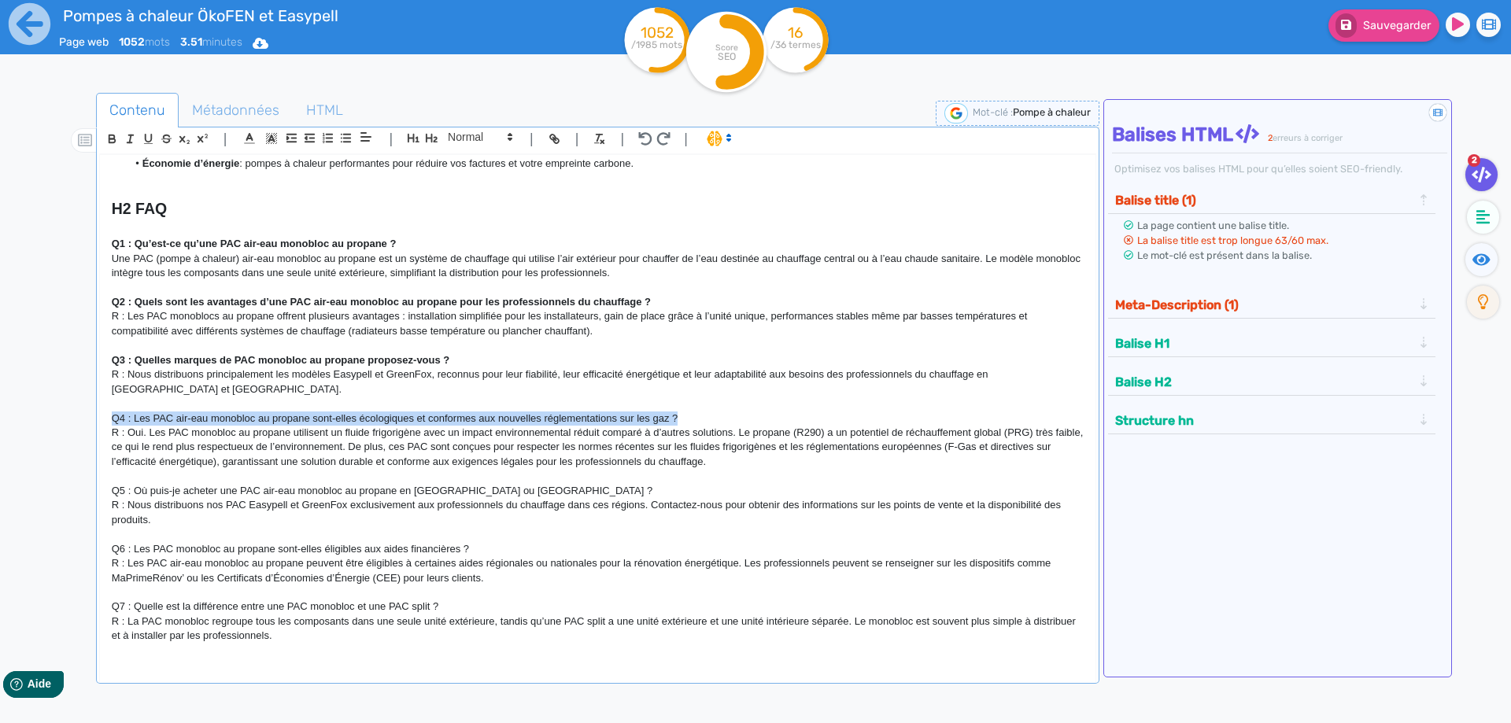
drag, startPoint x: 713, startPoint y: 420, endPoint x: 91, endPoint y: 416, distance: 622.7
click at [100, 416] on div "H1 Pompes à chaleur air-eau monobloc au propane Chez Forest Chauff’ , nous prop…" at bounding box center [598, 408] width 996 height 506
click at [109, 136] on icon "button" at bounding box center [112, 137] width 6 height 4
click at [327, 406] on p at bounding box center [598, 404] width 972 height 14
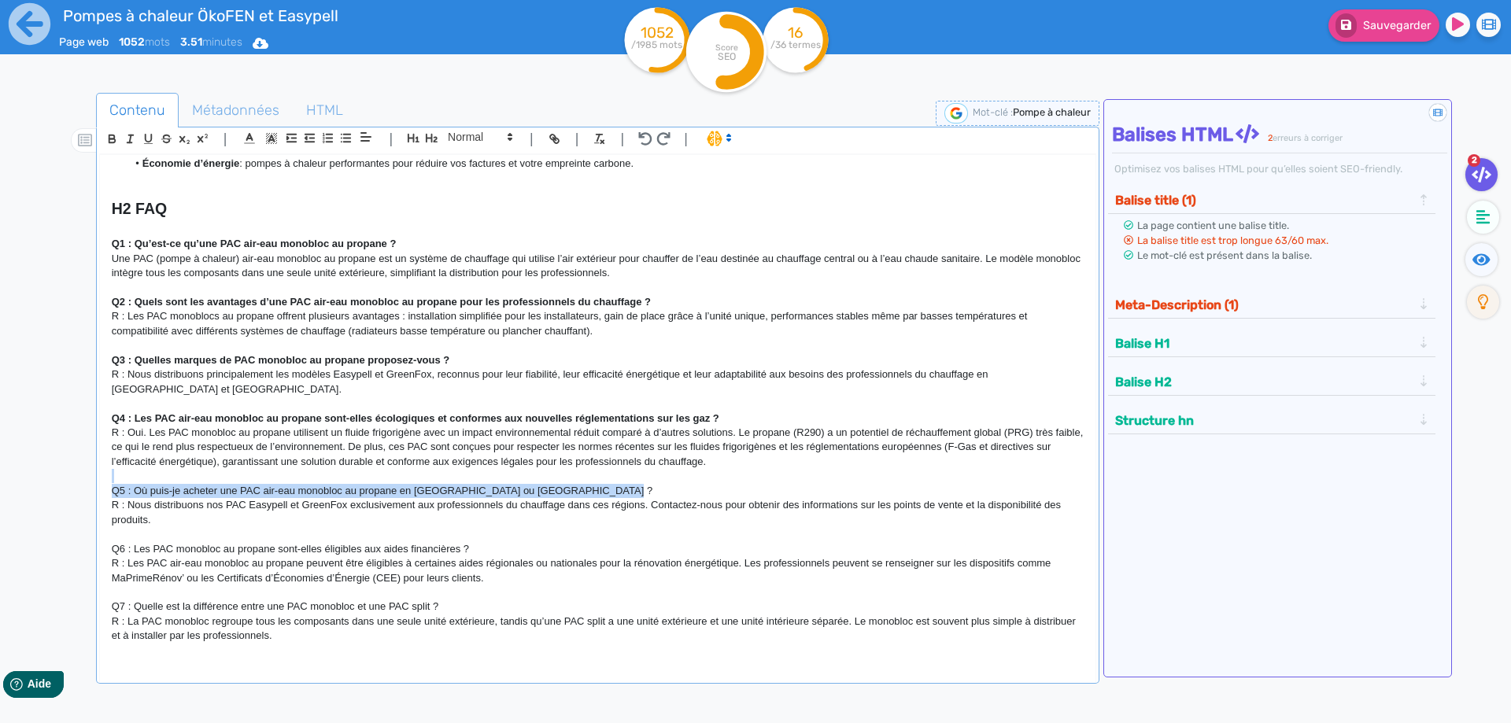
drag, startPoint x: 634, startPoint y: 491, endPoint x: 67, endPoint y: 481, distance: 566.9
click at [100, 481] on div "H1 Pompes à chaleur air-eau monobloc au propane Chez Forest Chauff’ , nous prop…" at bounding box center [598, 408] width 996 height 506
click at [112, 142] on icon "button" at bounding box center [112, 141] width 6 height 4
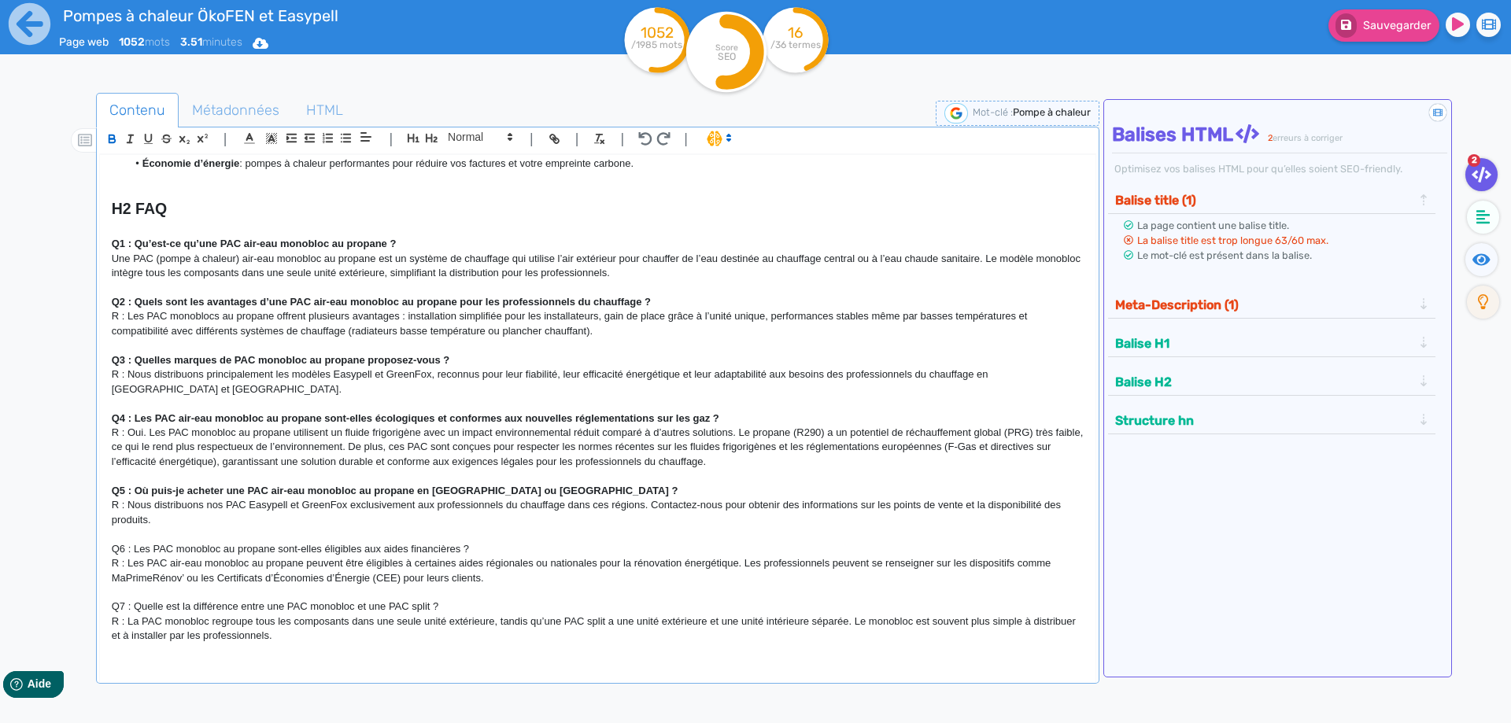
click at [280, 348] on p at bounding box center [598, 346] width 972 height 14
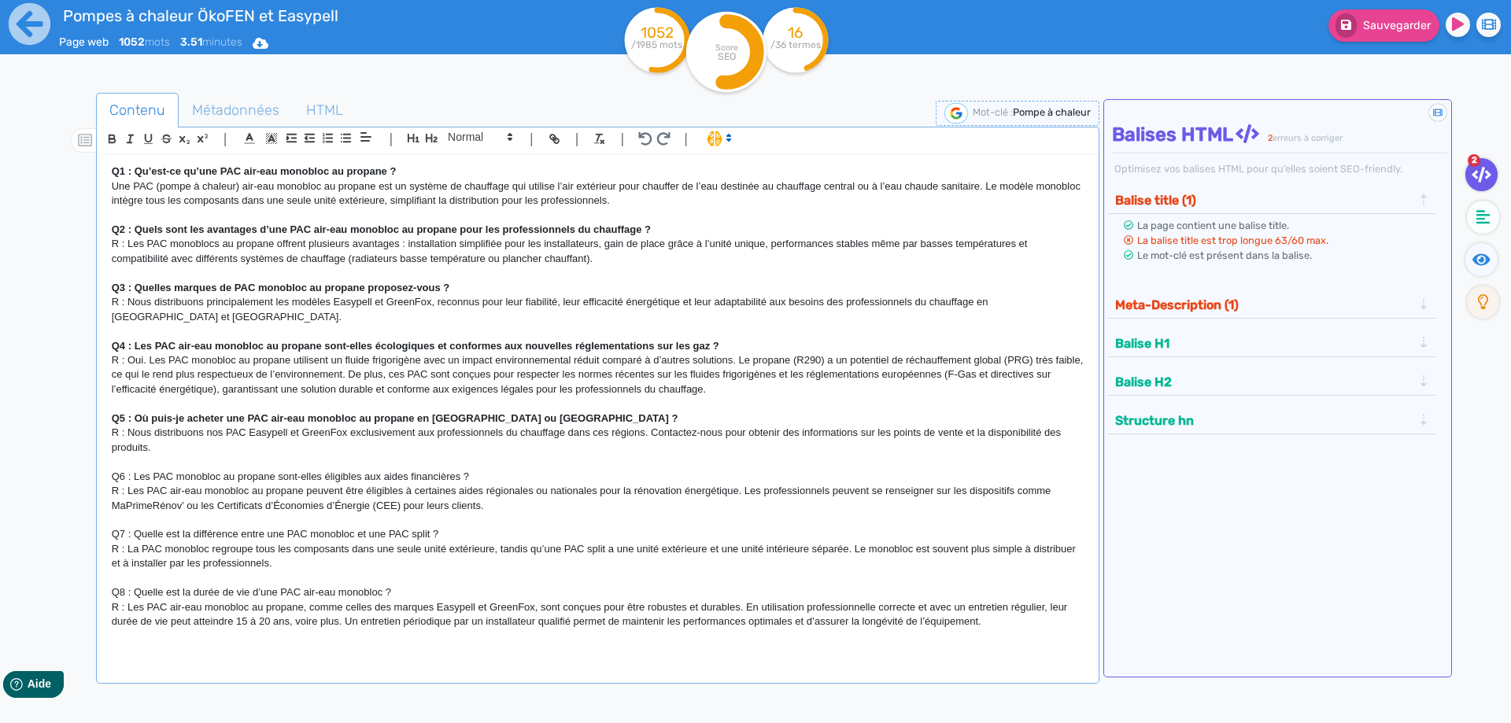
scroll to position [878, 0]
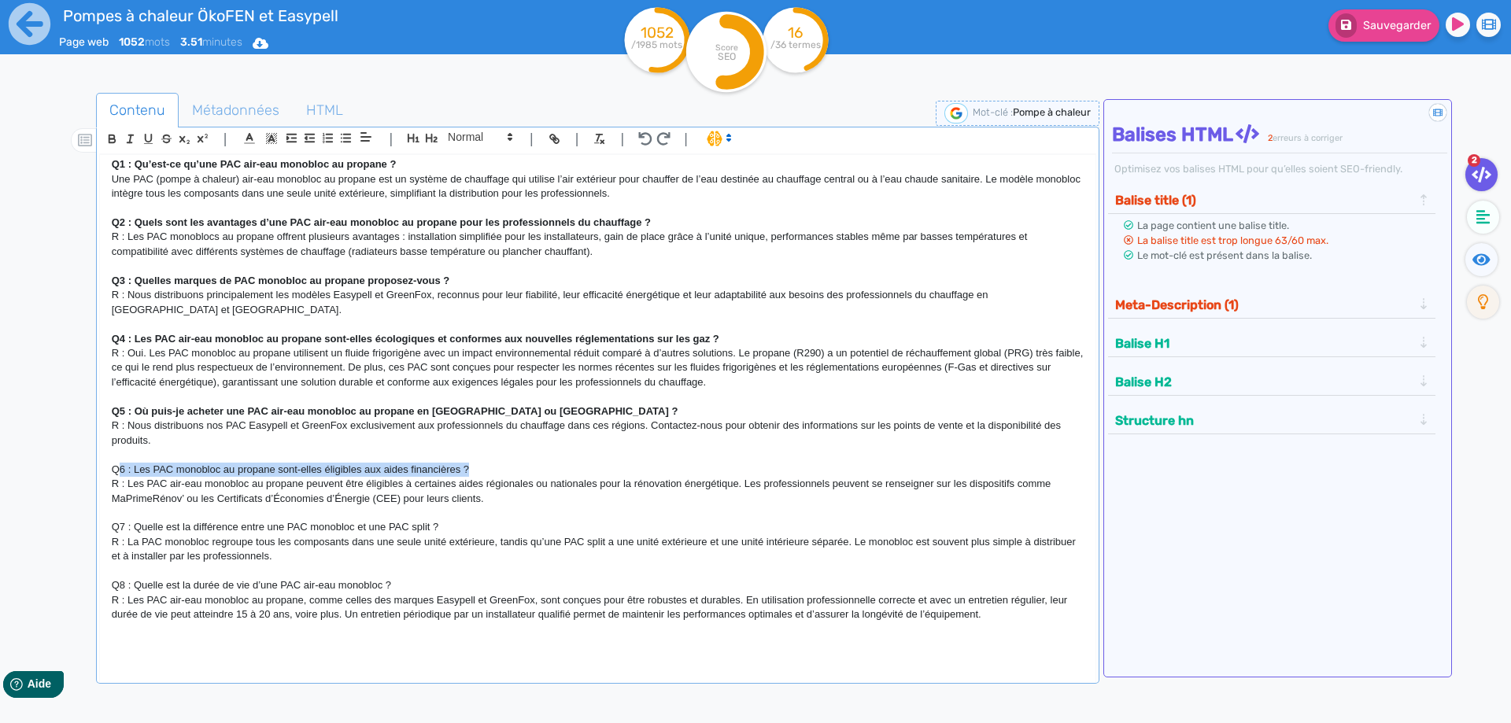
drag, startPoint x: 480, startPoint y: 472, endPoint x: 118, endPoint y: 468, distance: 362.2
click at [118, 468] on p "Q6 : Les PAC monobloc au propane sont-elles éligibles aux aides financières ?" at bounding box center [598, 470] width 972 height 14
click at [506, 474] on p "Q6 : Les PAC monobloc au propane sont-elles éligibles aux aides financières ?" at bounding box center [598, 470] width 972 height 14
drag, startPoint x: 505, startPoint y: 474, endPoint x: 161, endPoint y: 471, distance: 344.8
click at [161, 471] on p "Q6 : Les PAC monobloc au propane sont-elles éligibles aux aides financières ?" at bounding box center [598, 470] width 972 height 14
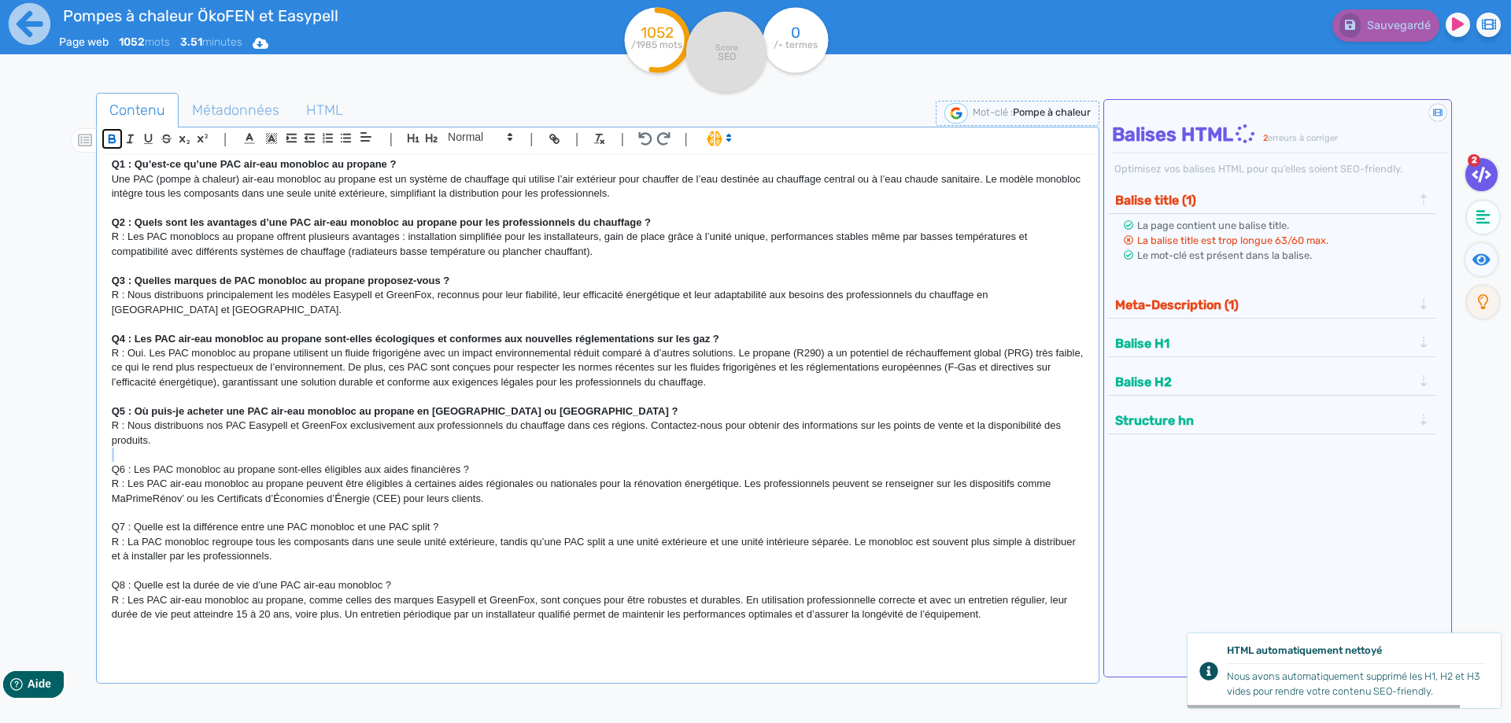
click at [109, 132] on button "button" at bounding box center [112, 139] width 18 height 18
click at [369, 490] on p "R : Les PAC air-eau monobloc au propane peuvent être éligibles à certaines aide…" at bounding box center [598, 491] width 972 height 29
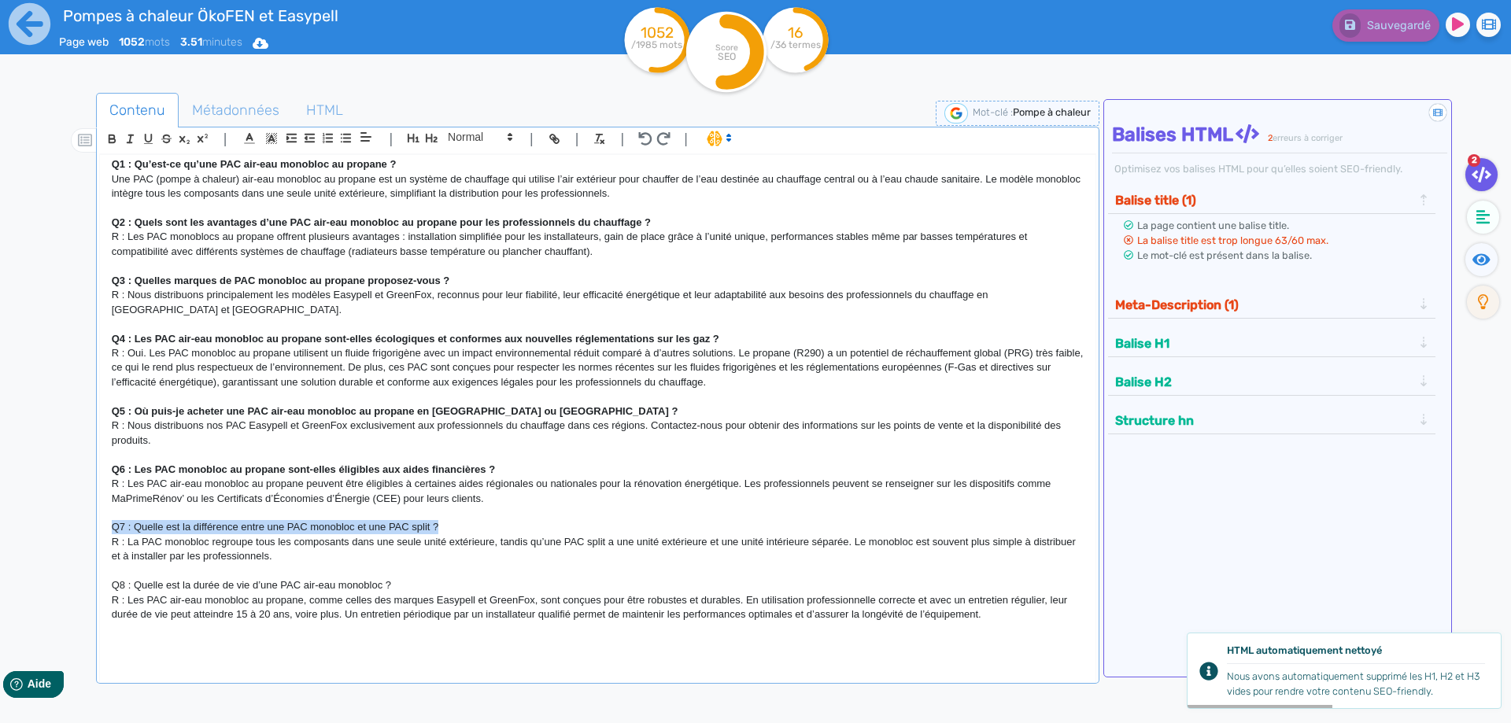
drag, startPoint x: 453, startPoint y: 531, endPoint x: 84, endPoint y: 536, distance: 368.5
click at [100, 536] on div "H1 Pompes à chaleur air-eau monobloc au propane Chez Forest Chauff’ , nous prop…" at bounding box center [598, 408] width 996 height 506
click at [109, 141] on icon "button" at bounding box center [112, 141] width 6 height 4
click at [275, 361] on p "R : Oui. Les PAC monobloc au propane utilisent un fluide frigorigène avec un im…" at bounding box center [598, 367] width 972 height 43
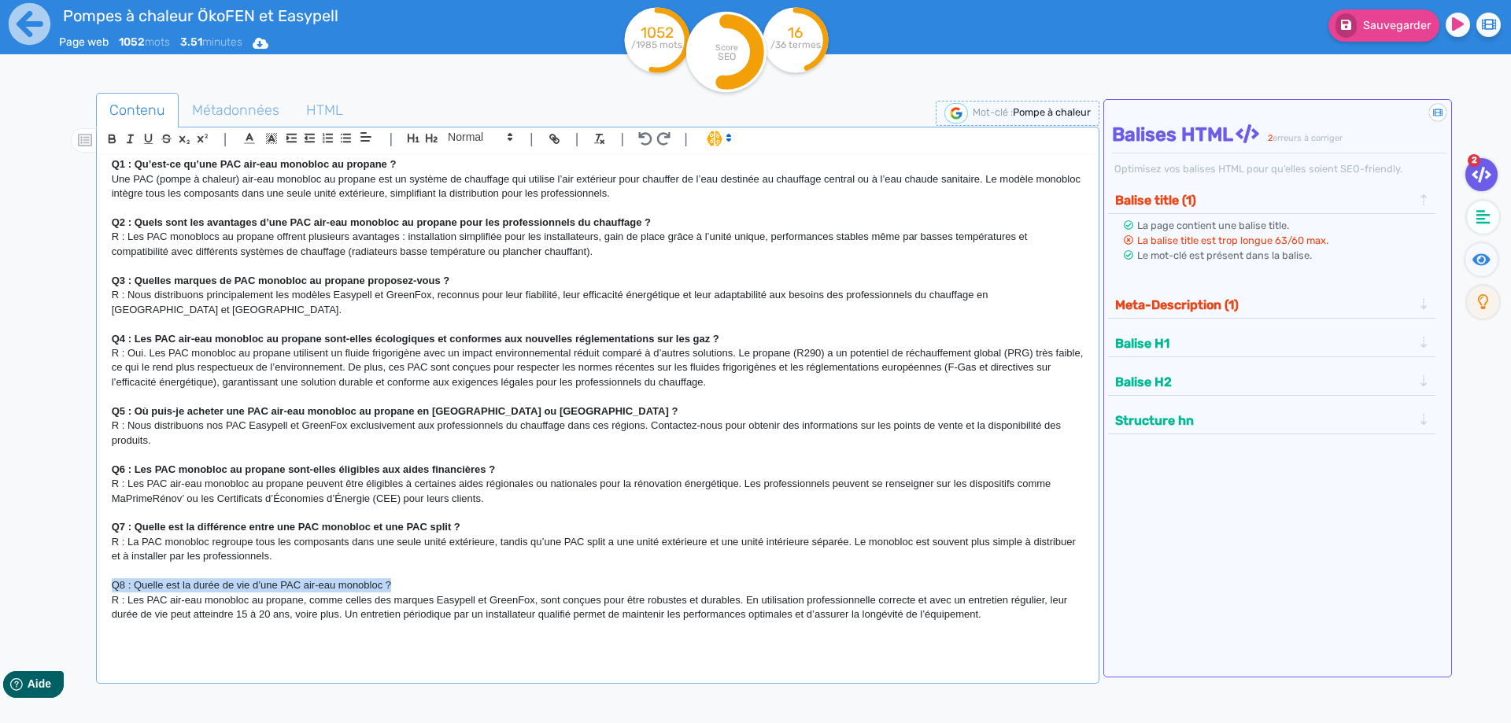
drag, startPoint x: 413, startPoint y: 594, endPoint x: 19, endPoint y: 583, distance: 394.5
click at [100, 586] on div "H1 Pompes à chaleur air-eau monobloc au propane Chez Forest Chauff’ , nous prop…" at bounding box center [598, 408] width 996 height 506
click at [110, 141] on icon "button" at bounding box center [111, 138] width 13 height 13
click at [290, 283] on strong "Q3 : Quelles marques de PAC monobloc au propane proposez-vous ?" at bounding box center [281, 281] width 339 height 12
click at [189, 646] on p at bounding box center [598, 644] width 972 height 14
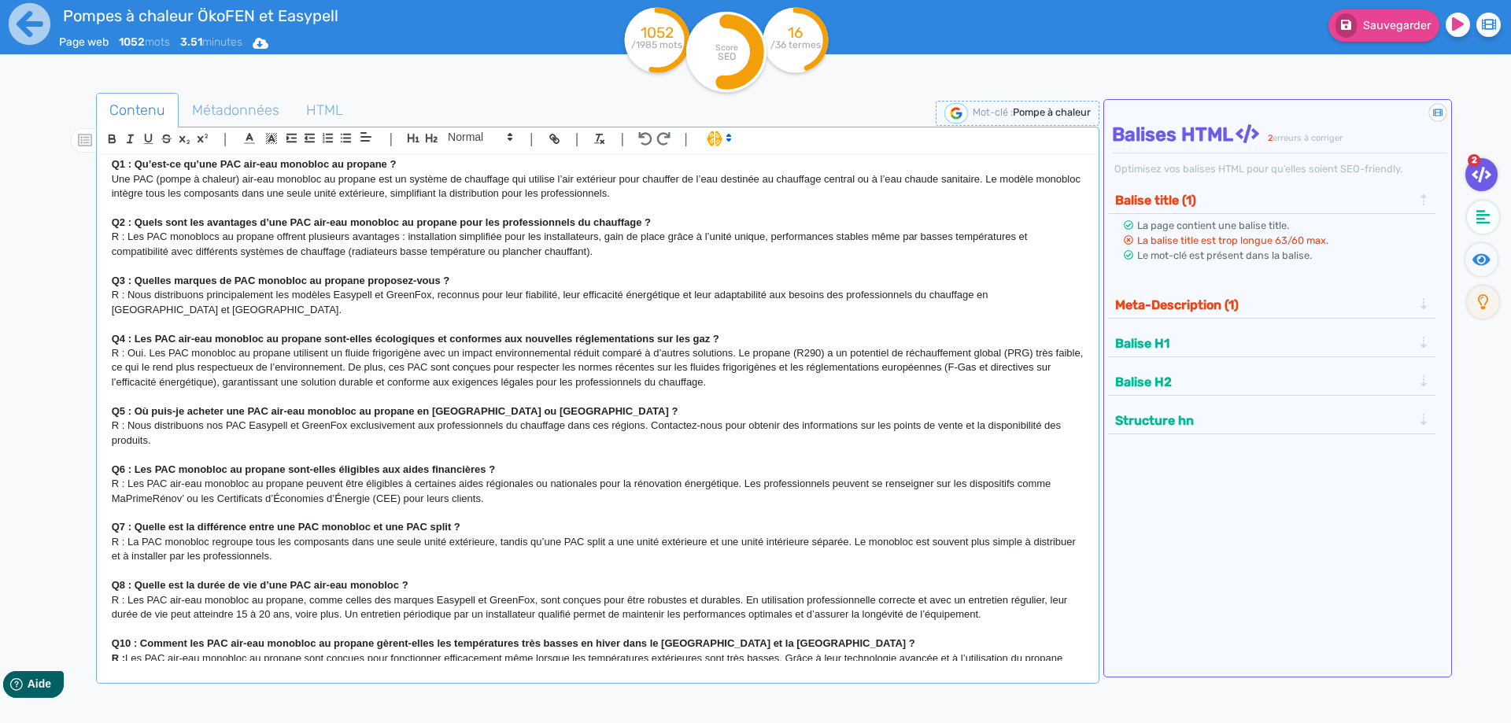
scroll to position [911, 0]
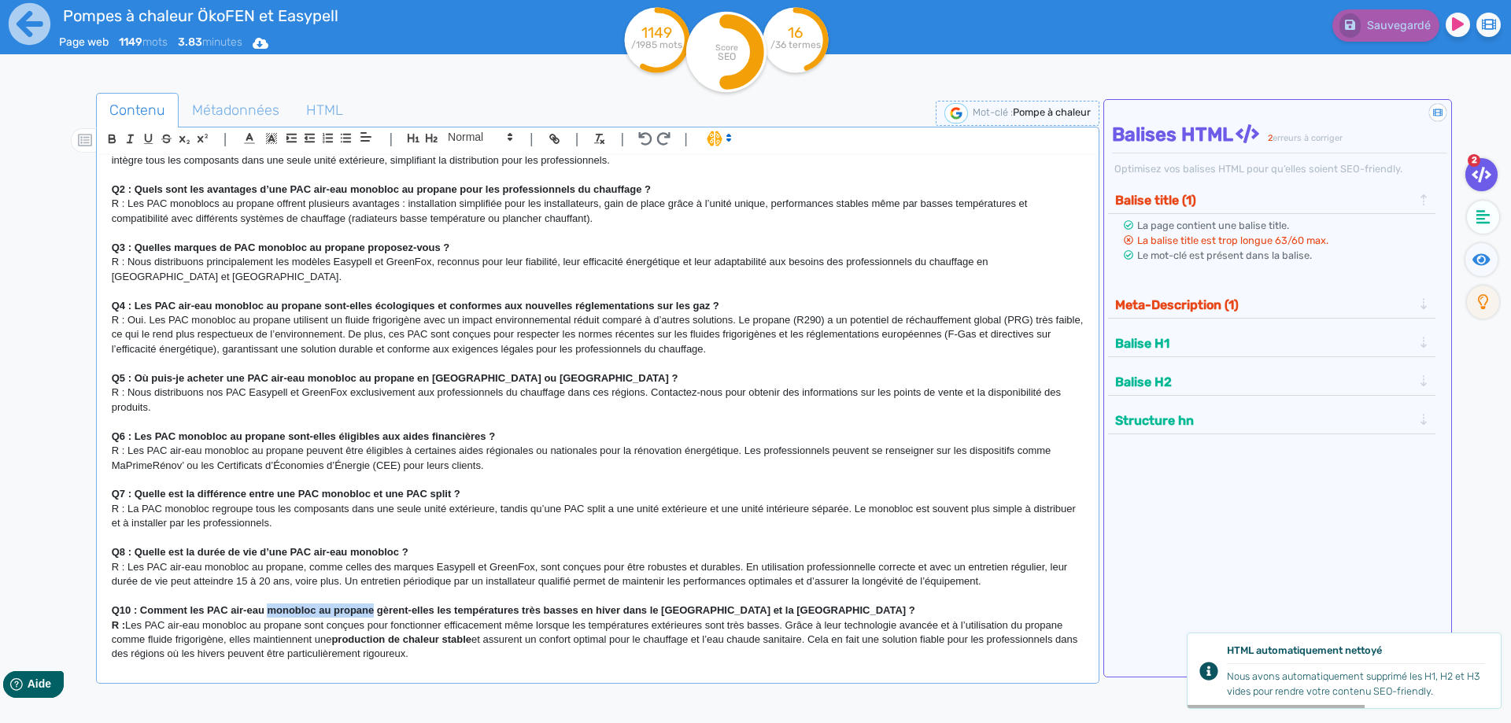
drag, startPoint x: 376, startPoint y: 613, endPoint x: 266, endPoint y: 610, distance: 109.5
click at [266, 610] on strong "Q10 : Comment les PAC air-eau monobloc au propane gèrent-elles les températures…" at bounding box center [514, 611] width 804 height 12
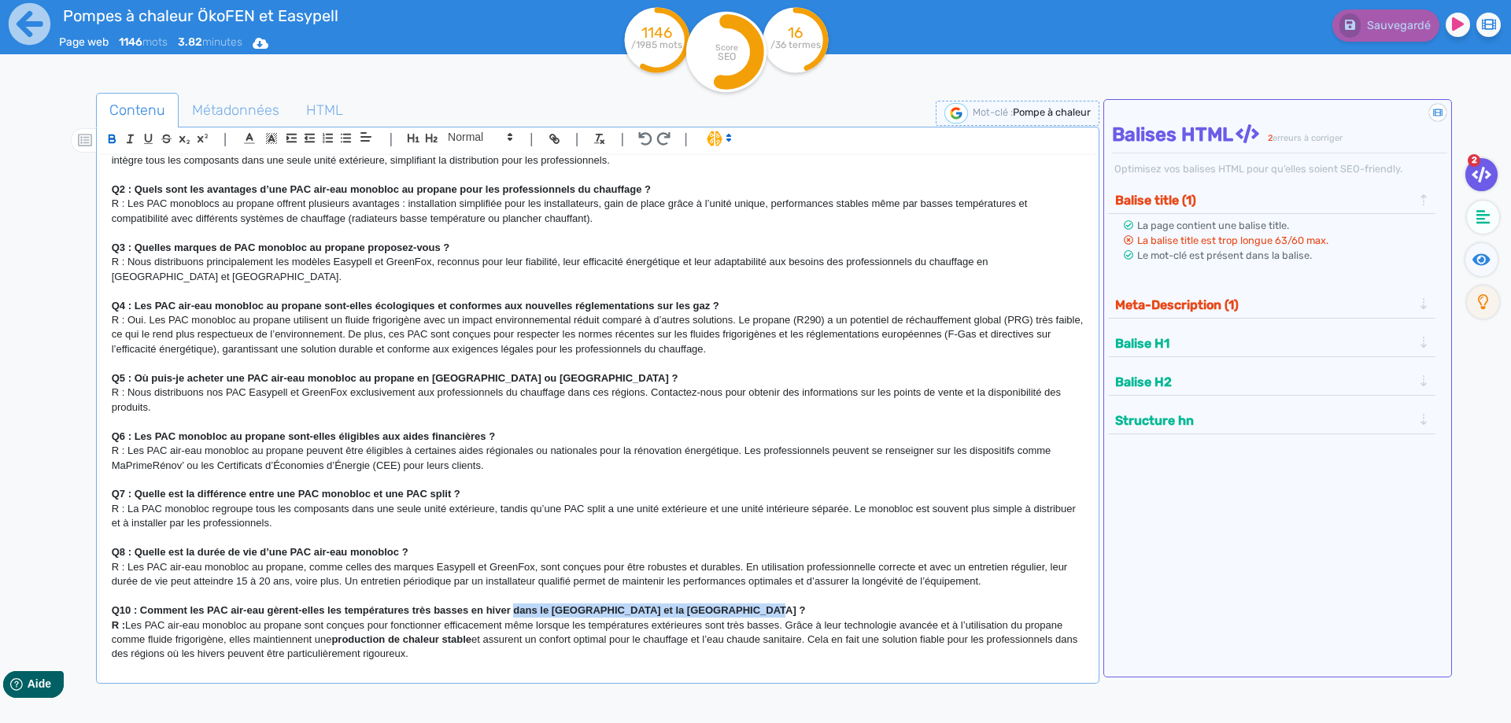
drag, startPoint x: 759, startPoint y: 612, endPoint x: 515, endPoint y: 608, distance: 244.1
click at [515, 608] on strong "Q10 : Comment les PAC air-eau gèrent-elles les températures très basses en hive…" at bounding box center [459, 611] width 694 height 12
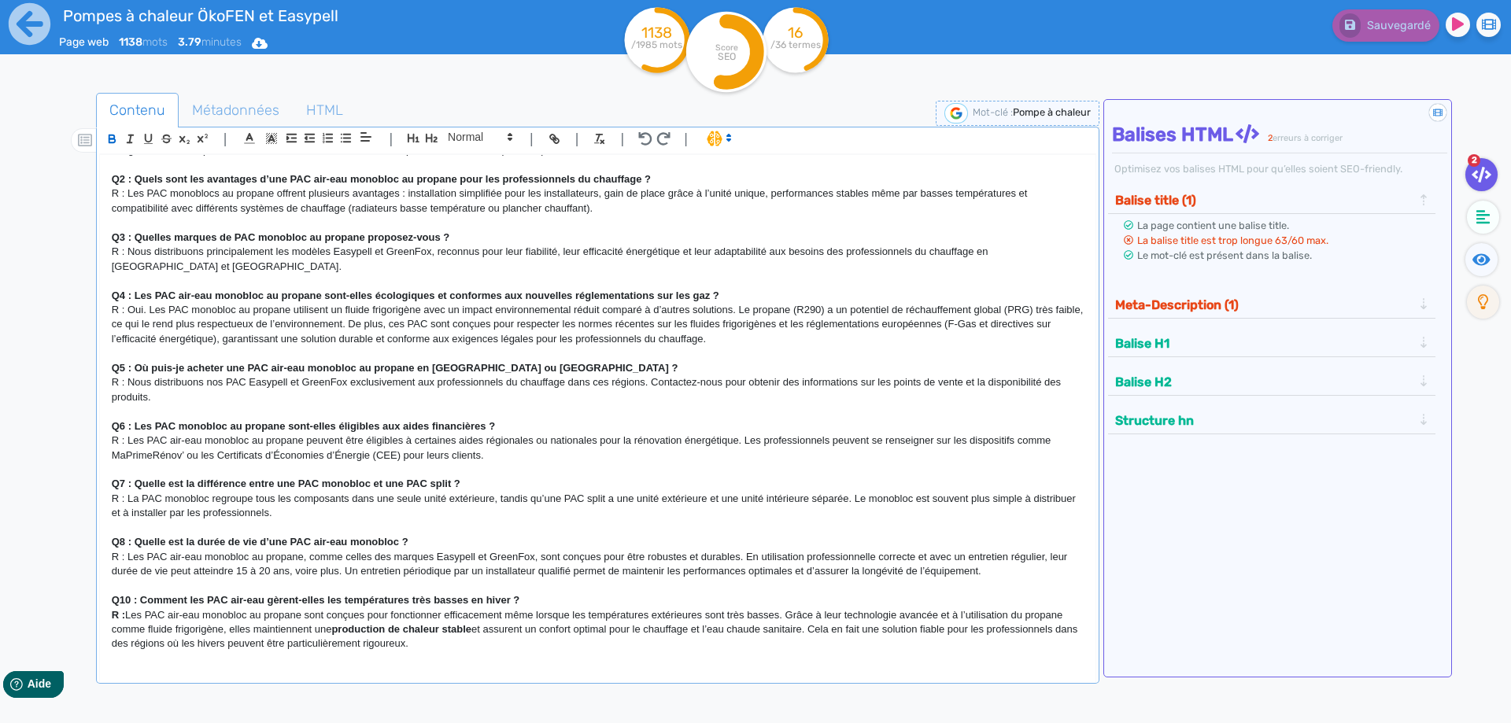
click at [463, 653] on div "H1 Pompes à chaleur air-eau monobloc au propane Chez Forest Chauff’ , nous prop…" at bounding box center [598, 408] width 996 height 506
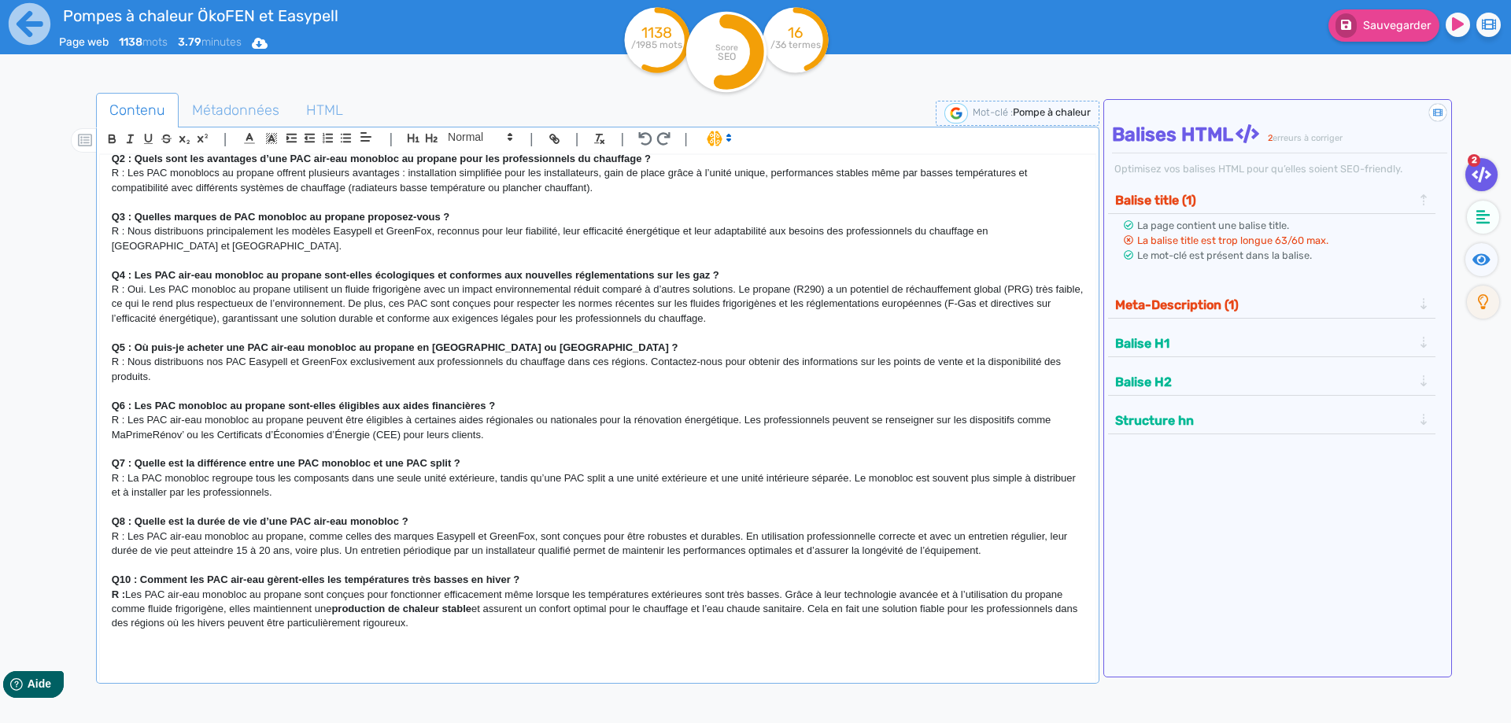
scroll to position [969, 0]
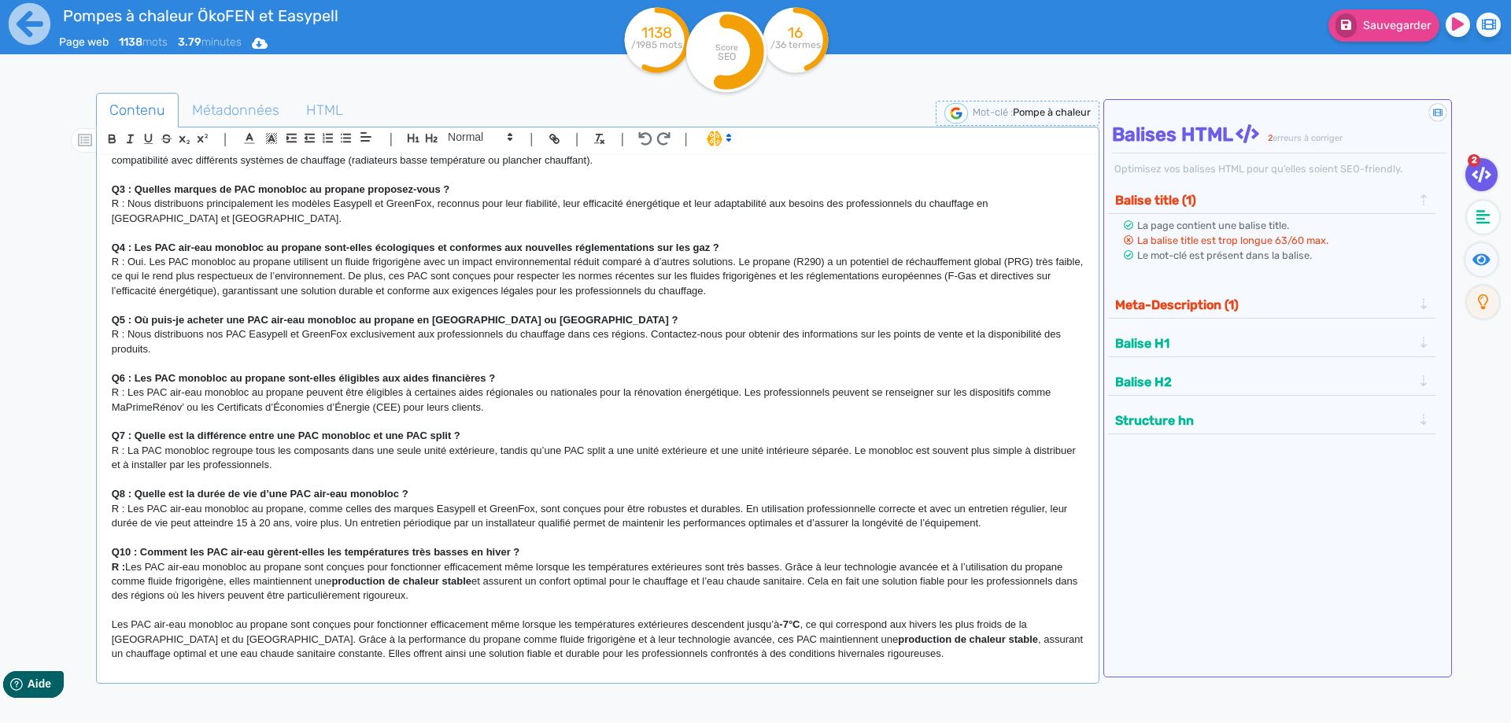
click at [109, 629] on div "H1 Pompes à chaleur air-eau monobloc au propane Chez Forest Chauff’ , nous prop…" at bounding box center [598, 408] width 996 height 506
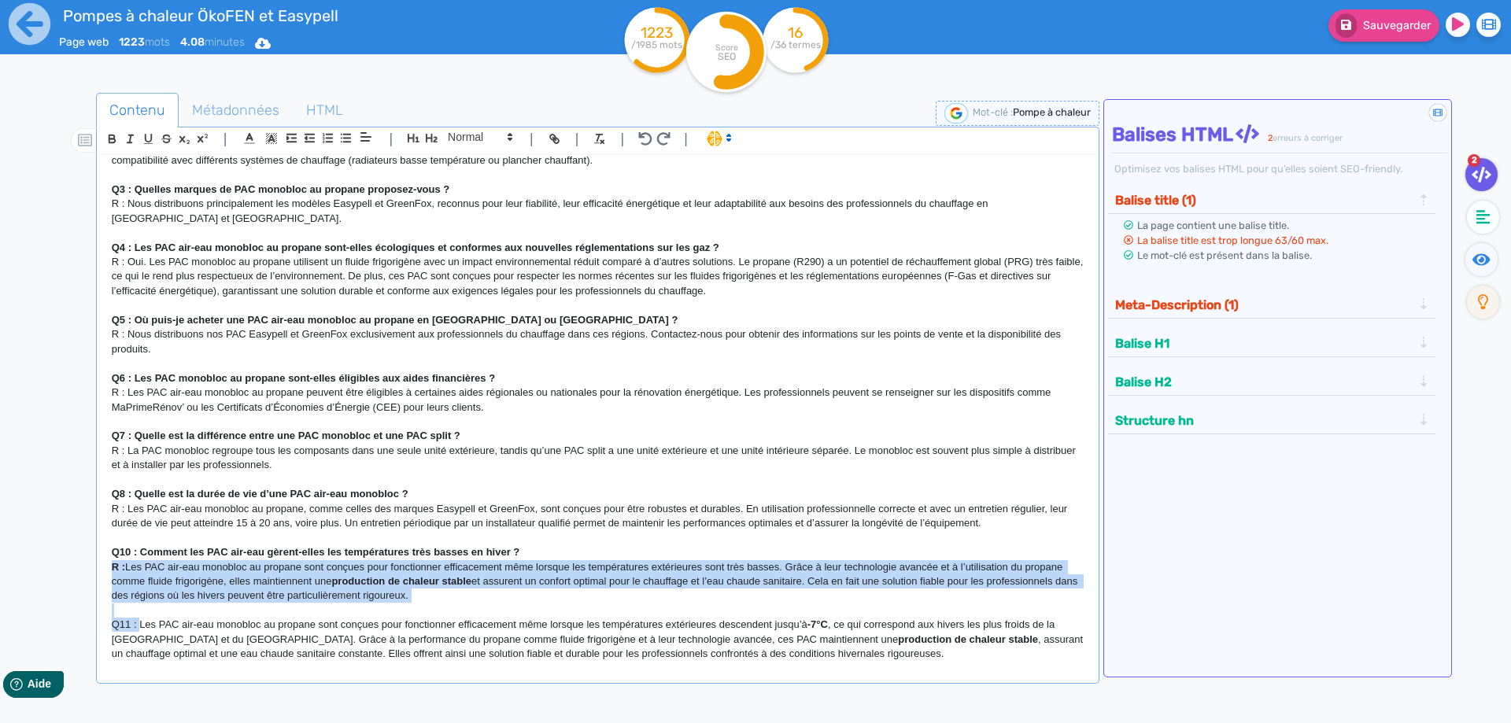
drag, startPoint x: 139, startPoint y: 627, endPoint x: 68, endPoint y: 564, distance: 94.3
click at [100, 564] on div "H1 Pompes à chaleur air-eau monobloc au propane Chez Forest Chauff’ , nous prop…" at bounding box center [598, 408] width 996 height 506
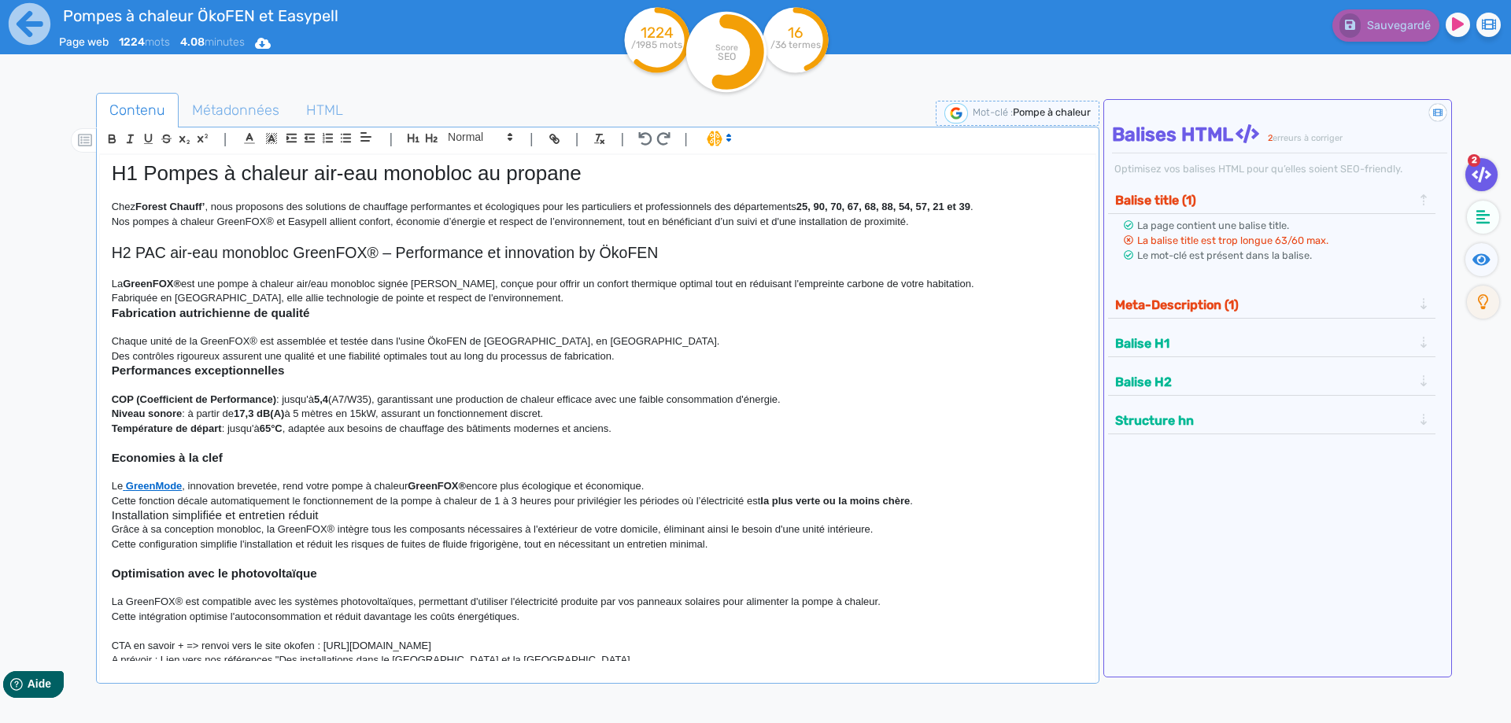
scroll to position [0, 0]
